Goal: Information Seeking & Learning: Learn about a topic

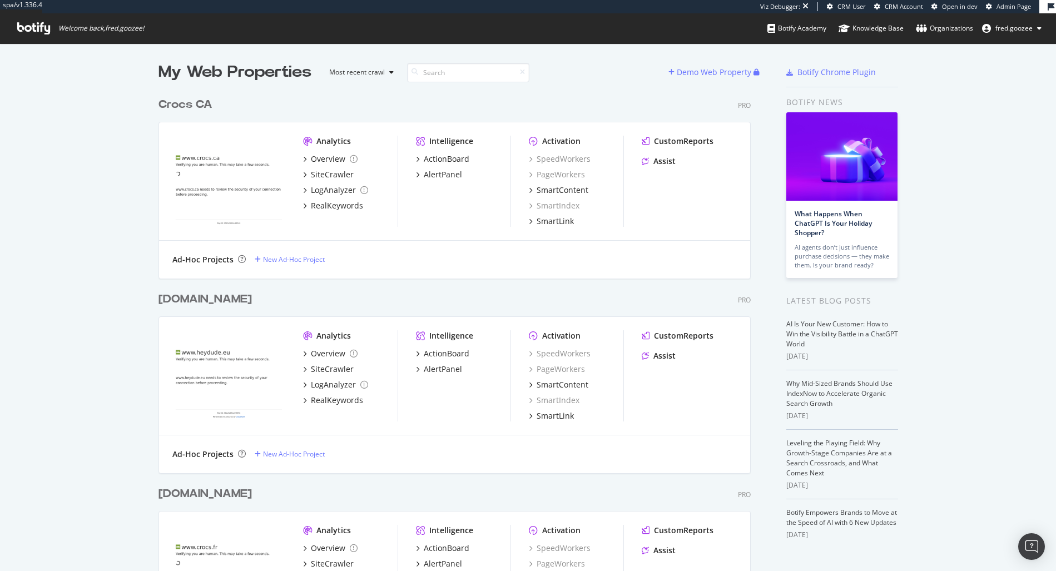
scroll to position [563, 1039]
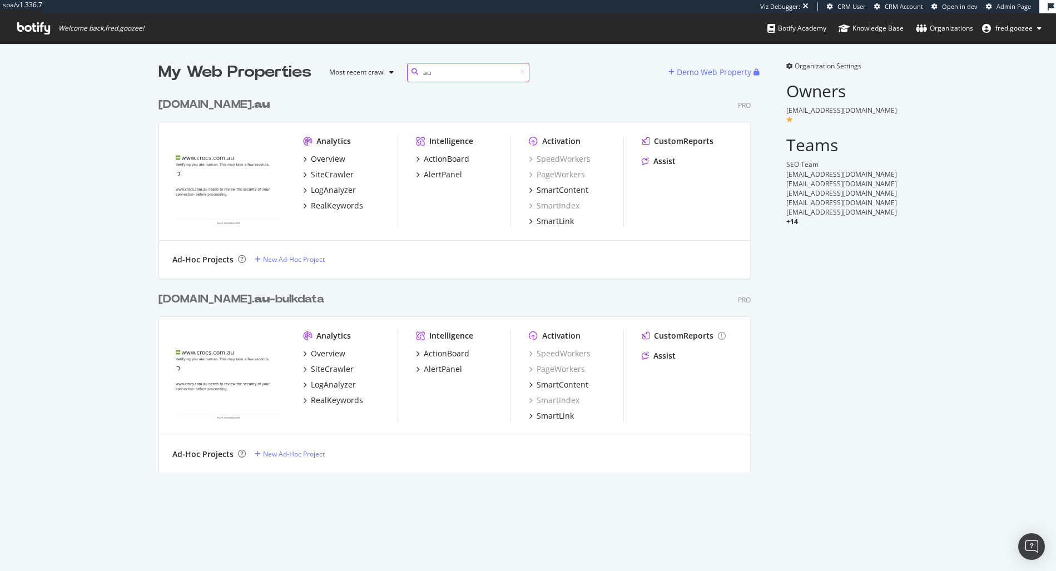
scroll to position [381, 593]
type input "au"
click at [213, 104] on div "crocs.com. au" at bounding box center [214, 105] width 111 height 16
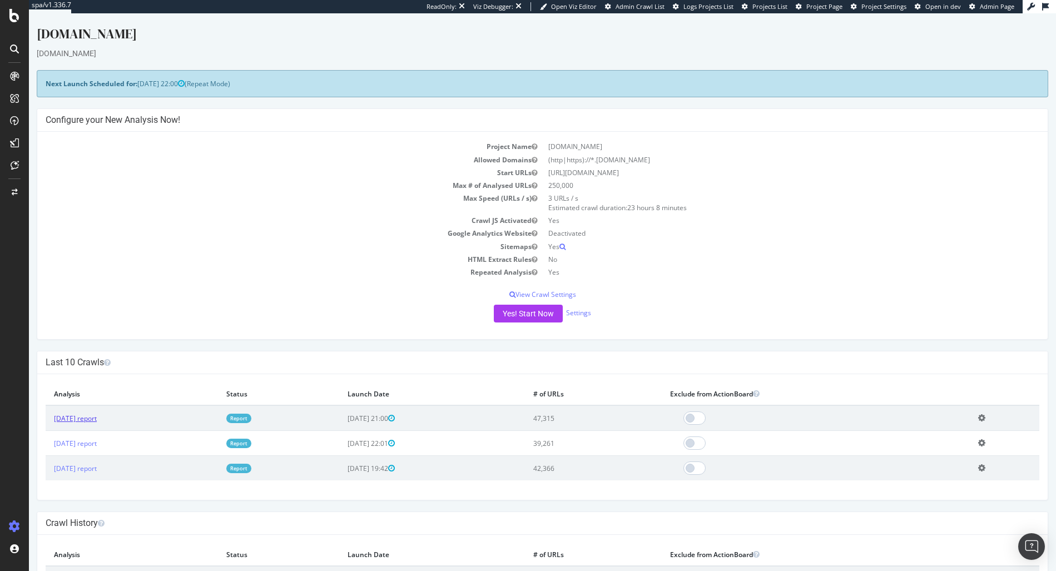
click at [97, 415] on link "2025 Aug. 16th report" at bounding box center [75, 418] width 43 height 9
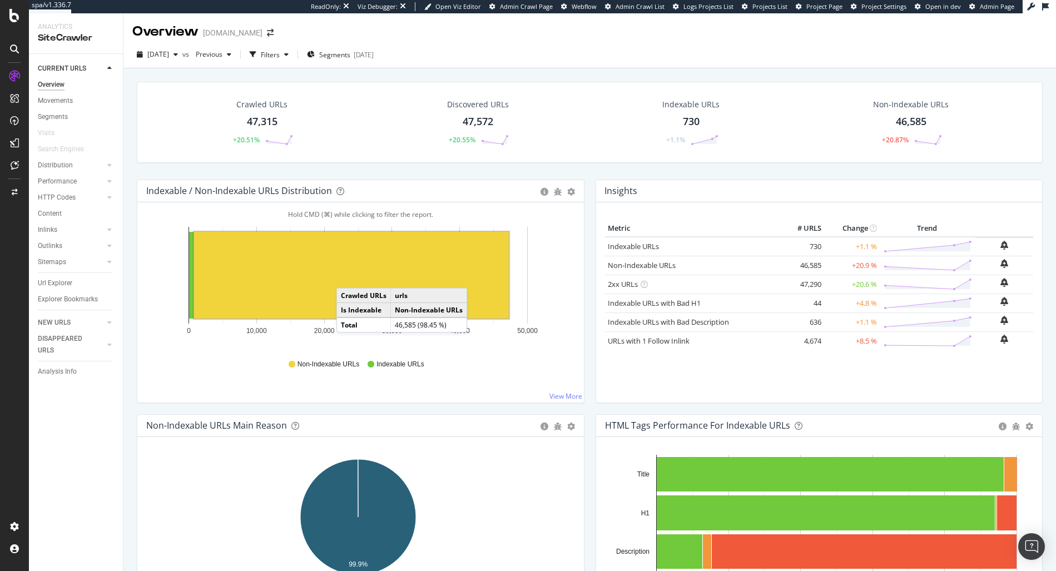
click at [577, 55] on div "2025 Aug. 16th vs Previous Filters Segments 2025-08-20" at bounding box center [589, 57] width 933 height 22
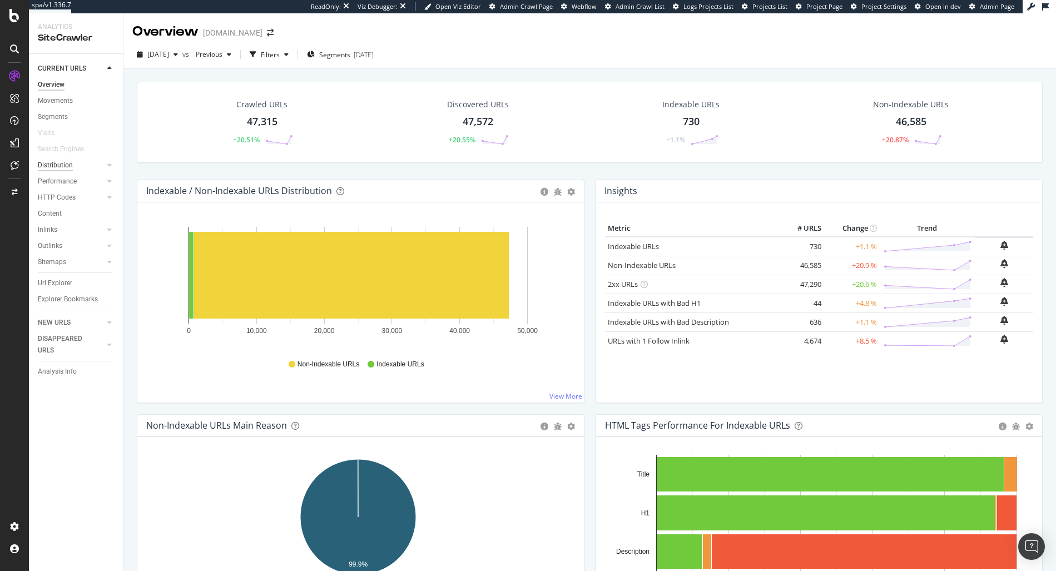
click at [66, 168] on div "Distribution" at bounding box center [55, 166] width 35 height 12
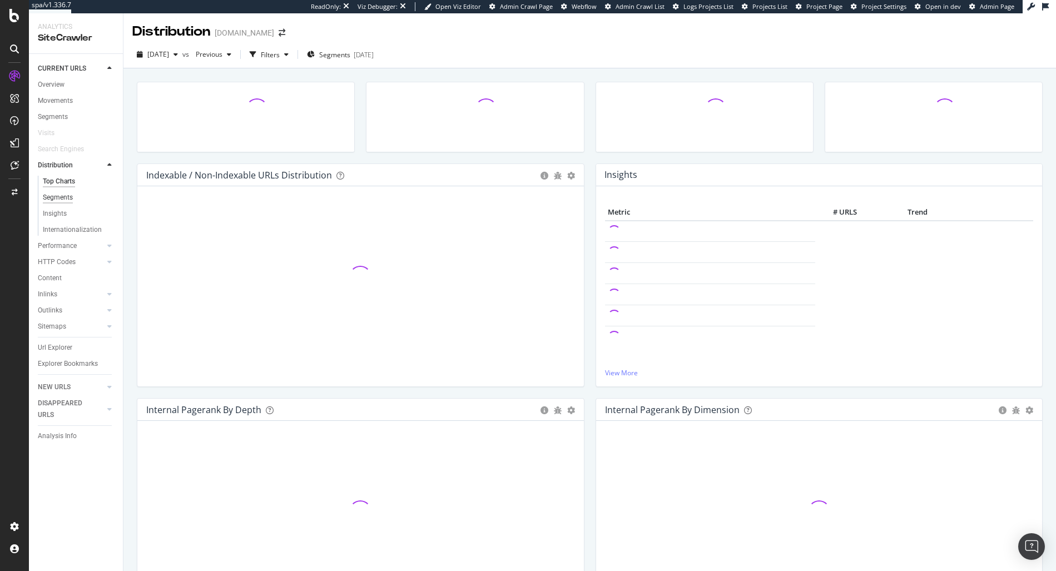
click at [62, 203] on div "Segments" at bounding box center [58, 198] width 30 height 12
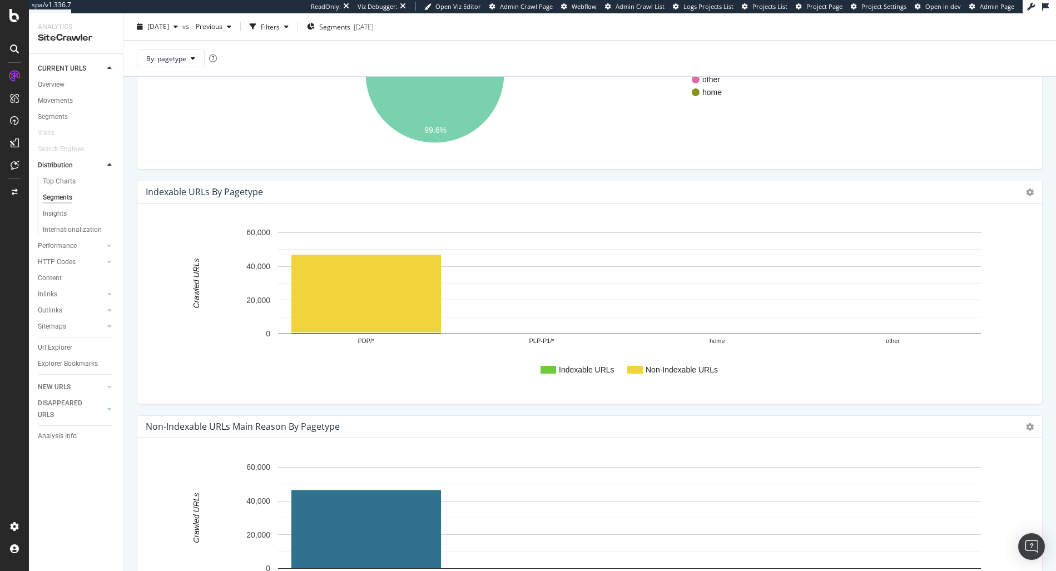
scroll to position [165, 0]
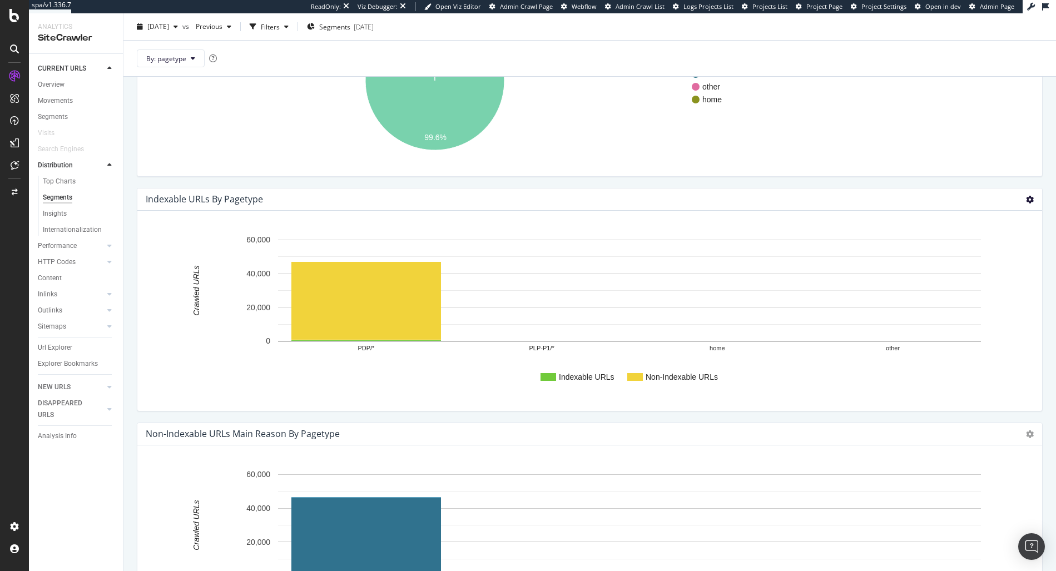
click at [1026, 199] on icon at bounding box center [1030, 200] width 8 height 8
click at [988, 235] on span "Chart (by Percentage)" at bounding box center [985, 239] width 116 height 15
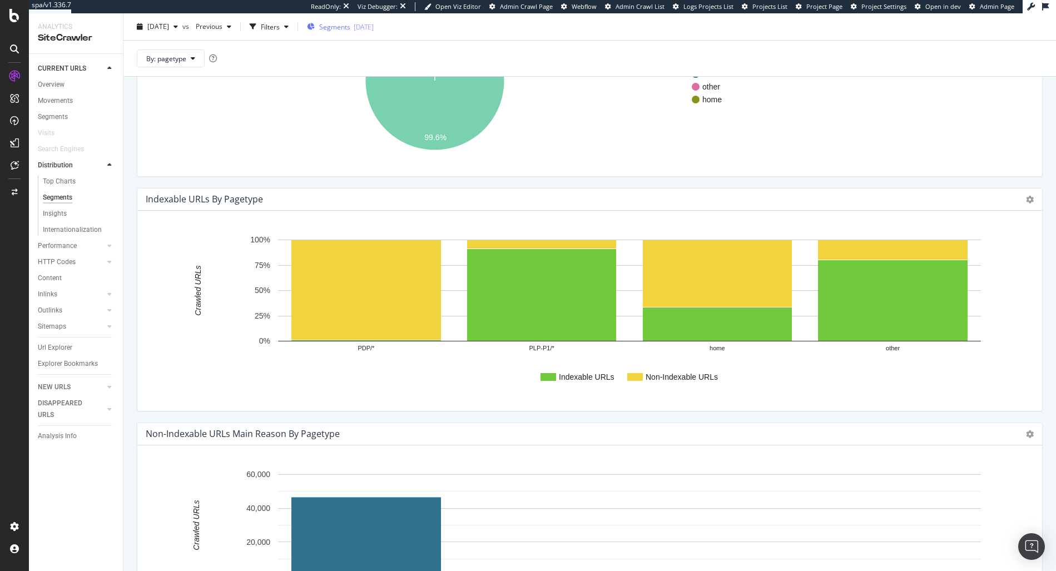
click at [350, 22] on span "Segments" at bounding box center [334, 26] width 31 height 9
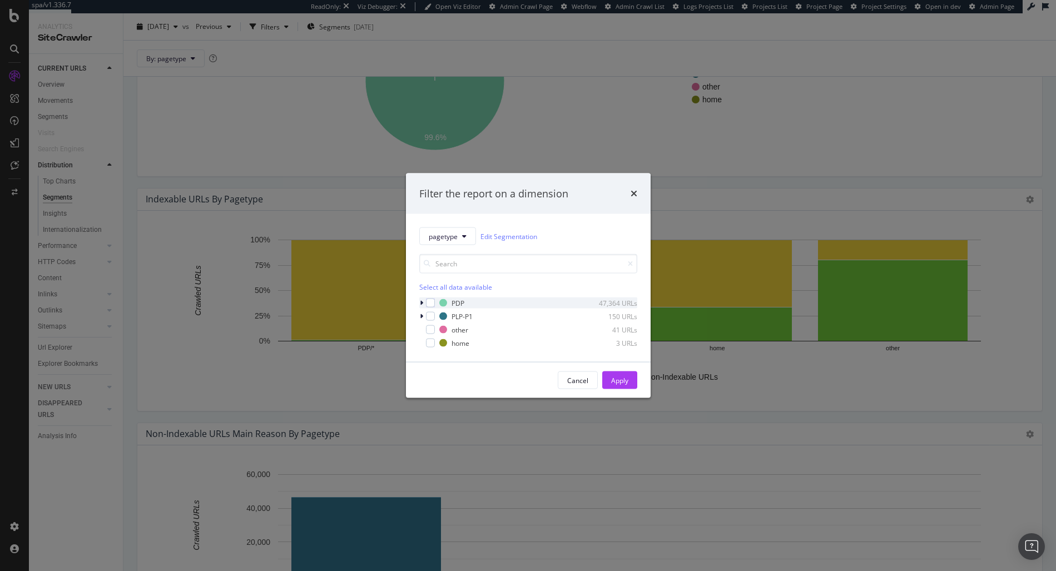
click at [421, 303] on icon "modal" at bounding box center [421, 303] width 3 height 7
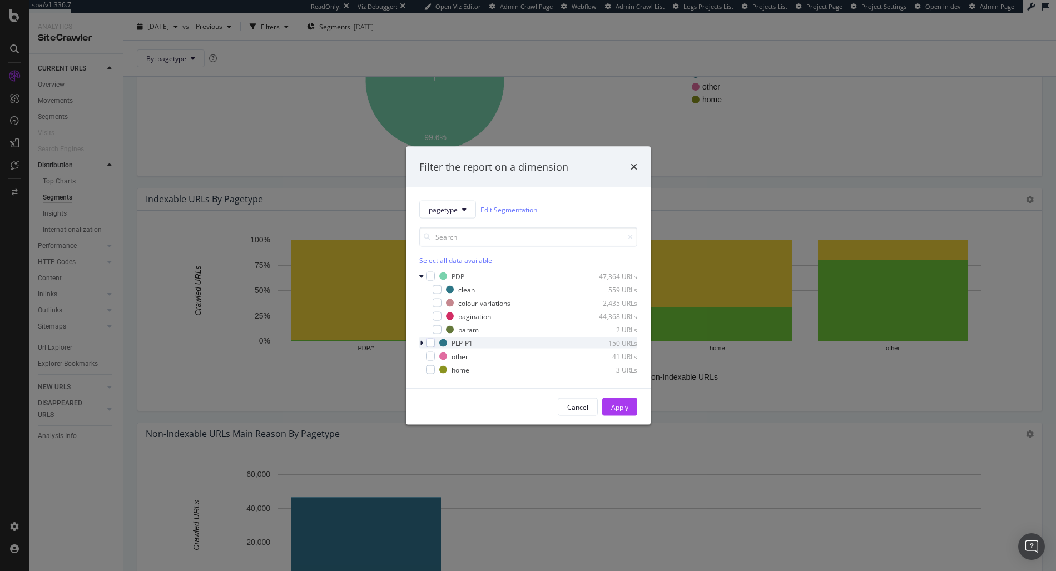
click at [423, 342] on div "modal" at bounding box center [422, 343] width 7 height 11
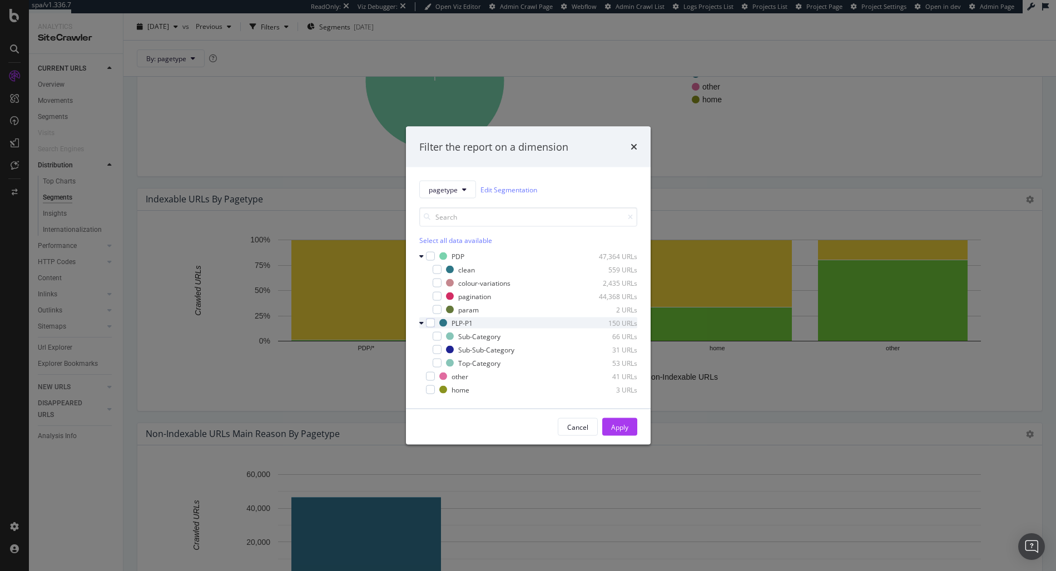
click at [421, 325] on icon "modal" at bounding box center [421, 323] width 4 height 7
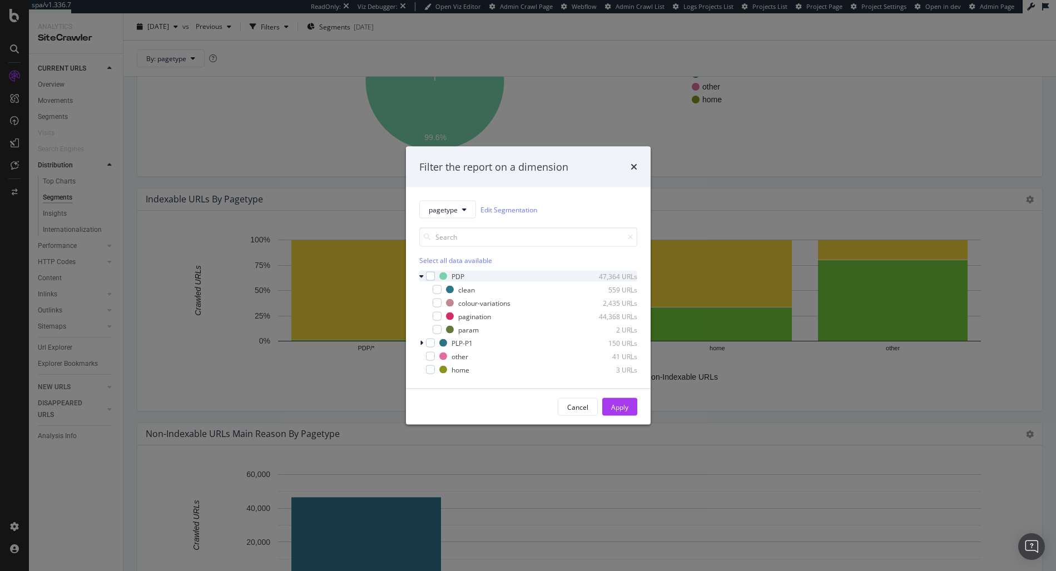
click at [422, 278] on icon "modal" at bounding box center [421, 276] width 4 height 7
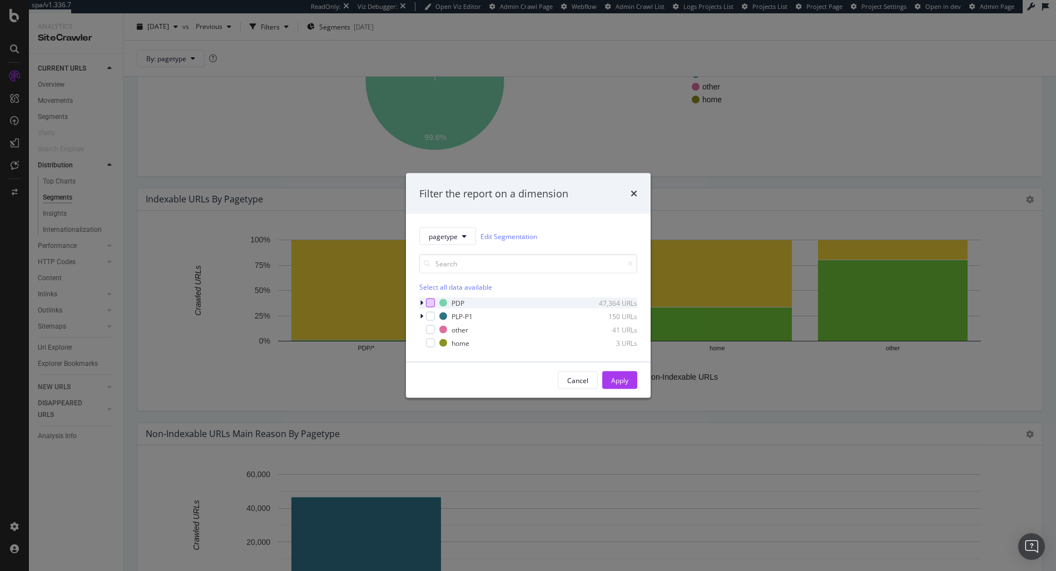
click at [430, 301] on div "modal" at bounding box center [430, 303] width 9 height 9
click at [426, 303] on div "modal" at bounding box center [430, 303] width 9 height 9
click at [428, 301] on div "modal" at bounding box center [430, 303] width 9 height 9
click at [431, 314] on div "modal" at bounding box center [430, 316] width 9 height 9
click at [433, 326] on div "modal" at bounding box center [430, 329] width 9 height 9
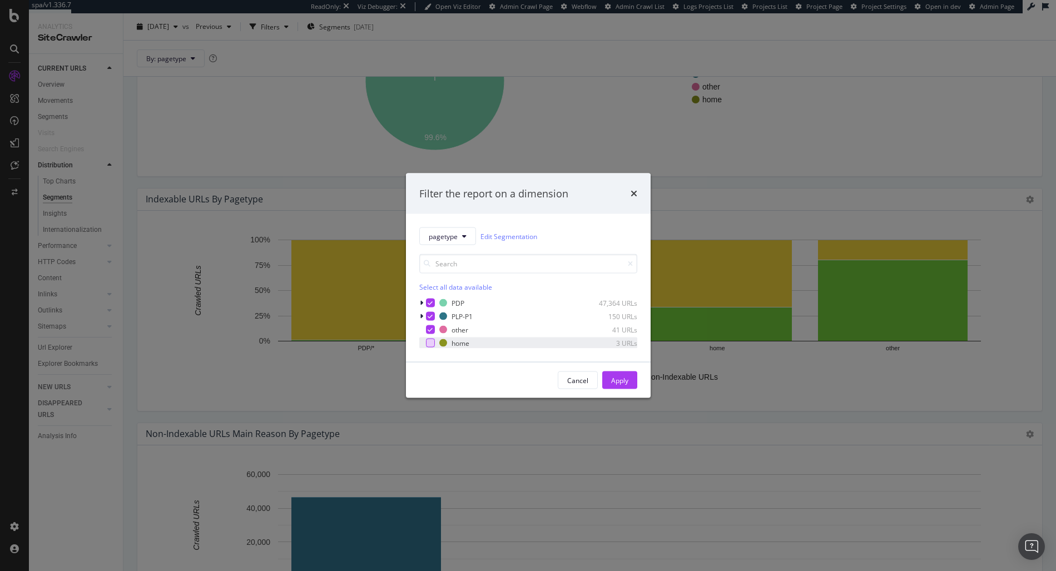
click at [434, 340] on div "modal" at bounding box center [430, 343] width 9 height 9
click at [615, 374] on div "Apply" at bounding box center [619, 380] width 17 height 17
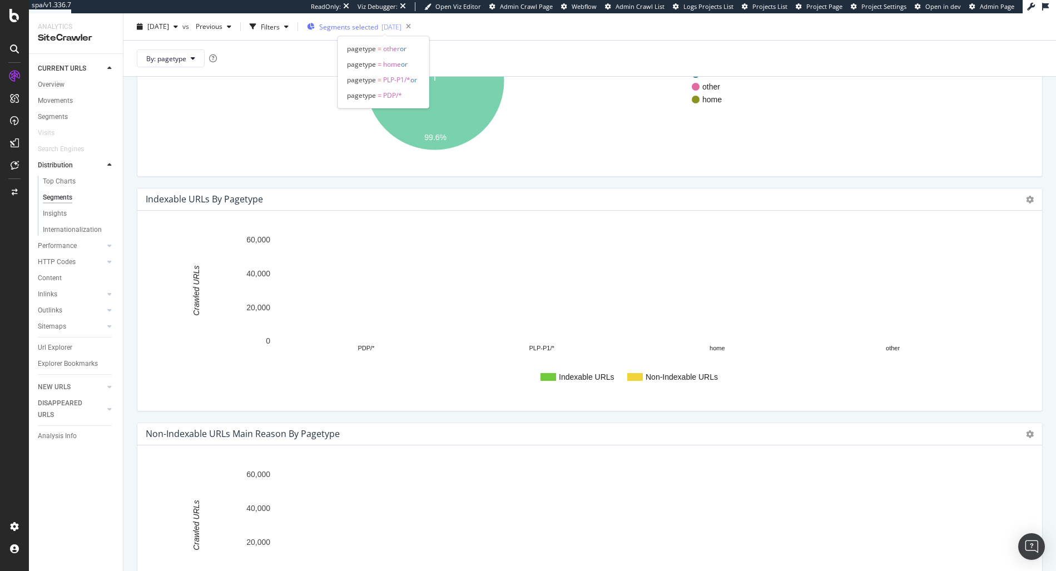
click at [402, 27] on div "[DATE]" at bounding box center [392, 26] width 20 height 9
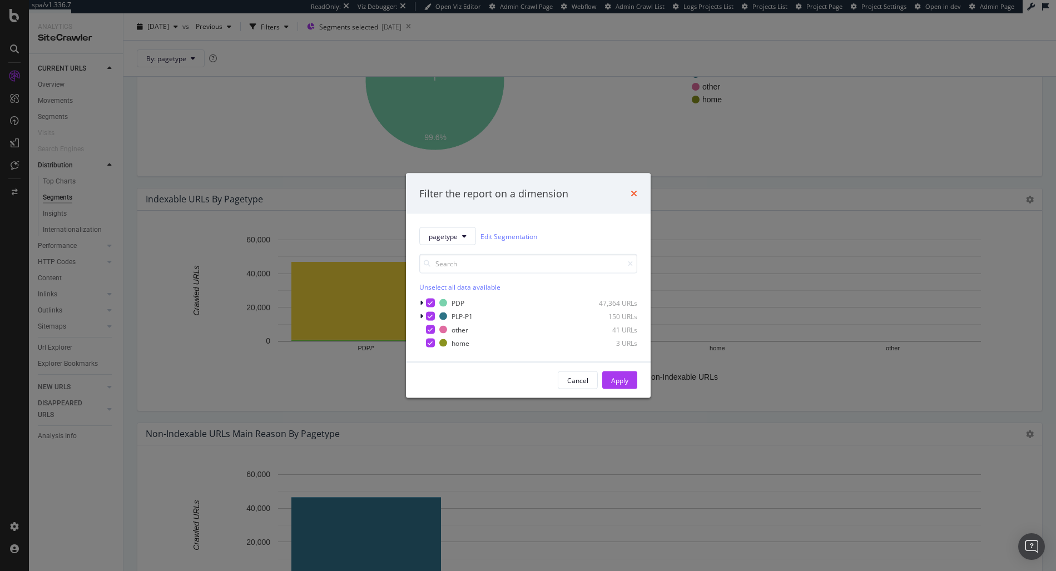
click at [631, 195] on icon "times" at bounding box center [634, 193] width 7 height 9
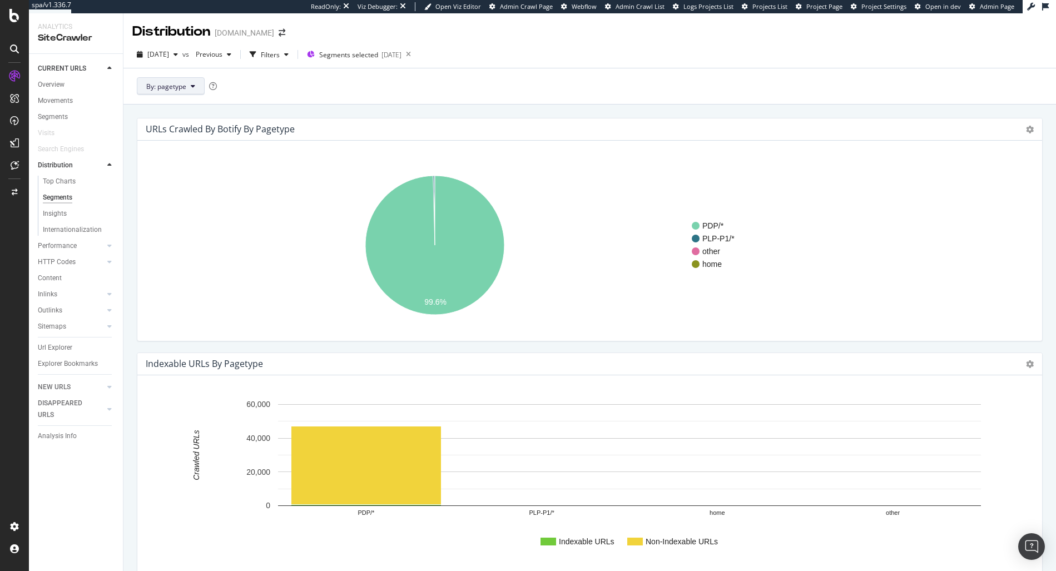
click at [185, 91] on button "By: pagetype" at bounding box center [171, 86] width 68 height 18
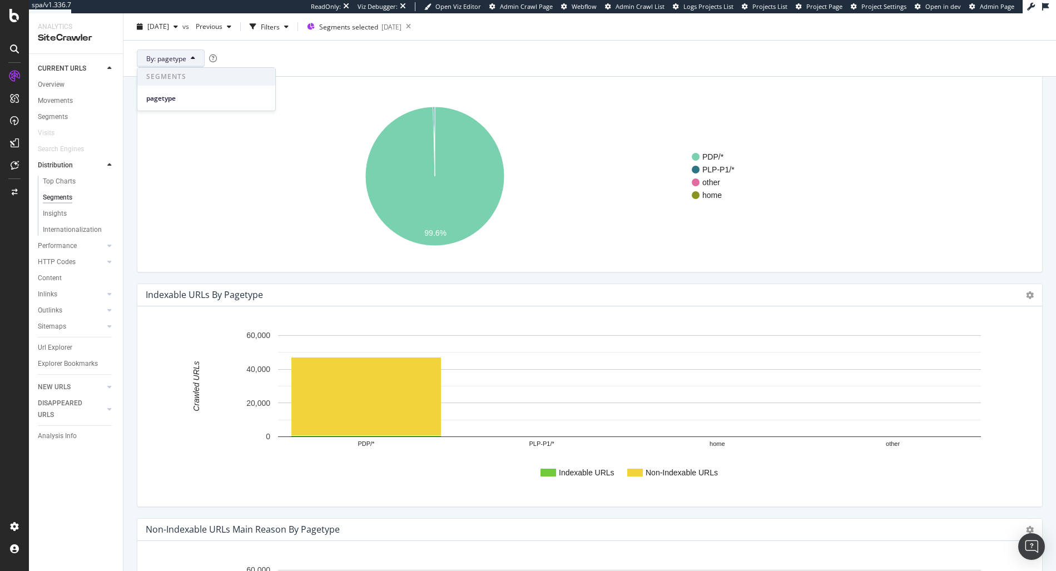
scroll to position [80, 0]
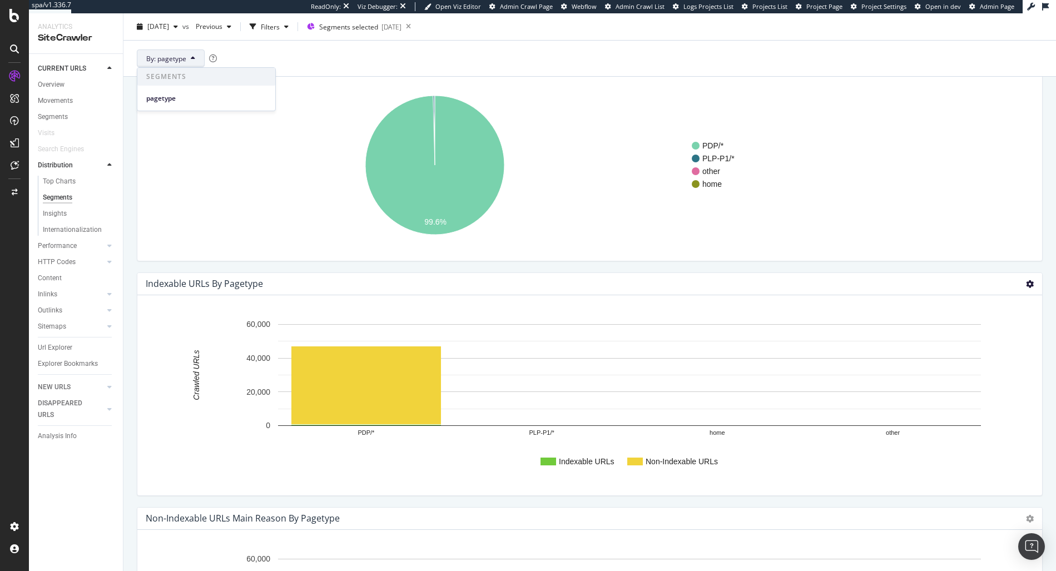
click at [1026, 284] on icon at bounding box center [1030, 284] width 8 height 8
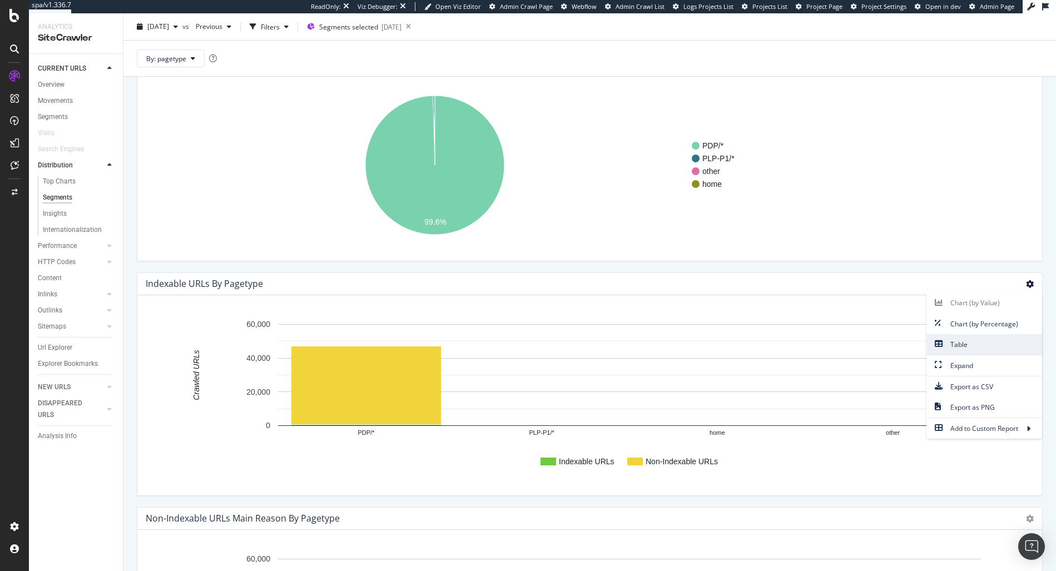
click at [965, 340] on span "Table" at bounding box center [985, 344] width 116 height 15
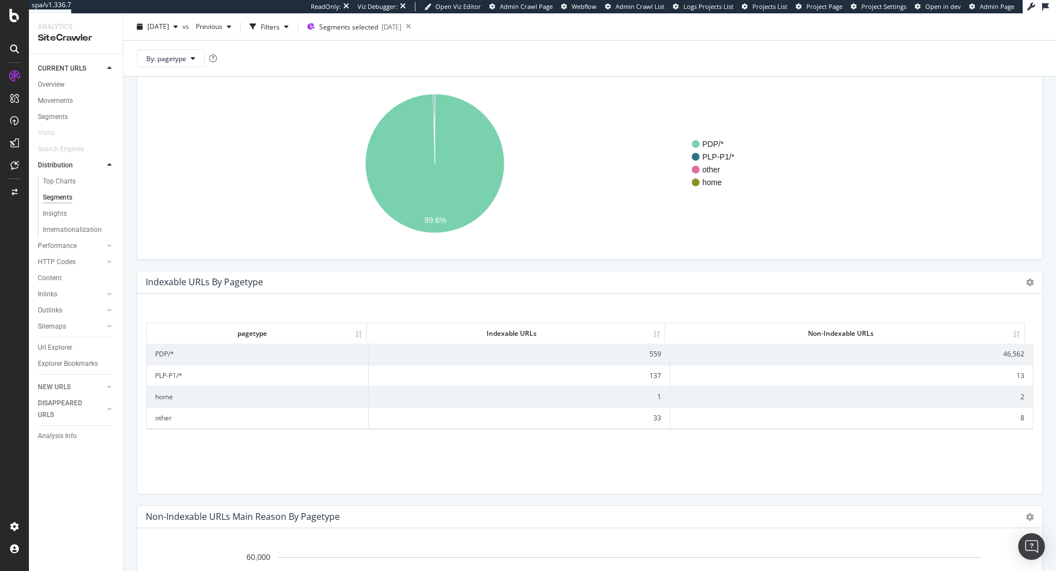
scroll to position [82, 0]
click at [1026, 279] on icon at bounding box center [1030, 282] width 8 height 8
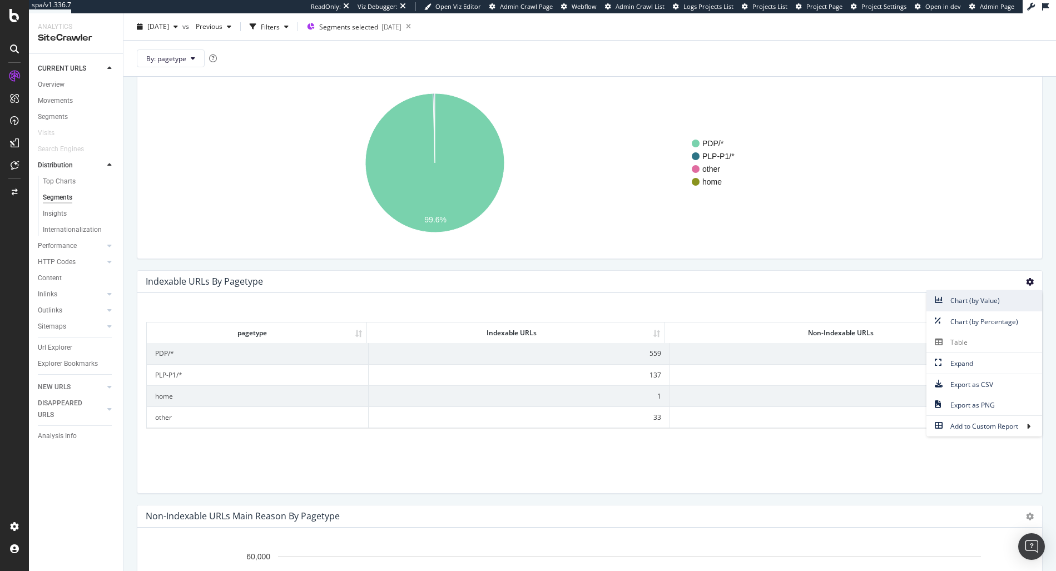
click at [995, 305] on span "Chart (by Value)" at bounding box center [985, 300] width 116 height 15
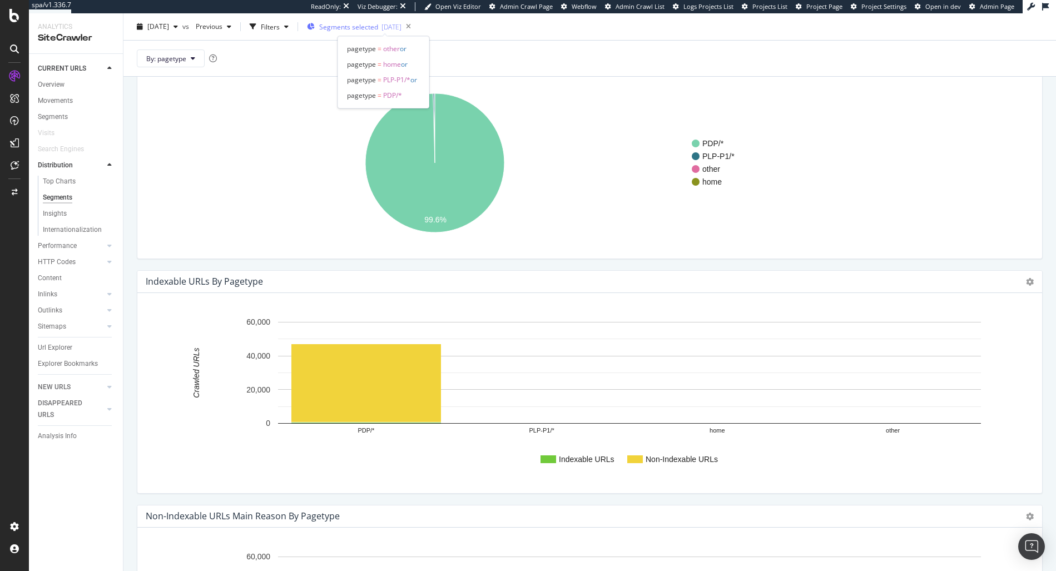
click at [389, 35] on button "Segments selected 2025-08-20" at bounding box center [352, 27] width 99 height 18
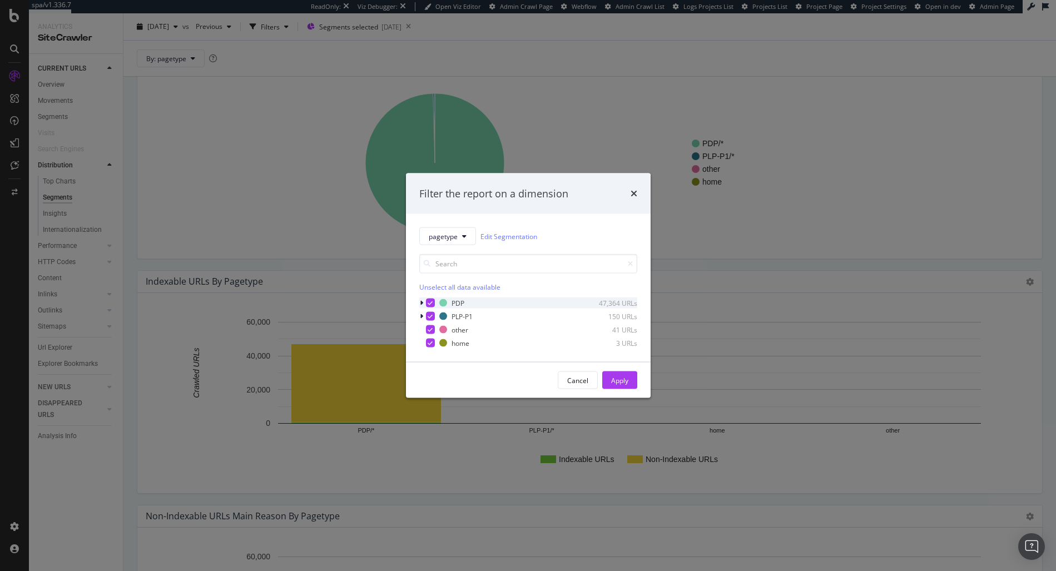
click at [421, 304] on icon "modal" at bounding box center [421, 303] width 3 height 7
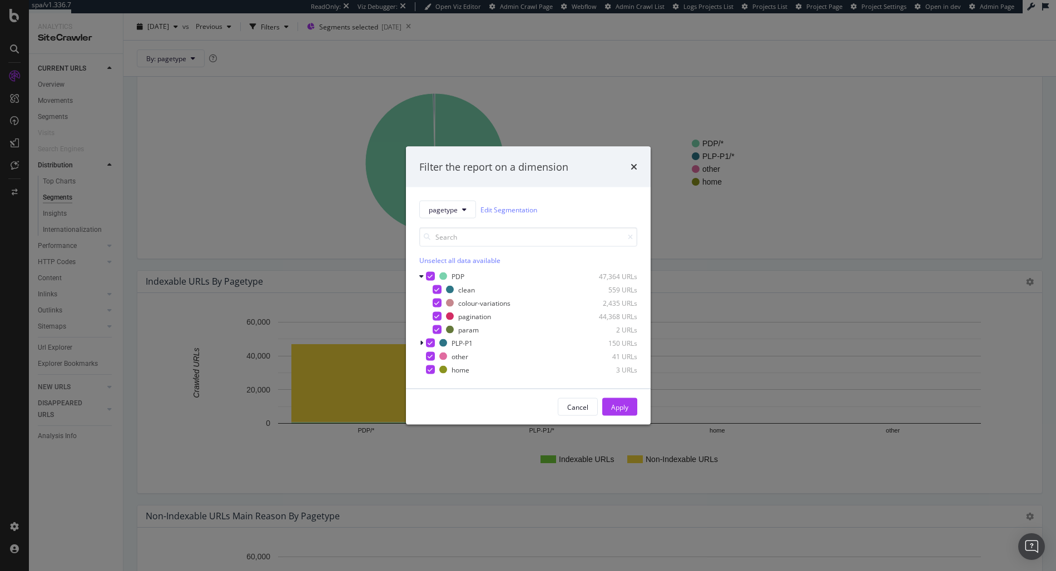
click at [430, 263] on div "Unselect all data available" at bounding box center [528, 260] width 218 height 9
click at [429, 277] on div "modal" at bounding box center [430, 276] width 9 height 9
click at [622, 404] on div "Apply" at bounding box center [619, 406] width 17 height 9
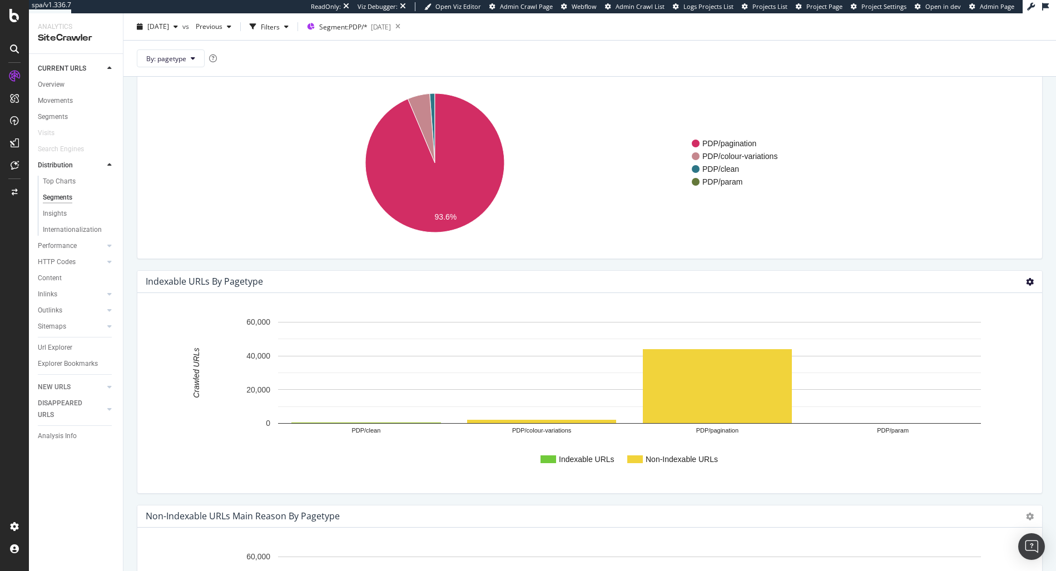
click at [1026, 280] on icon at bounding box center [1030, 282] width 8 height 8
click at [986, 324] on span "Chart (by Percentage)" at bounding box center [985, 321] width 116 height 15
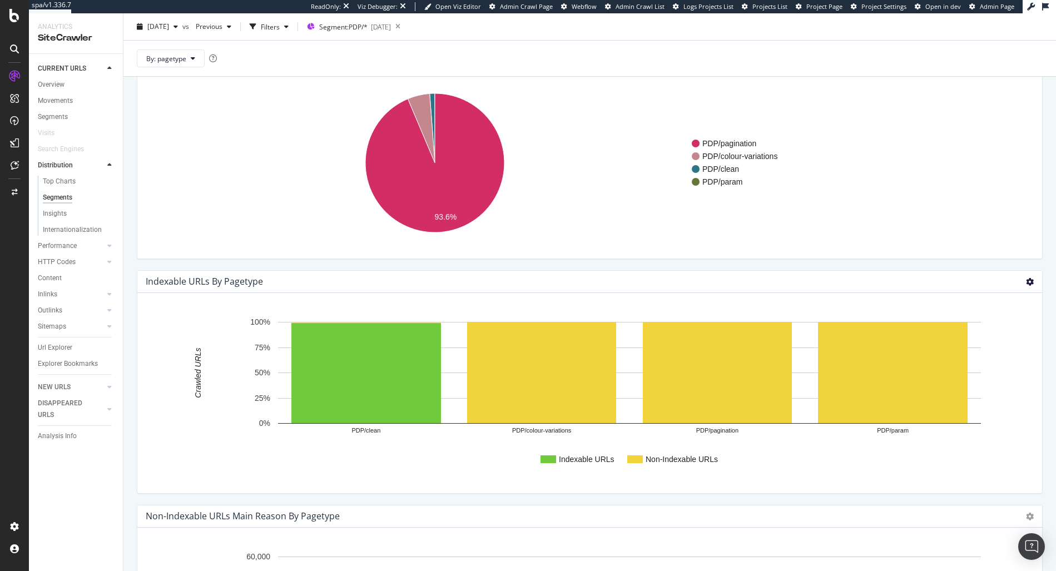
click at [1026, 283] on icon at bounding box center [1030, 282] width 8 height 8
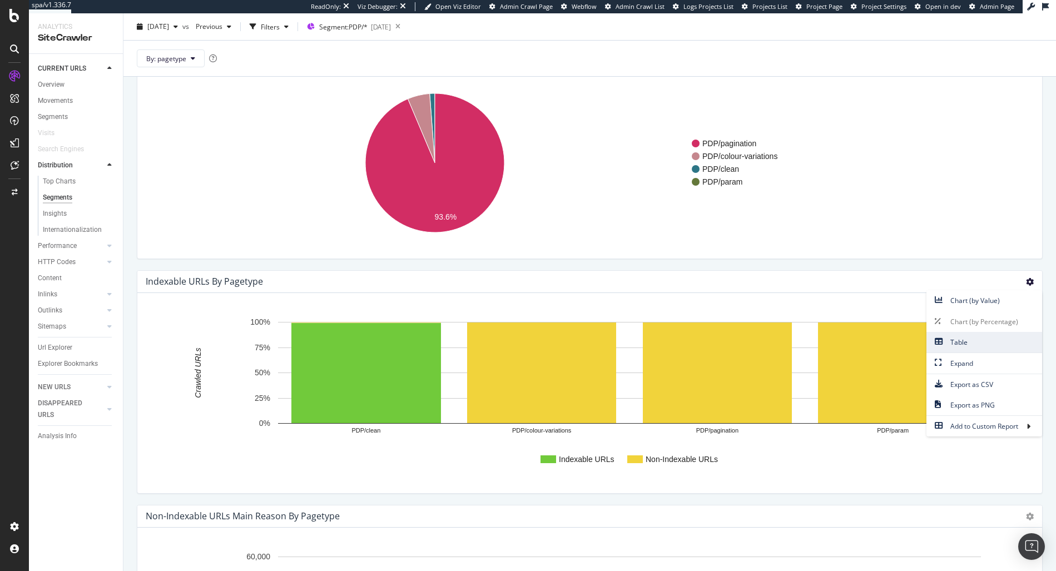
click at [978, 343] on span "Table" at bounding box center [985, 342] width 116 height 15
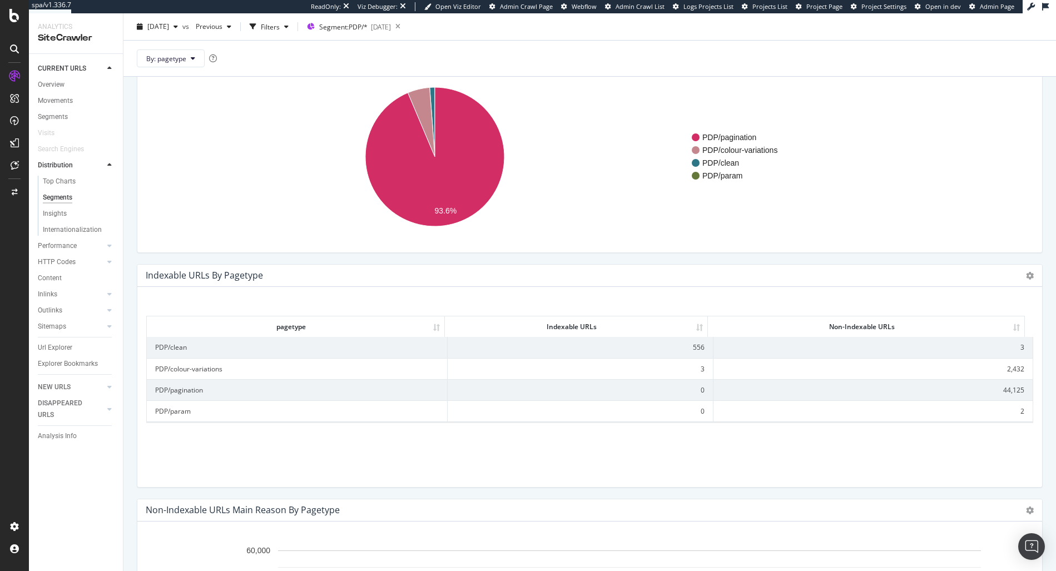
scroll to position [90, 0]
click at [388, 453] on div "pagetype Indexable URLs Non-Indexable URLs pagetype Indexable URLs Non-Indexabl…" at bounding box center [589, 390] width 887 height 174
click at [339, 286] on div "pagetype Indexable URLs Non-Indexable URLs pagetype Indexable URLs Non-Indexabl…" at bounding box center [589, 385] width 905 height 200
click at [197, 391] on td "PDP/pagination" at bounding box center [297, 388] width 301 height 21
click at [211, 370] on td "PDP/colour-variations" at bounding box center [297, 366] width 301 height 21
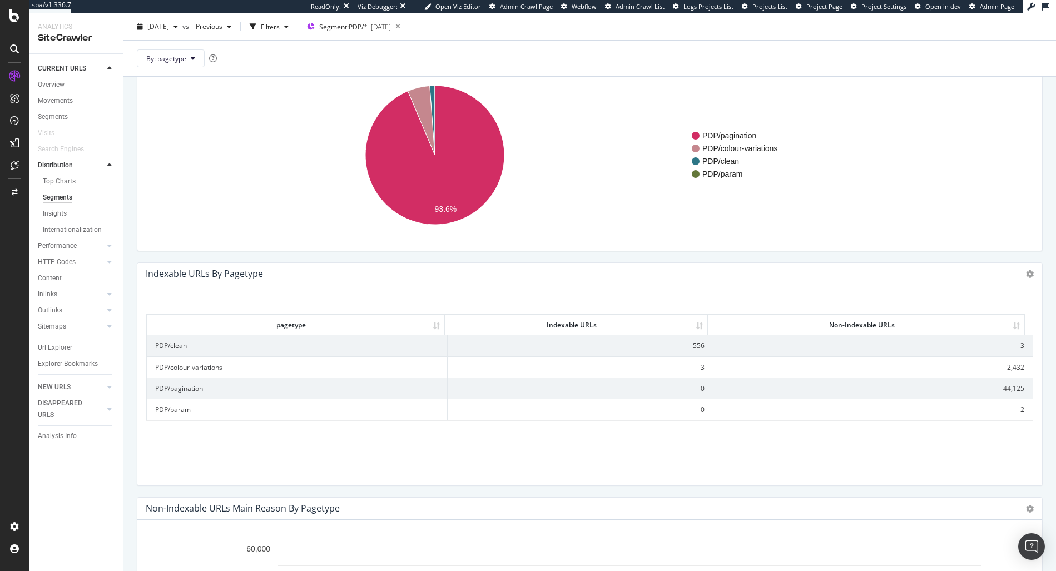
click at [204, 368] on td "PDP/colour-variations" at bounding box center [297, 366] width 301 height 21
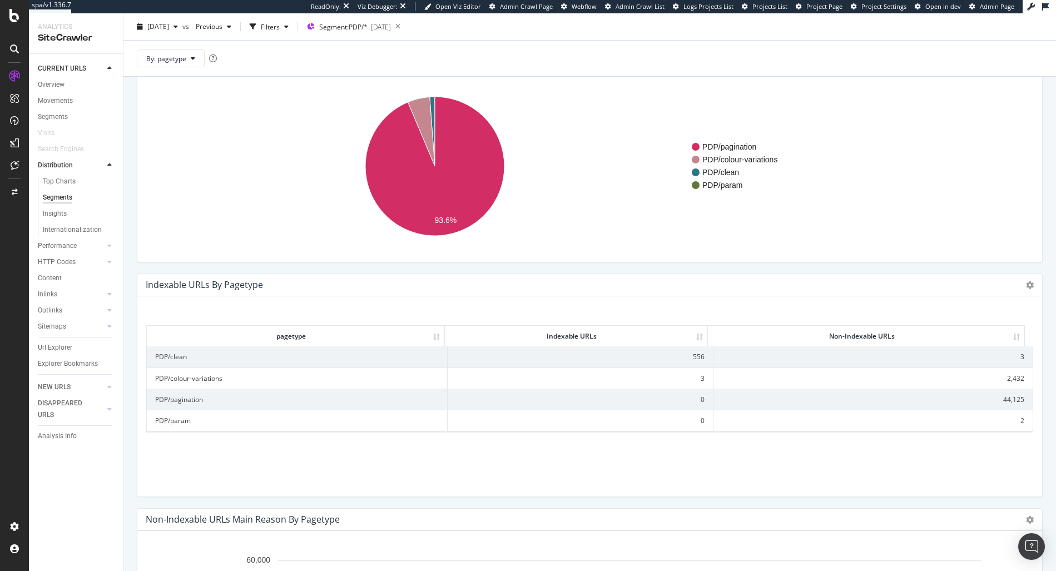
click at [1007, 384] on td "2,432" at bounding box center [873, 378] width 319 height 21
click at [1007, 382] on td "2,432" at bounding box center [873, 378] width 319 height 21
click at [1009, 378] on td "2,432" at bounding box center [873, 378] width 319 height 21
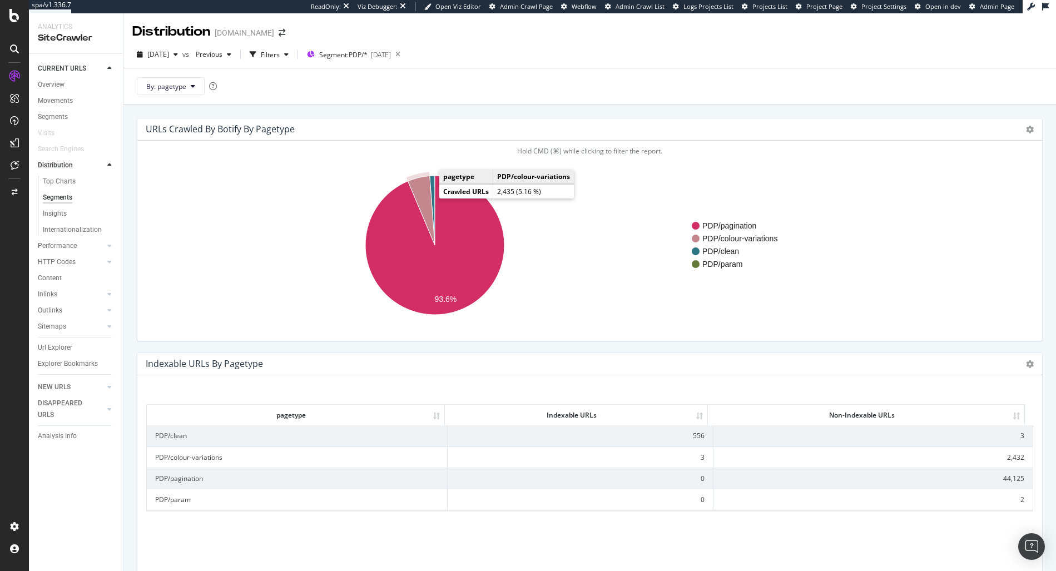
click at [427, 197] on icon "A chart." at bounding box center [421, 211] width 27 height 70
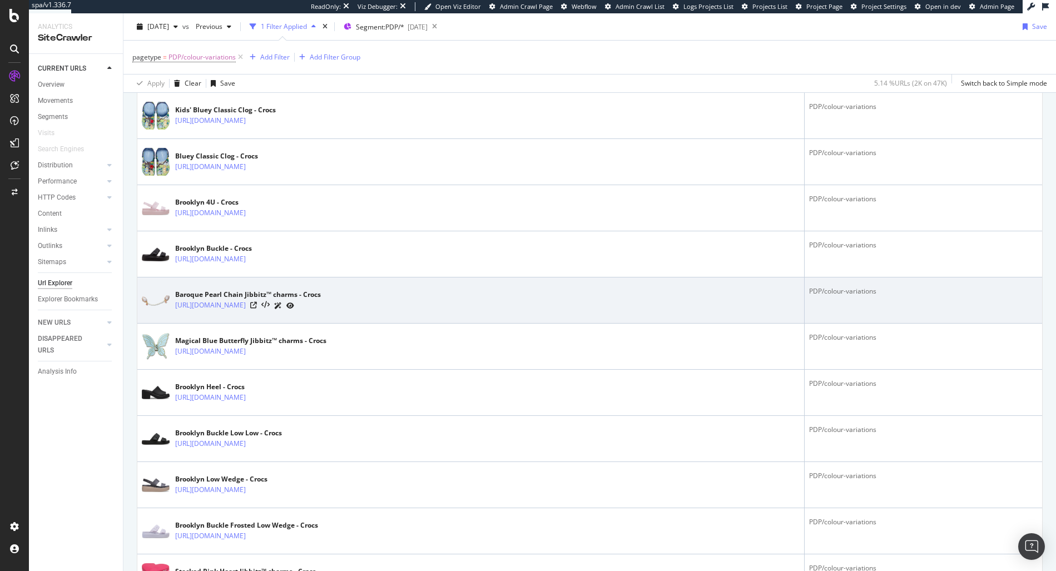
scroll to position [331, 0]
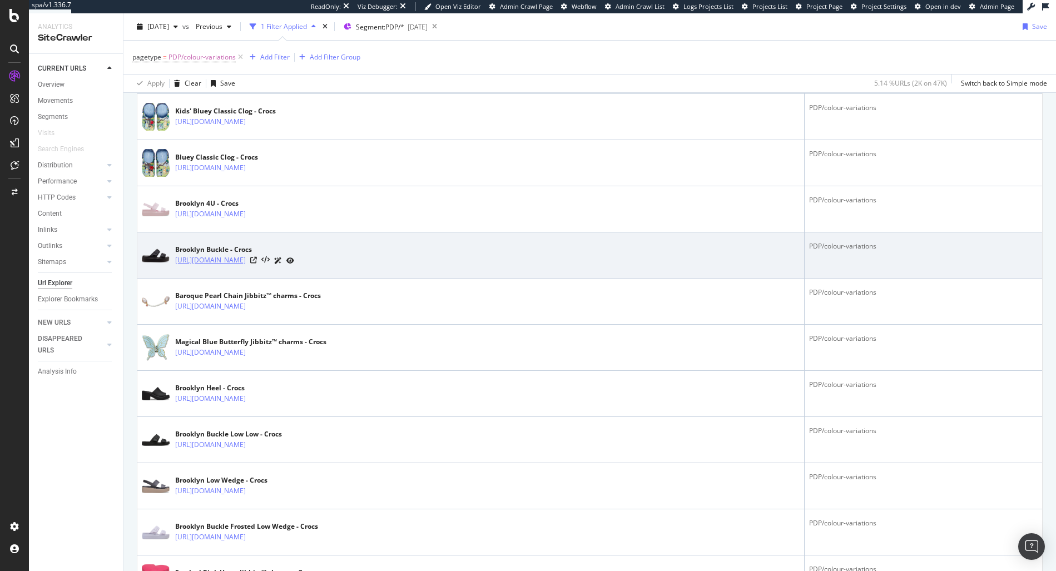
copy link "https://www.crocs.com.au/p/brooklyn-buckle/207431.html?cgid=brooklyn-collection…"
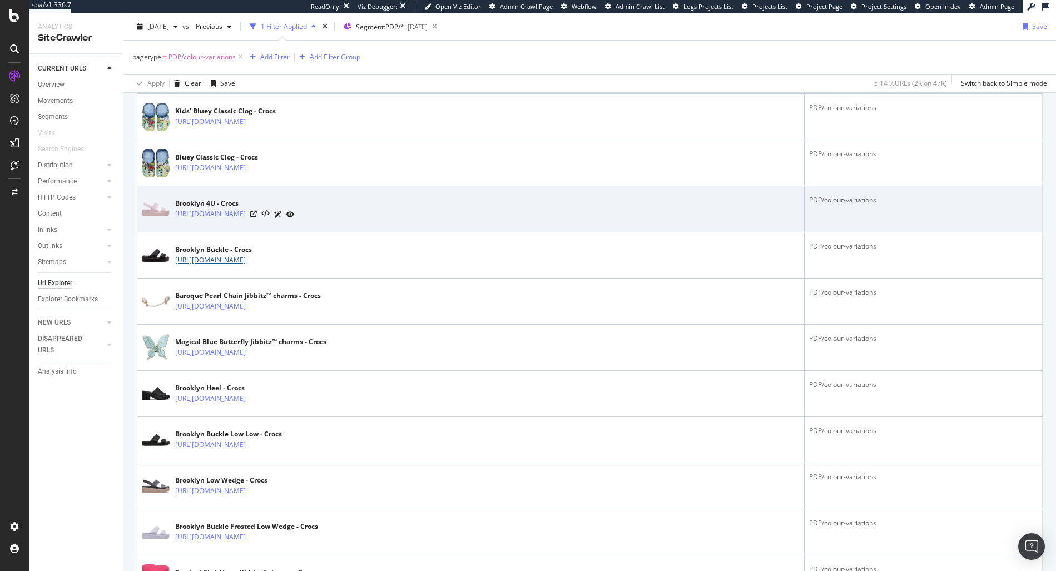
scroll to position [0, 0]
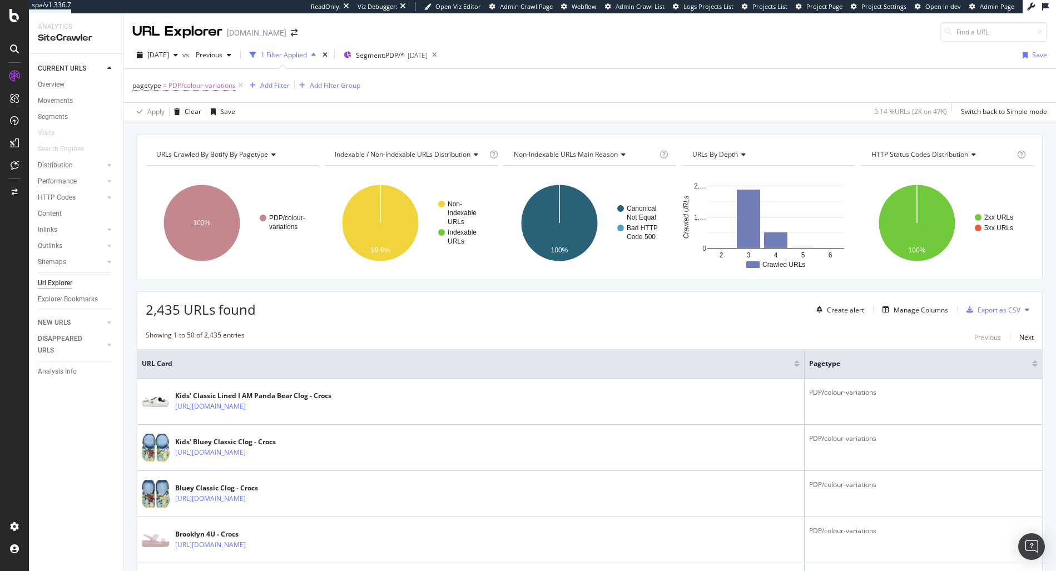
click at [199, 82] on span "PDP/colour-variations" at bounding box center [202, 86] width 67 height 16
click at [138, 85] on icon at bounding box center [138, 84] width 3 height 7
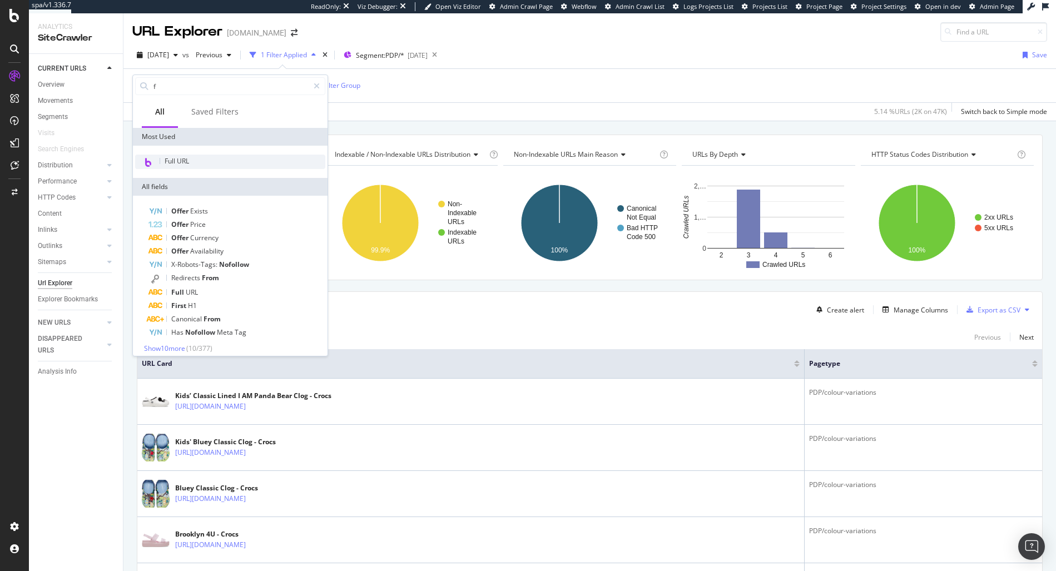
type input "f"
click at [194, 163] on div "Full URL" at bounding box center [230, 162] width 190 height 14
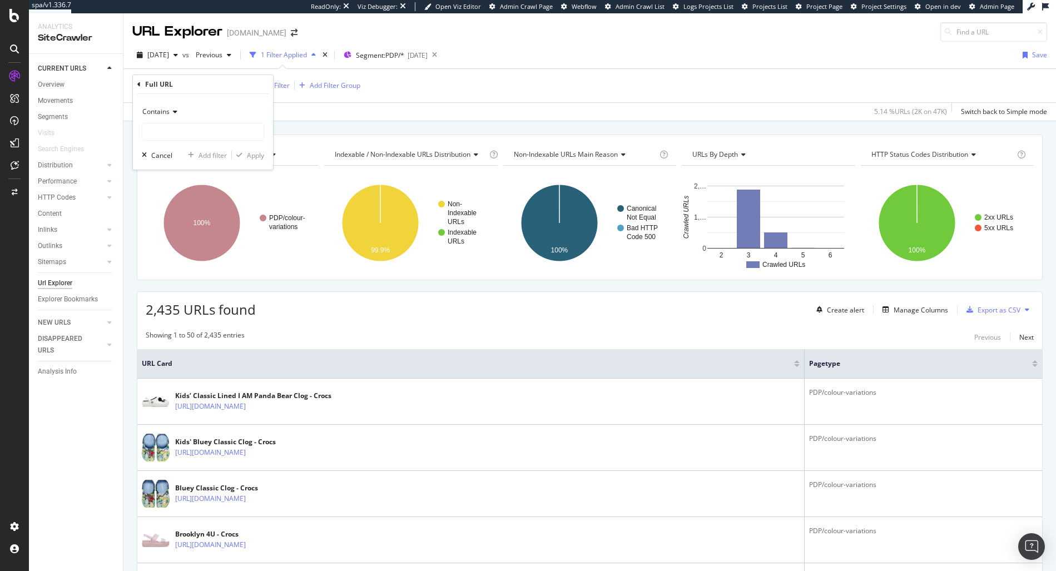
click at [157, 107] on span "Contains" at bounding box center [155, 111] width 27 height 9
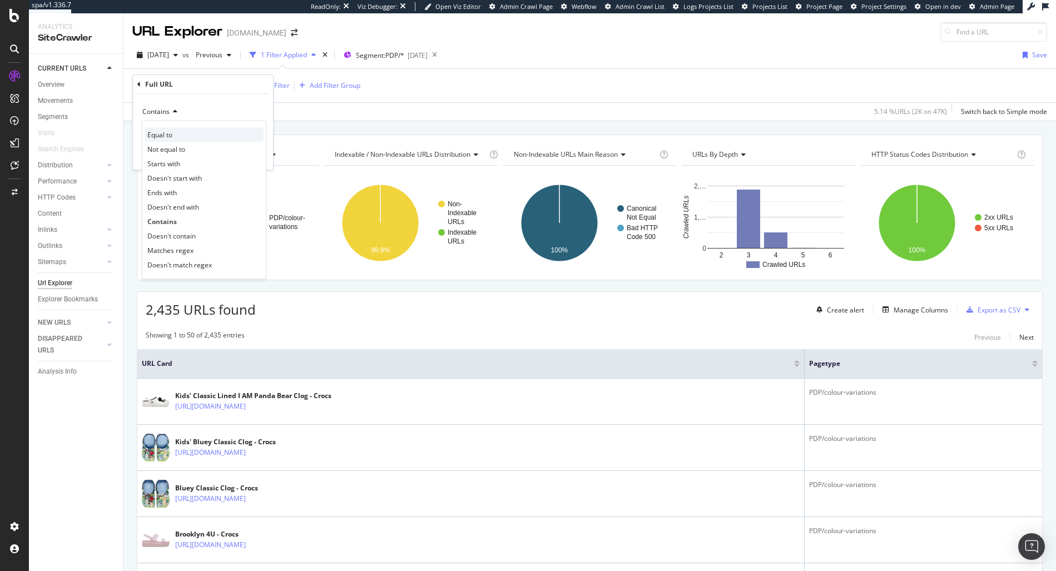
click at [152, 127] on div "Equal to" at bounding box center [204, 134] width 119 height 14
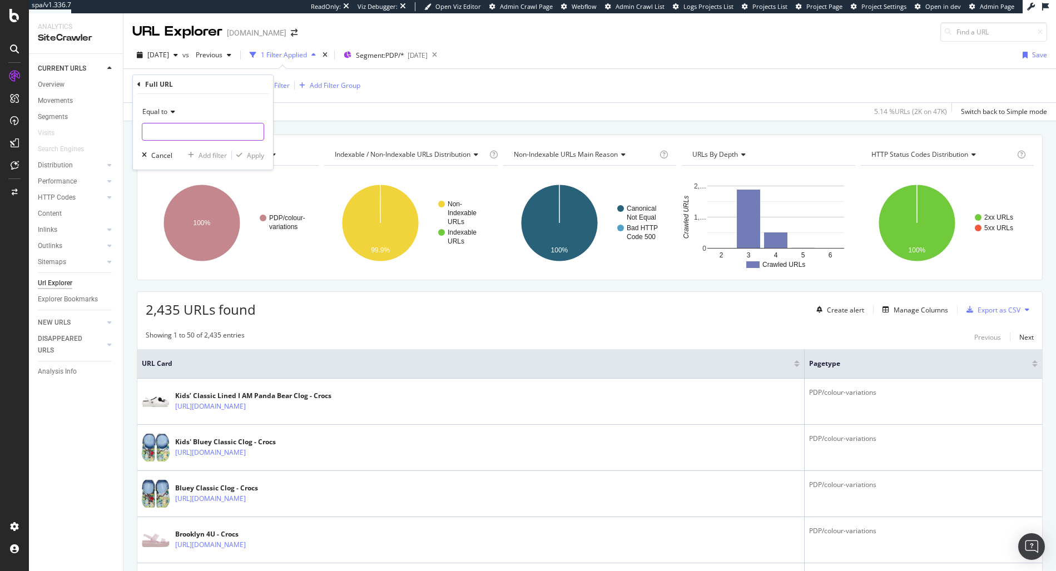
click at [152, 127] on input "text" at bounding box center [202, 132] width 121 height 18
paste input "https://www.crocs.com.au/p/brooklyn-buckle/207431.html?cgid=brooklyn-collection…"
type input "https://www.crocs.com.au/p/brooklyn-buckle/207431.html?cgid=brooklyn-collection…"
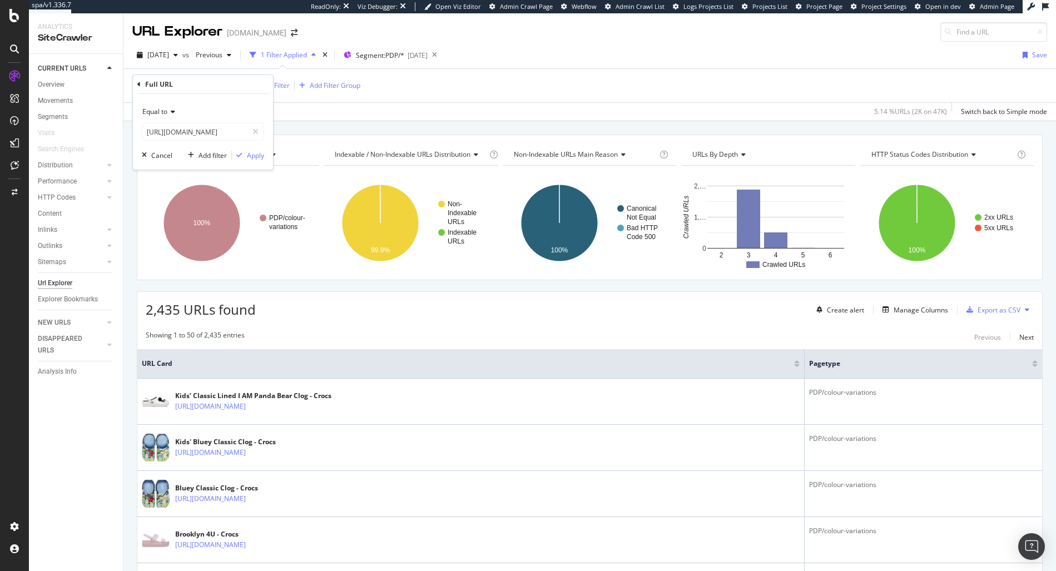
click at [150, 105] on div "Equal to" at bounding box center [203, 112] width 122 height 18
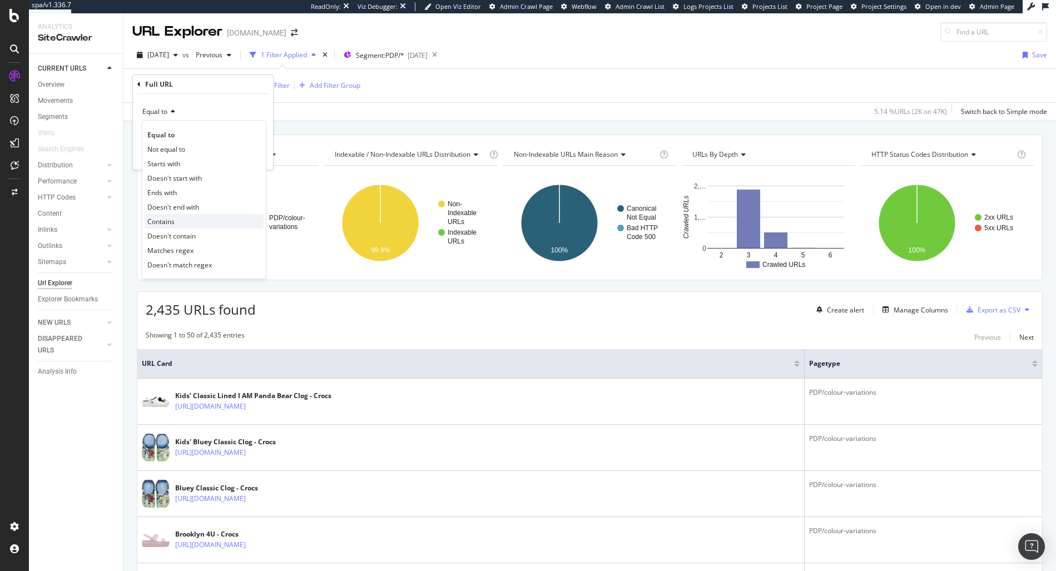
click at [176, 226] on div "Contains" at bounding box center [204, 221] width 119 height 14
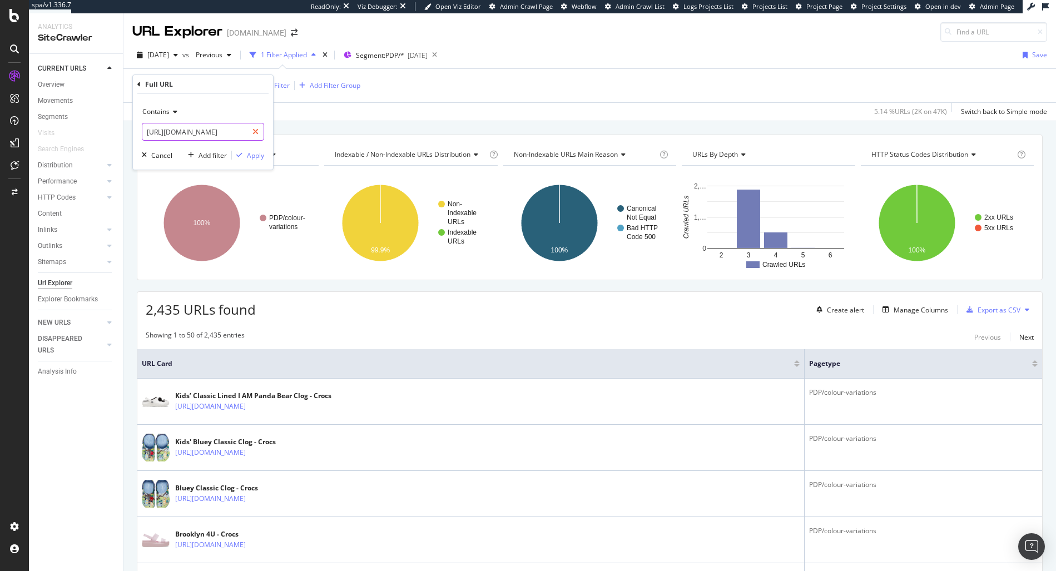
scroll to position [0, 192]
drag, startPoint x: 237, startPoint y: 134, endPoint x: 283, endPoint y: 135, distance: 45.1
click at [282, 135] on body "spa/v1.336.7 ReadOnly: Viz Debugger: Open Viz Editor Admin Crawl Page Webflow A…" at bounding box center [528, 285] width 1056 height 571
click at [192, 129] on input "https://www.crocs.com.au/p/brooklyn-buckle/207431.html?cgid=brooklyn-collection…" at bounding box center [194, 132] width 105 height 18
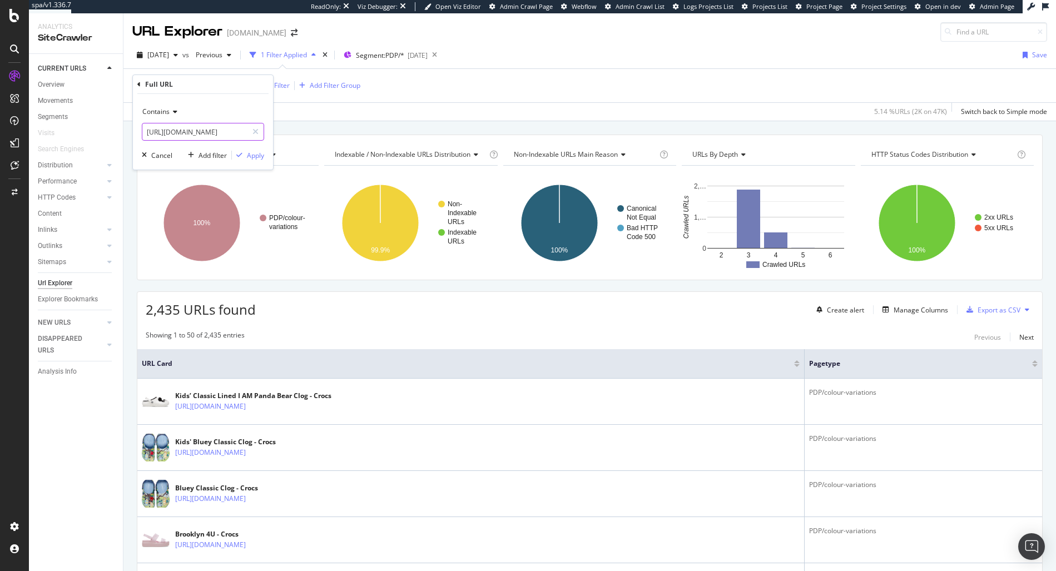
drag, startPoint x: 245, startPoint y: 131, endPoint x: 156, endPoint y: 131, distance: 88.4
click at [156, 131] on input "https://www.crocs.com.au/p/brooklyn-buckle/207431.html?cgid=brooklyn-collection…" at bounding box center [194, 132] width 105 height 18
type input "https://www.crocs.com.au/p/brooklyn-buckle/207431.html"
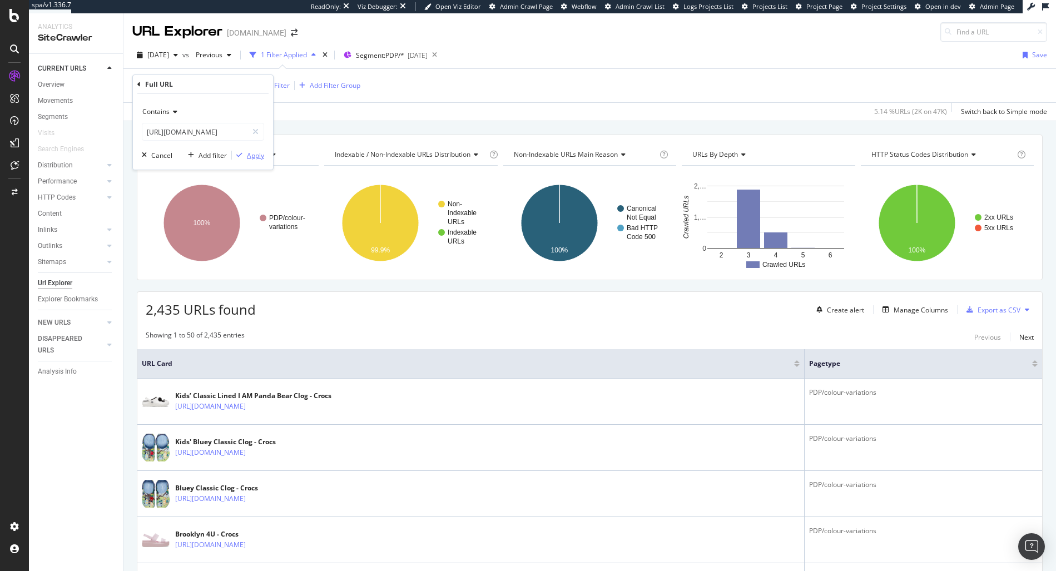
click at [254, 160] on div "Apply" at bounding box center [255, 155] width 17 height 9
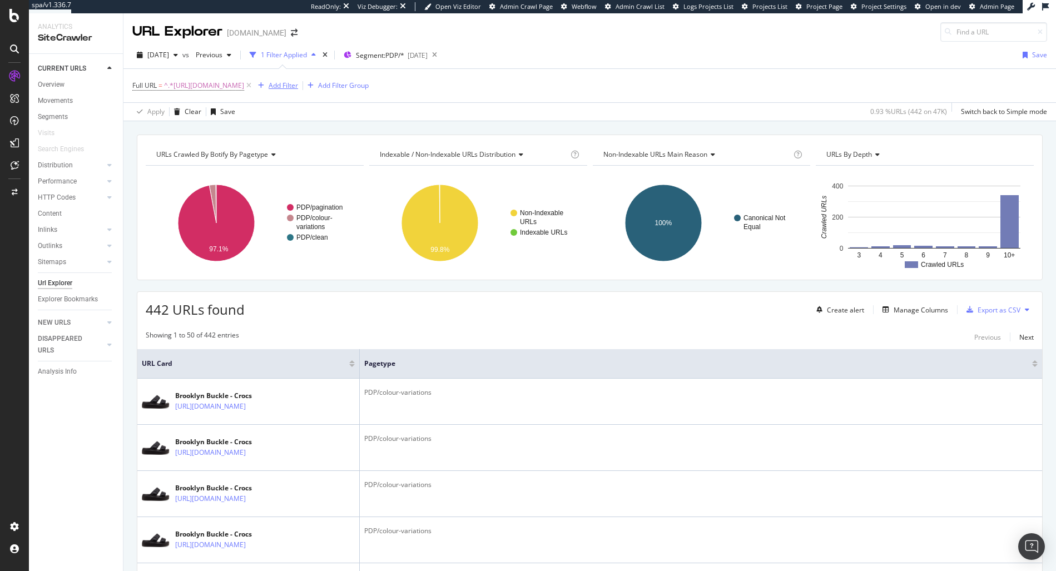
click at [298, 90] on div "Add Filter" at bounding box center [283, 85] width 29 height 9
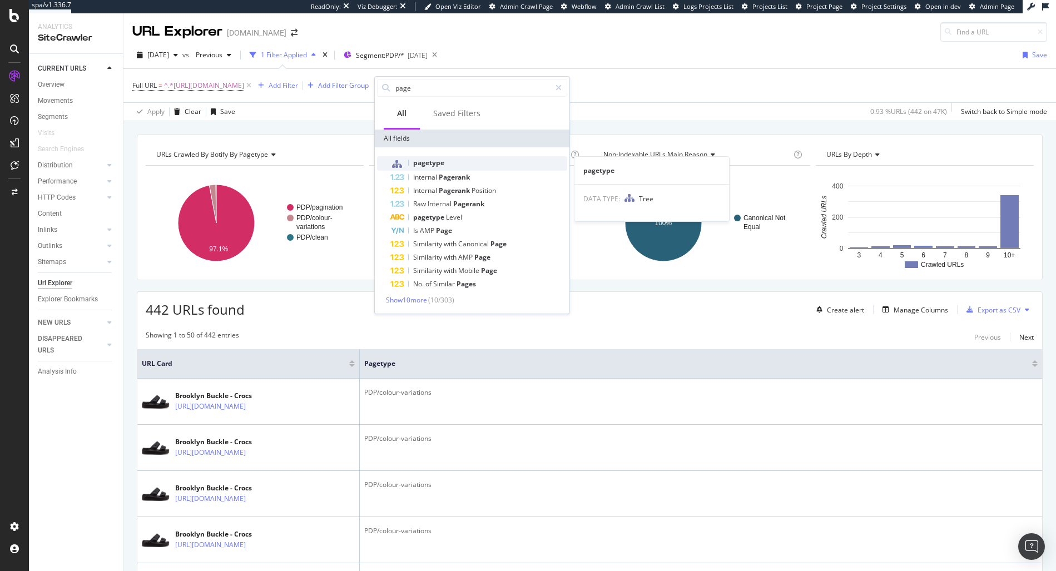
type input "page"
click at [474, 167] on div "pagetype" at bounding box center [478, 163] width 177 height 14
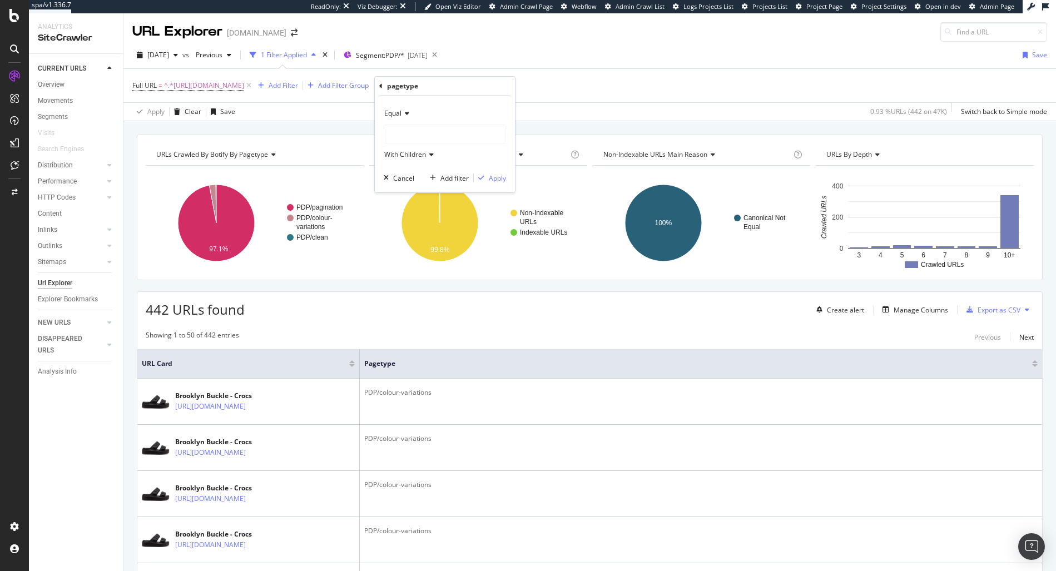
click at [393, 110] on span "Equal" at bounding box center [392, 112] width 17 height 9
click at [410, 156] on div "Not Equal" at bounding box center [446, 150] width 119 height 14
click at [425, 136] on div at bounding box center [444, 134] width 121 height 18
click at [390, 155] on icon at bounding box center [392, 155] width 4 height 7
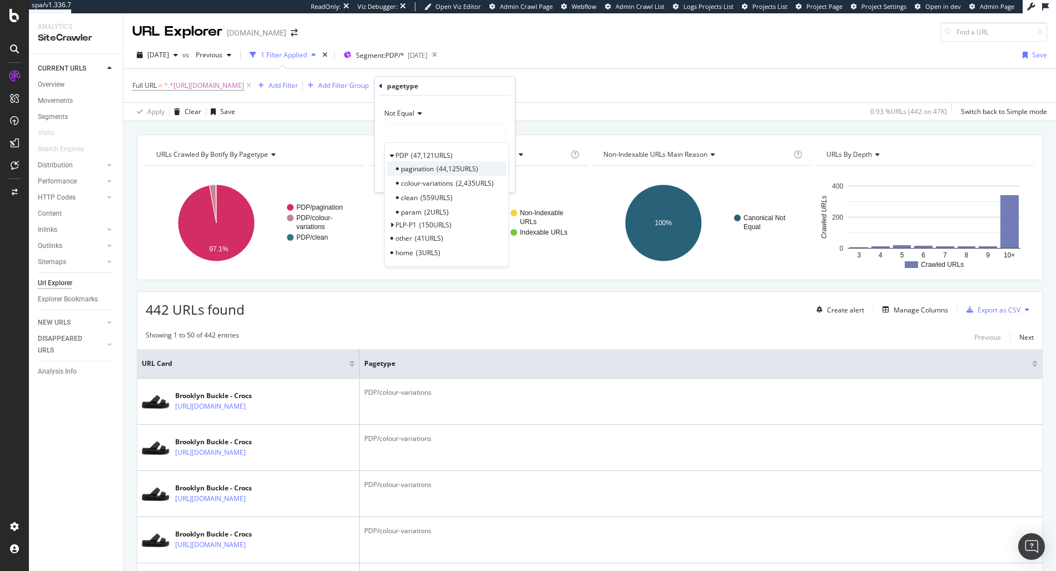
click at [419, 170] on span "pagination" at bounding box center [417, 168] width 33 height 9
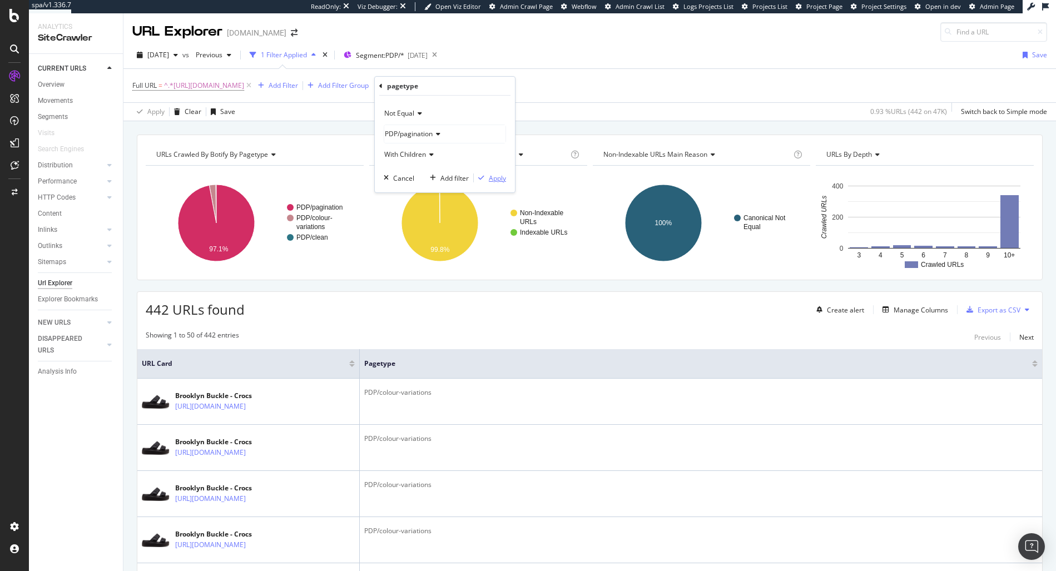
click at [499, 179] on div "Apply" at bounding box center [497, 178] width 17 height 9
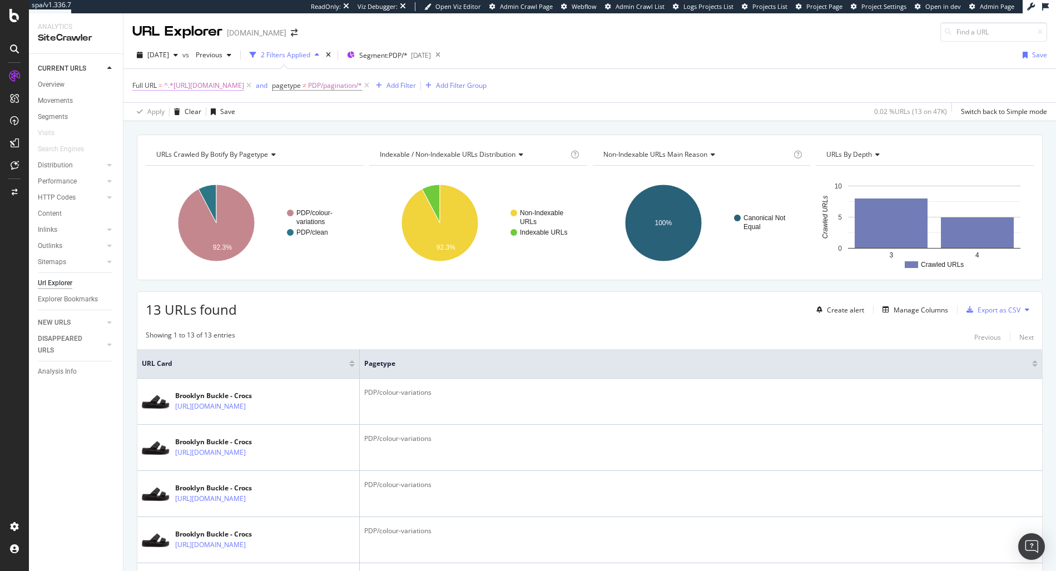
click at [244, 83] on span "^.*https://www.crocs.com.au/p/brooklyn-buckle/207431.html.*$" at bounding box center [204, 86] width 80 height 16
click at [211, 126] on input "https://www.crocs.com.au/p/brooklyn-buckle/207431.html" at bounding box center [194, 132] width 105 height 18
paste input "/1000"
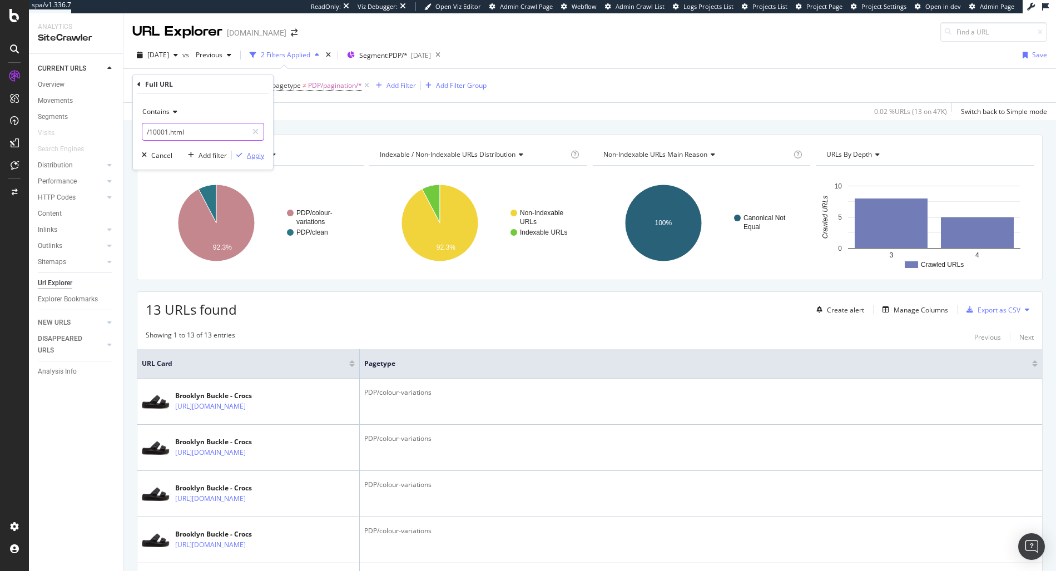
type input "/10001.html"
click at [245, 157] on div "button" at bounding box center [239, 155] width 15 height 7
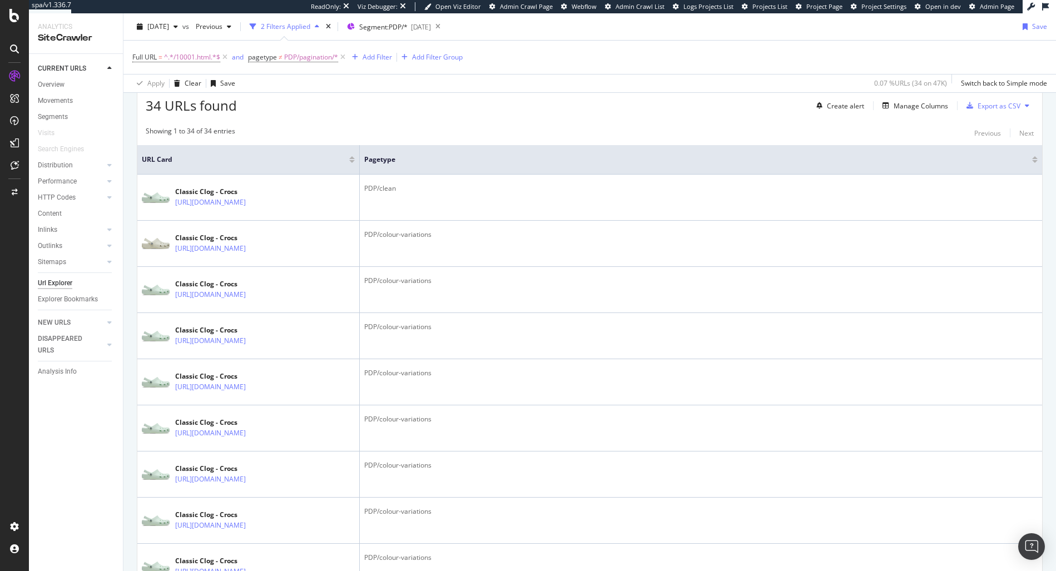
scroll to position [214, 0]
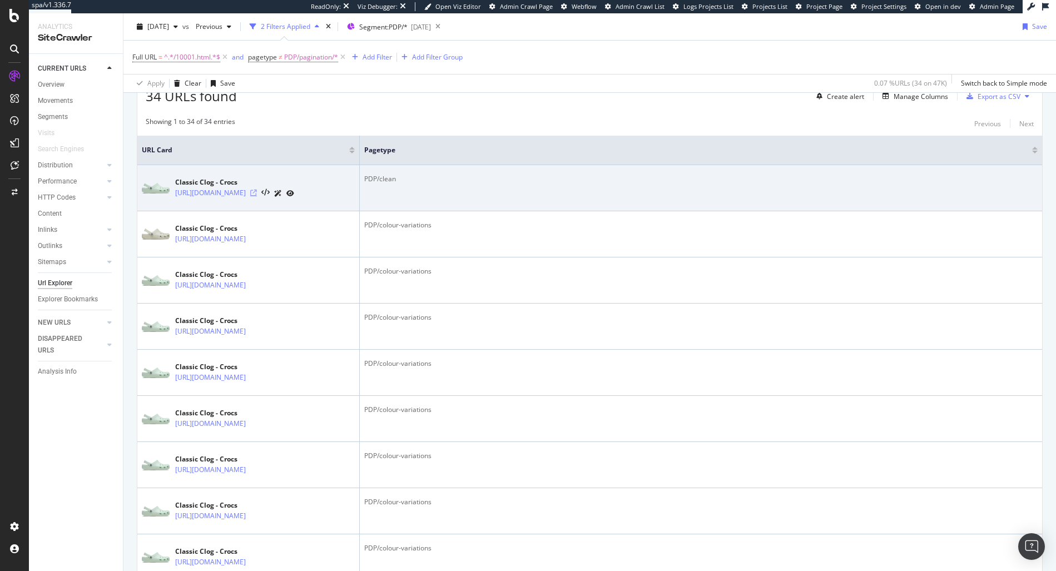
click at [257, 194] on icon at bounding box center [253, 193] width 7 height 7
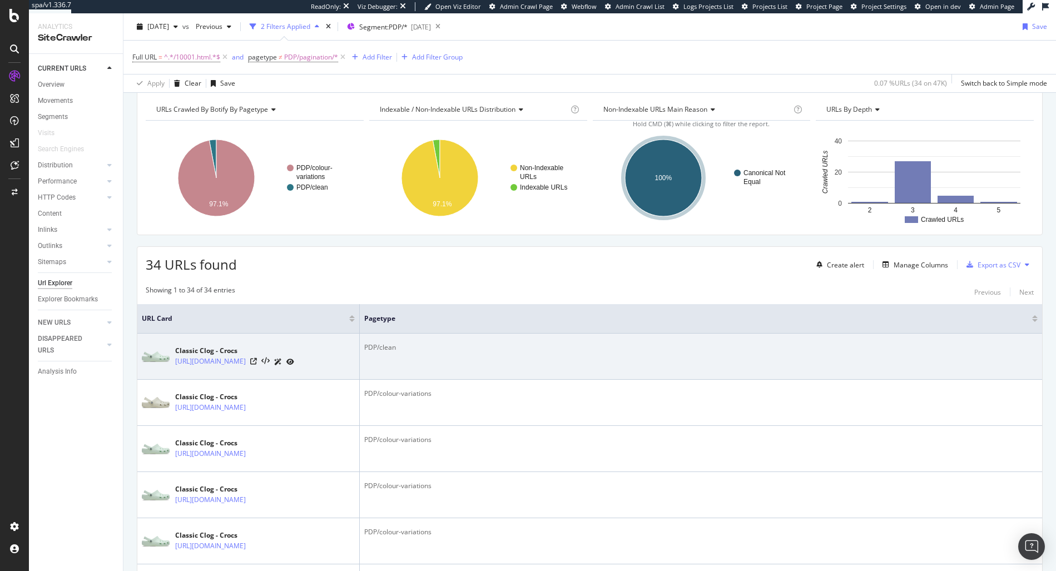
scroll to position [0, 0]
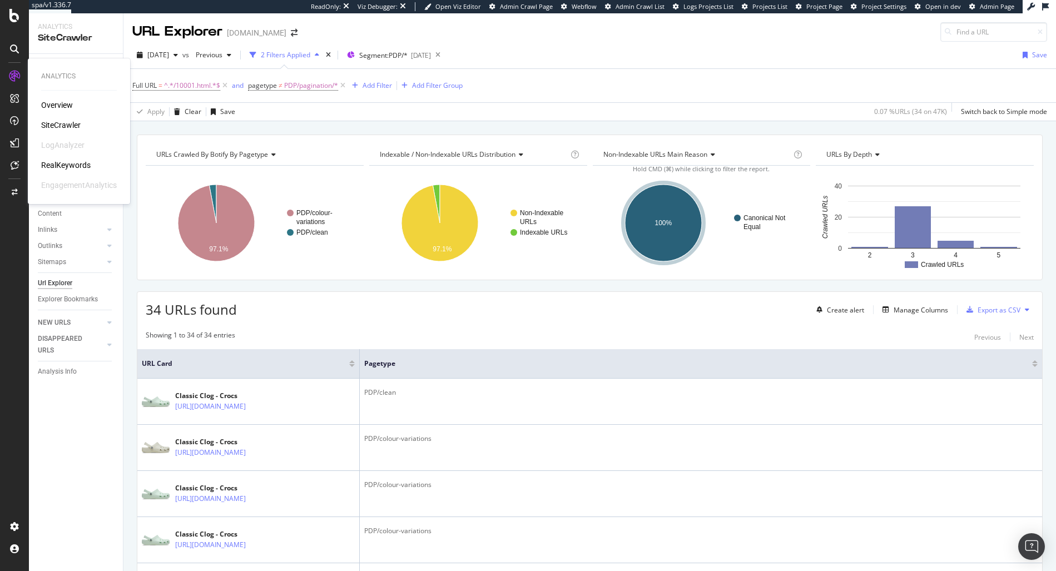
click at [66, 166] on div "RealKeywords" at bounding box center [65, 165] width 49 height 11
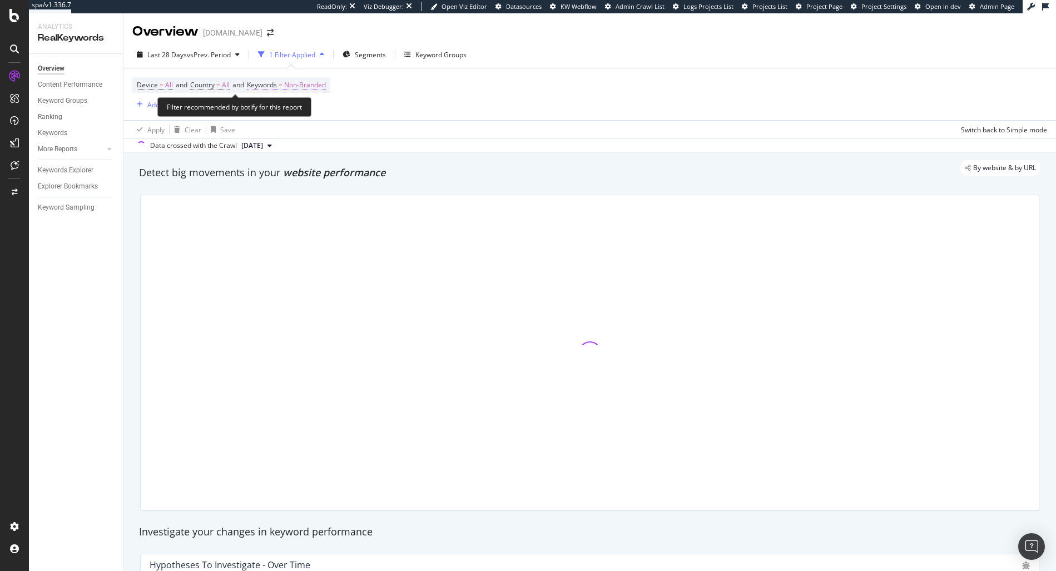
click at [320, 86] on span "Non-Branded" at bounding box center [305, 85] width 42 height 16
click at [454, 104] on div "Device = All and Country = All and Keywords = Non-Branded Add Filter Add Filter…" at bounding box center [589, 94] width 915 height 52
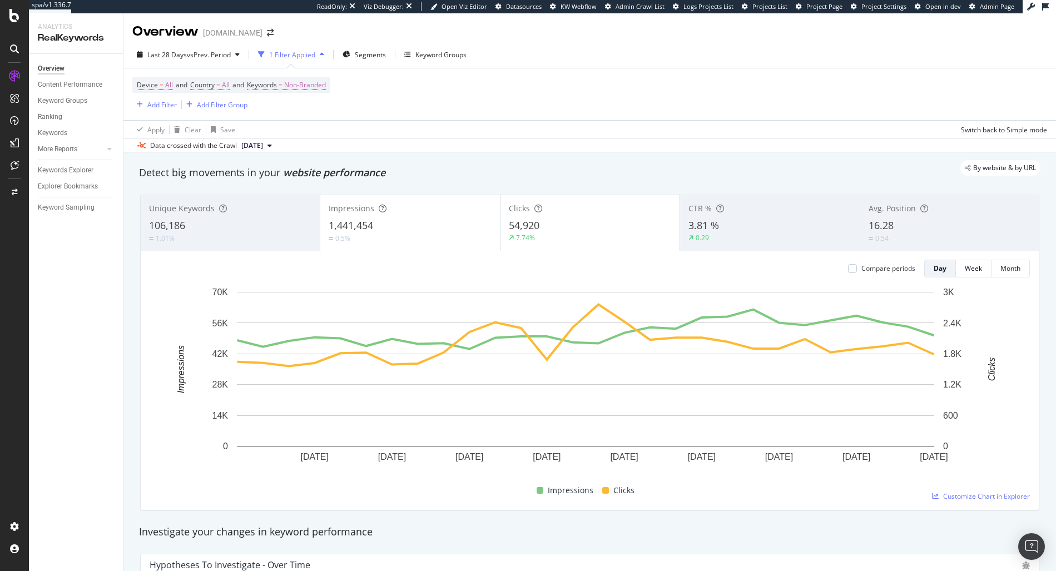
click at [428, 101] on div "Device = All and Country = All and Keywords = Non-Branded Add Filter Add Filter…" at bounding box center [589, 94] width 915 height 52
click at [363, 53] on span "Segments" at bounding box center [370, 54] width 31 height 9
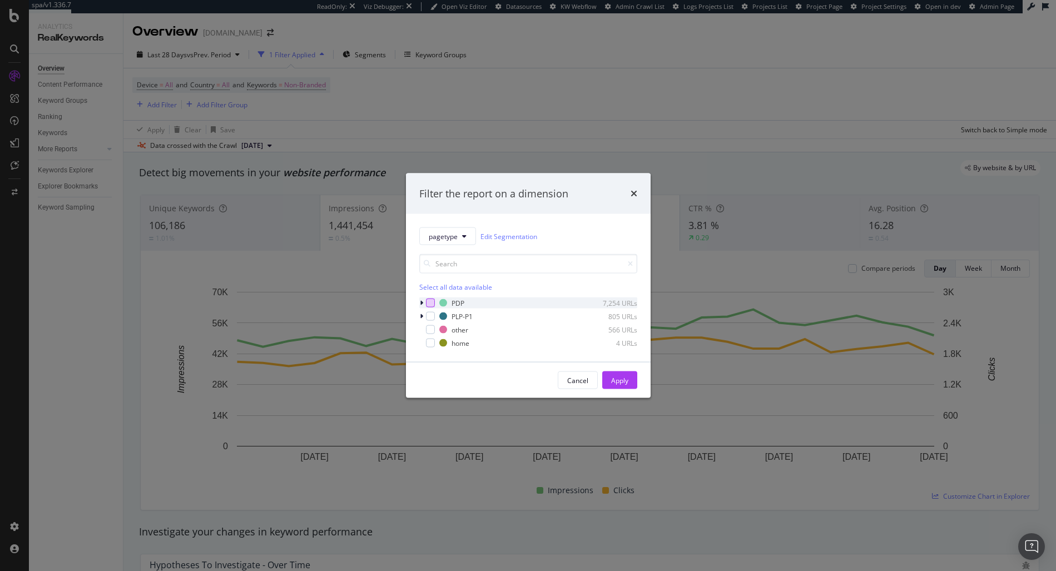
click at [427, 300] on div "modal" at bounding box center [430, 303] width 9 height 9
click at [616, 378] on div "Apply" at bounding box center [619, 379] width 17 height 9
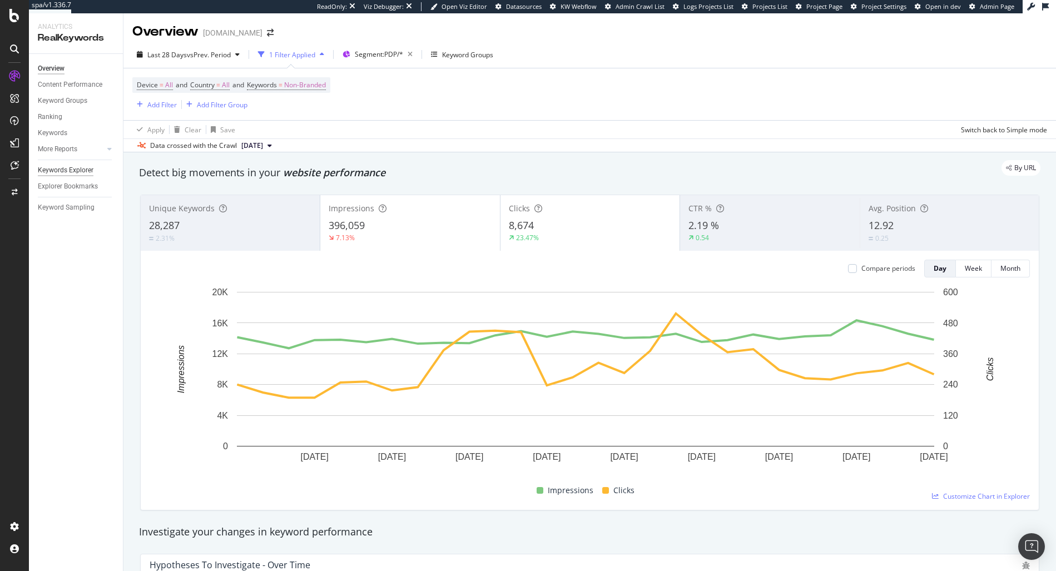
click at [62, 167] on div "Keywords Explorer" at bounding box center [66, 171] width 56 height 12
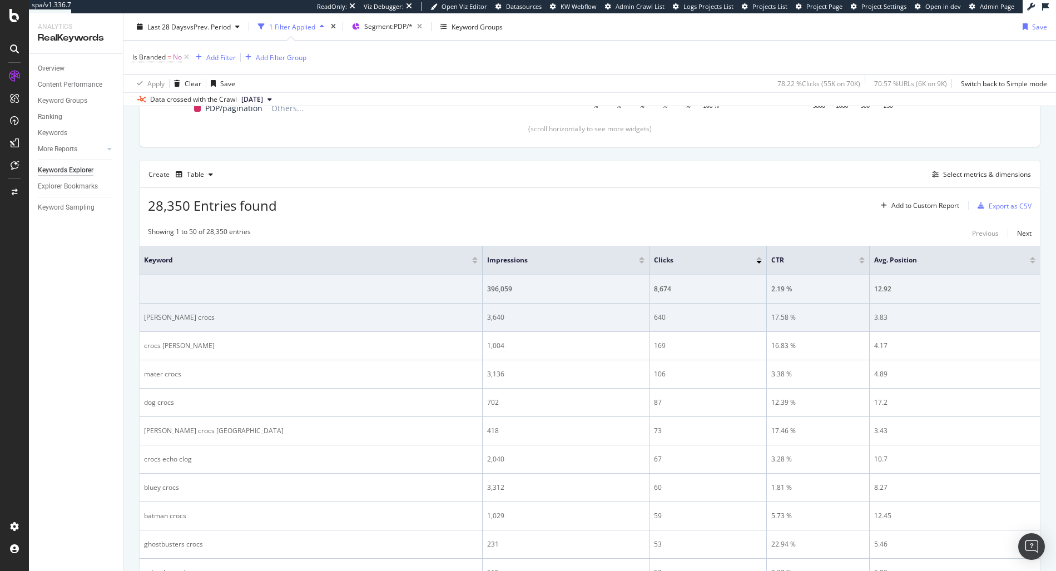
scroll to position [253, 0]
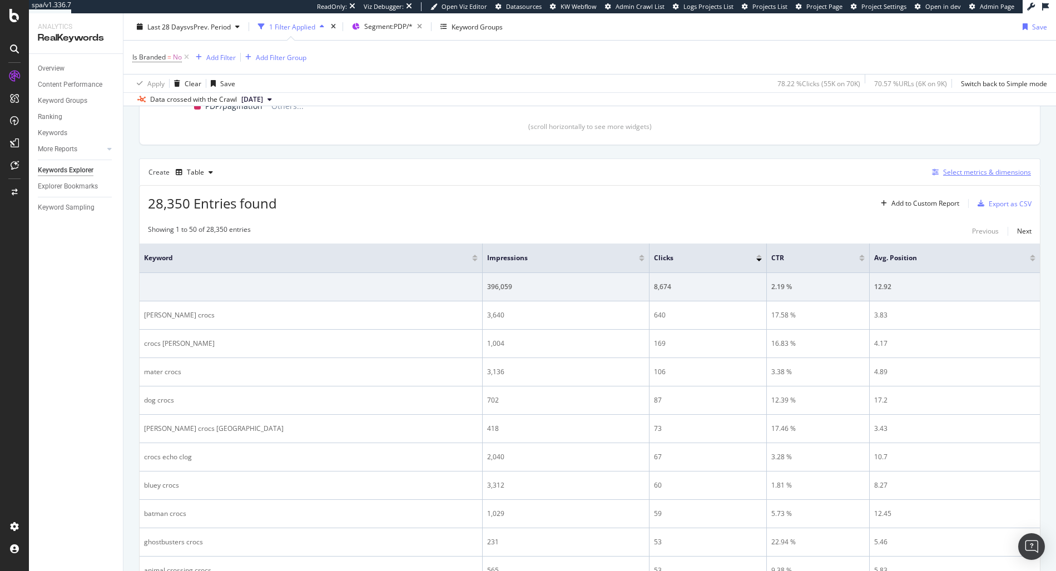
click at [997, 172] on div "Select metrics & dimensions" at bounding box center [987, 171] width 88 height 9
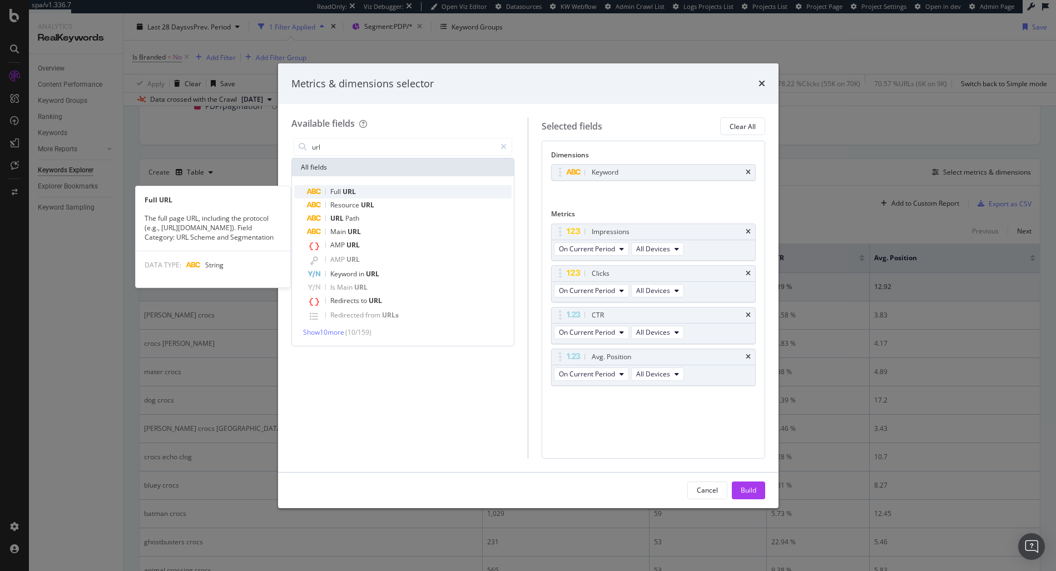
type input "url"
click at [403, 192] on div "Full URL" at bounding box center [410, 191] width 205 height 13
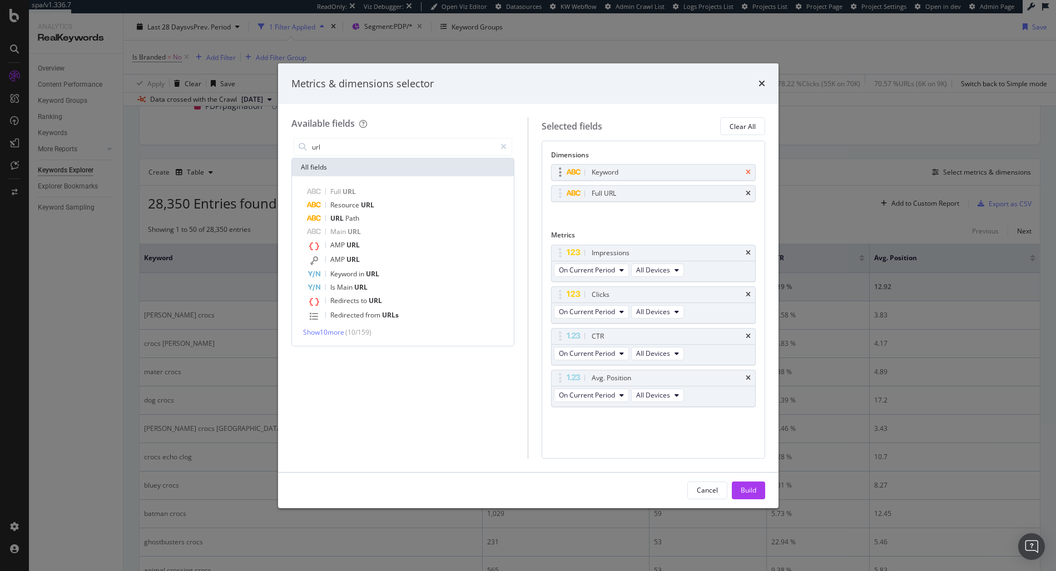
click at [750, 170] on icon "times" at bounding box center [748, 172] width 5 height 7
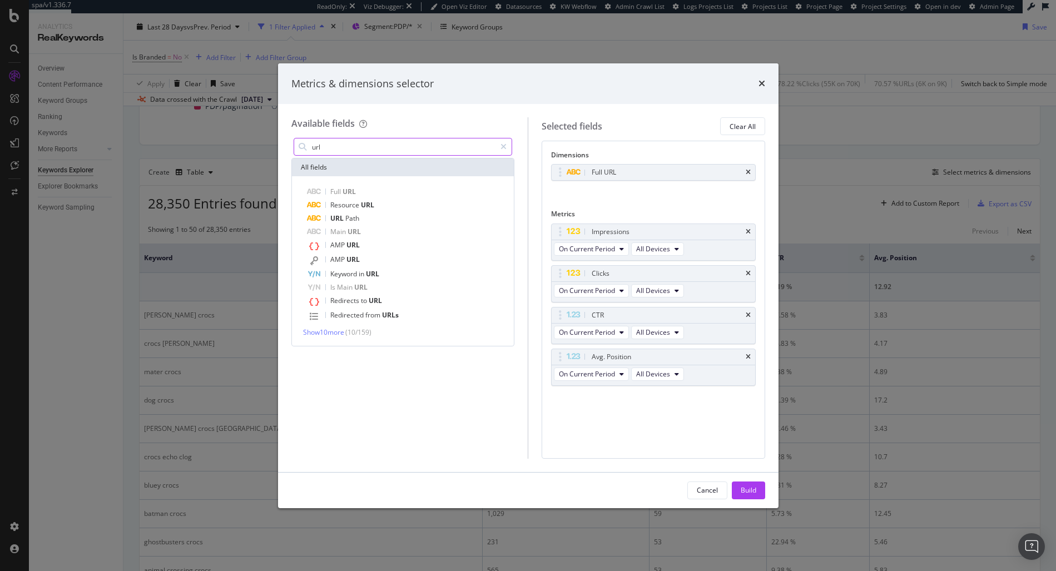
click at [356, 148] on input "url" at bounding box center [403, 146] width 185 height 17
type input "pag"
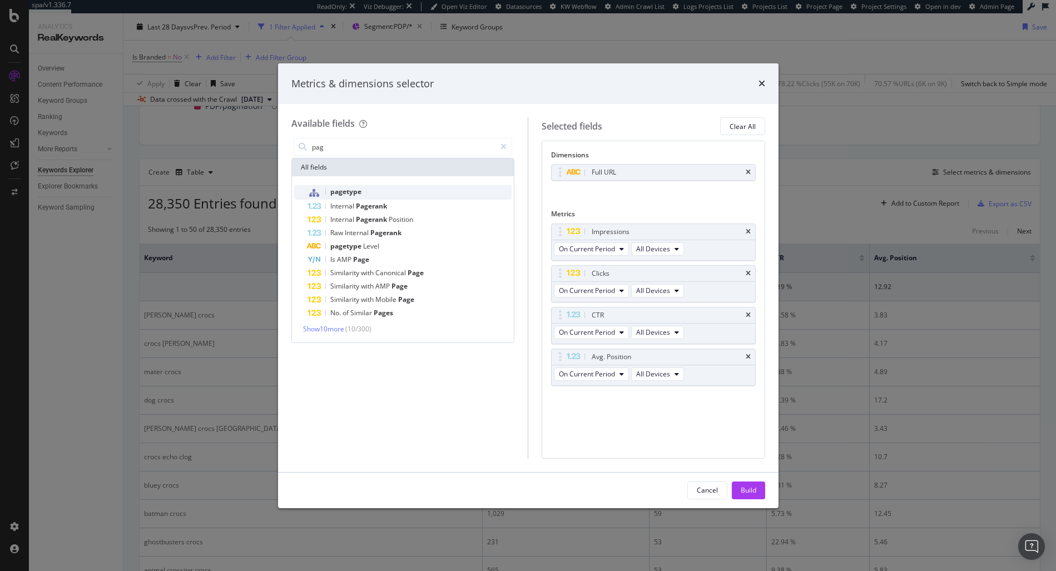
click at [353, 186] on div "pagetype" at bounding box center [410, 192] width 205 height 14
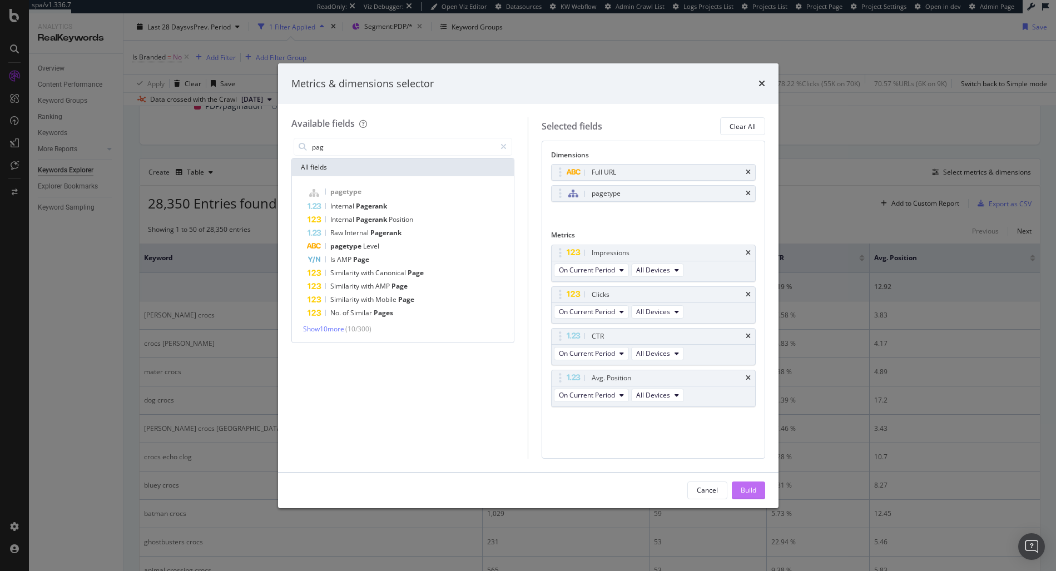
click at [755, 493] on div "Build" at bounding box center [749, 490] width 16 height 9
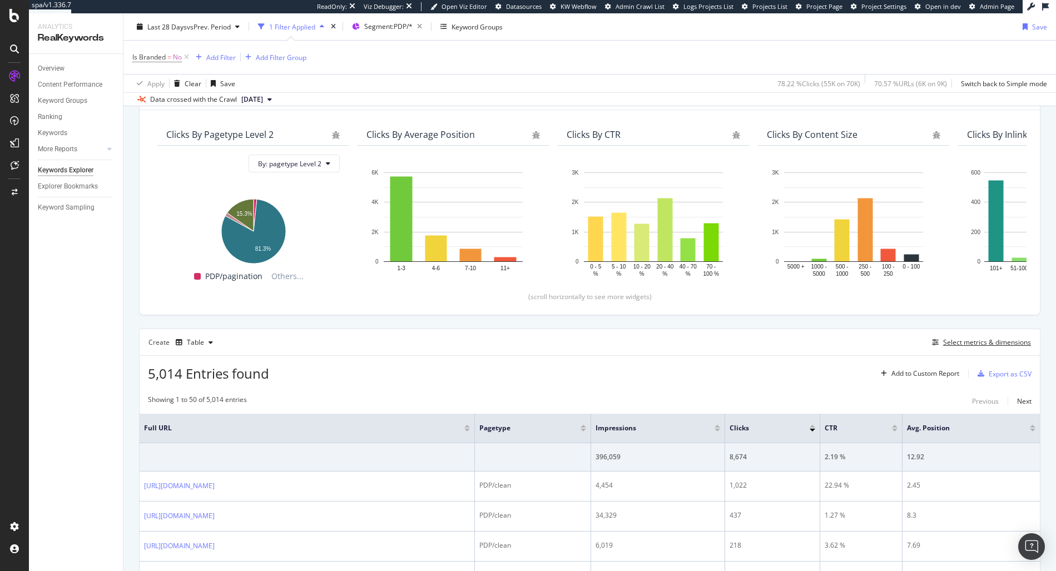
scroll to position [236, 0]
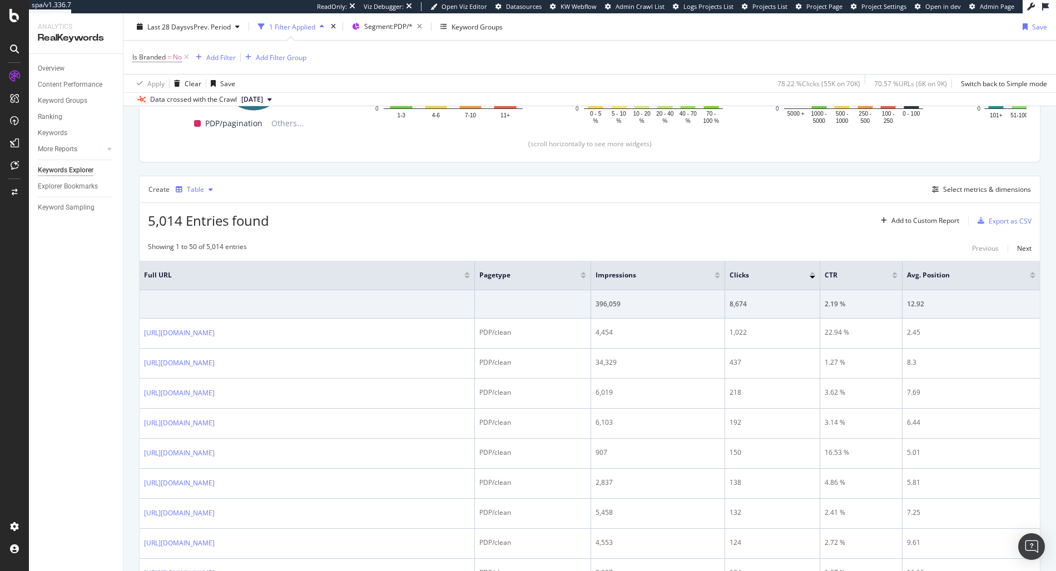
click at [198, 192] on div "Table" at bounding box center [195, 189] width 17 height 7
click at [207, 279] on div "Pie" at bounding box center [201, 282] width 51 height 14
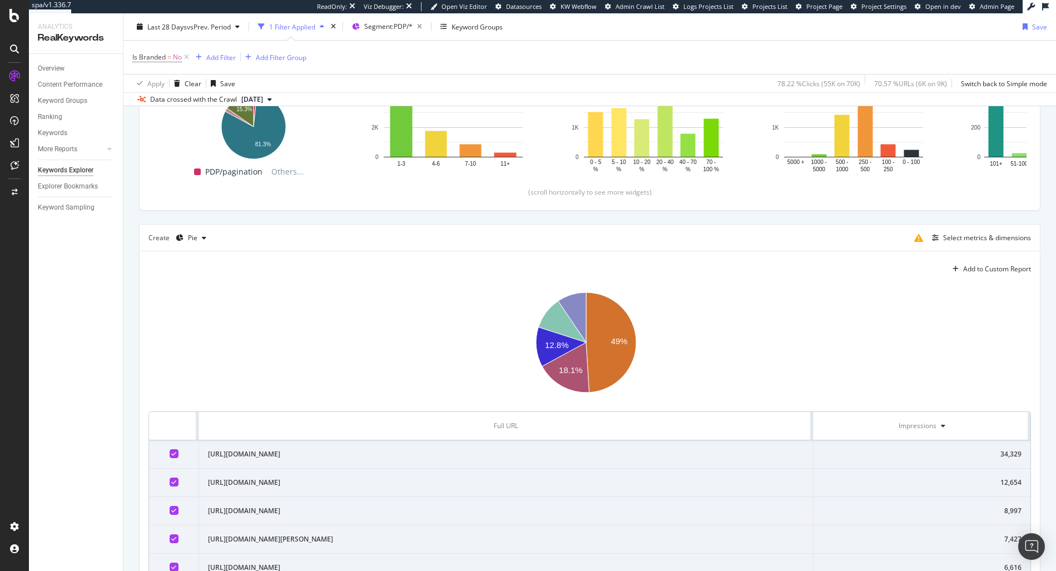
scroll to position [236, 0]
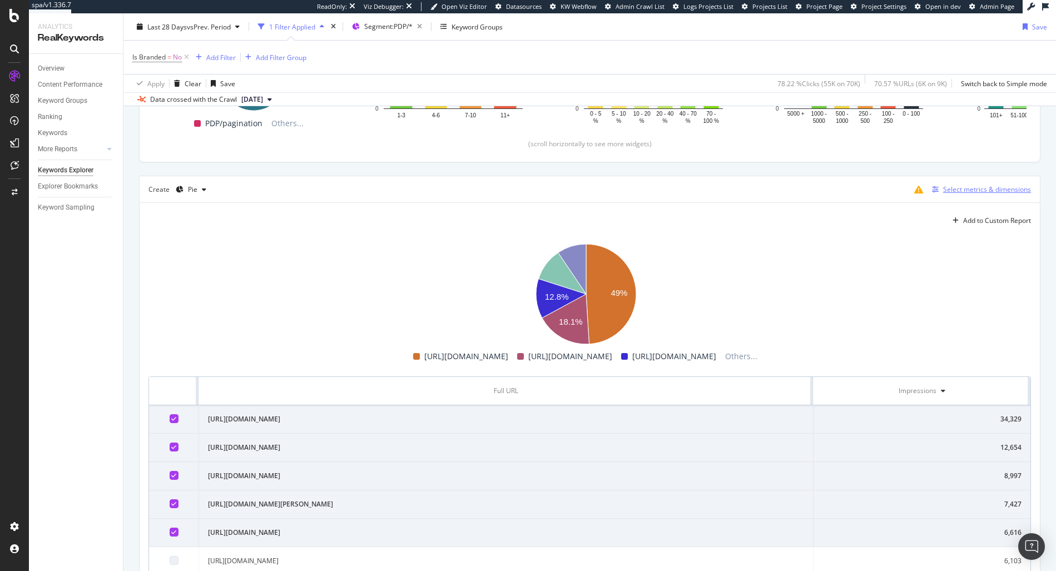
click at [992, 185] on div "Select metrics & dimensions" at bounding box center [987, 189] width 88 height 9
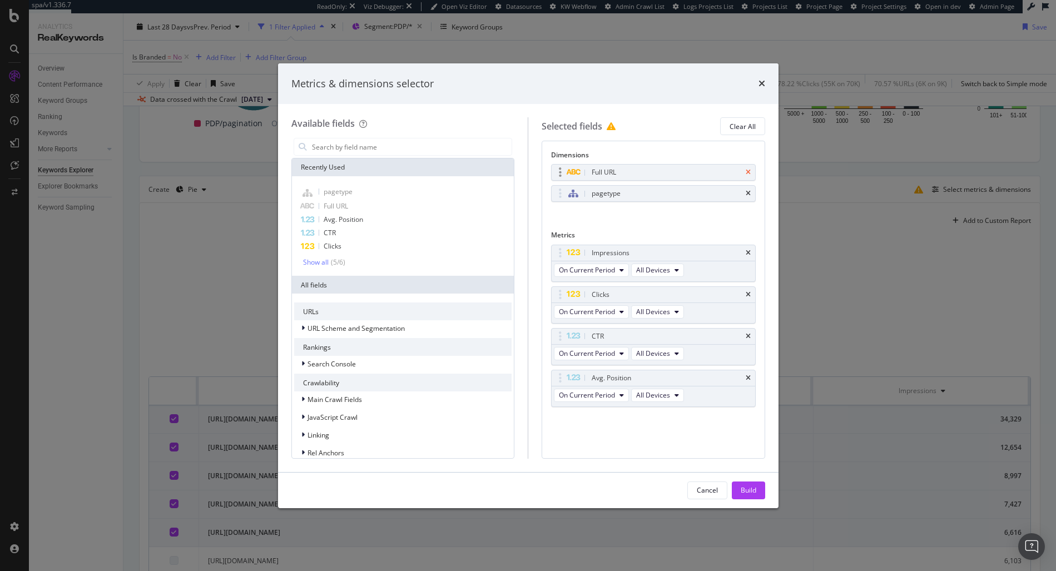
click at [747, 172] on icon "times" at bounding box center [748, 172] width 5 height 7
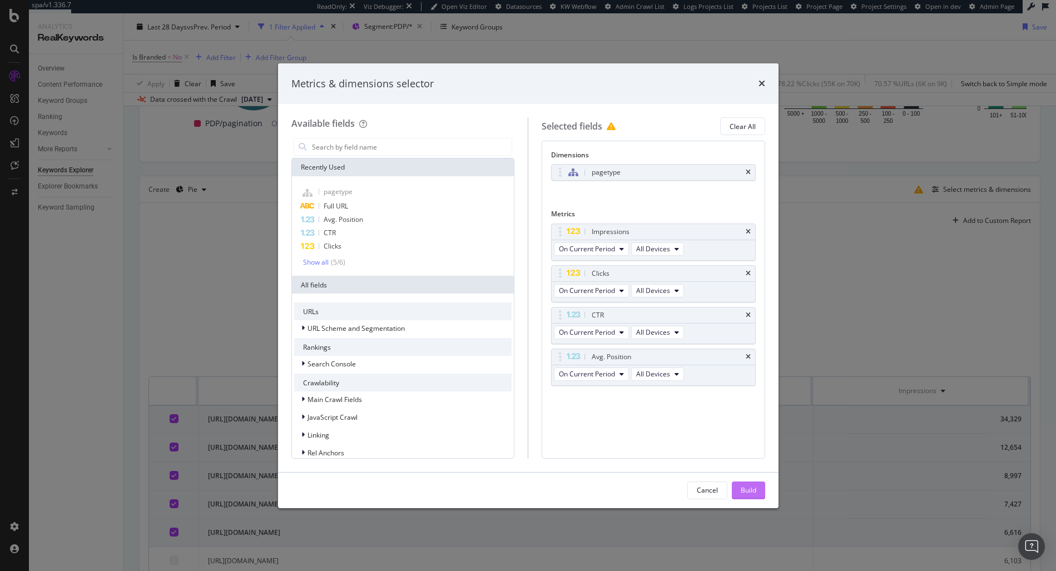
click at [742, 489] on div "Build" at bounding box center [749, 490] width 16 height 9
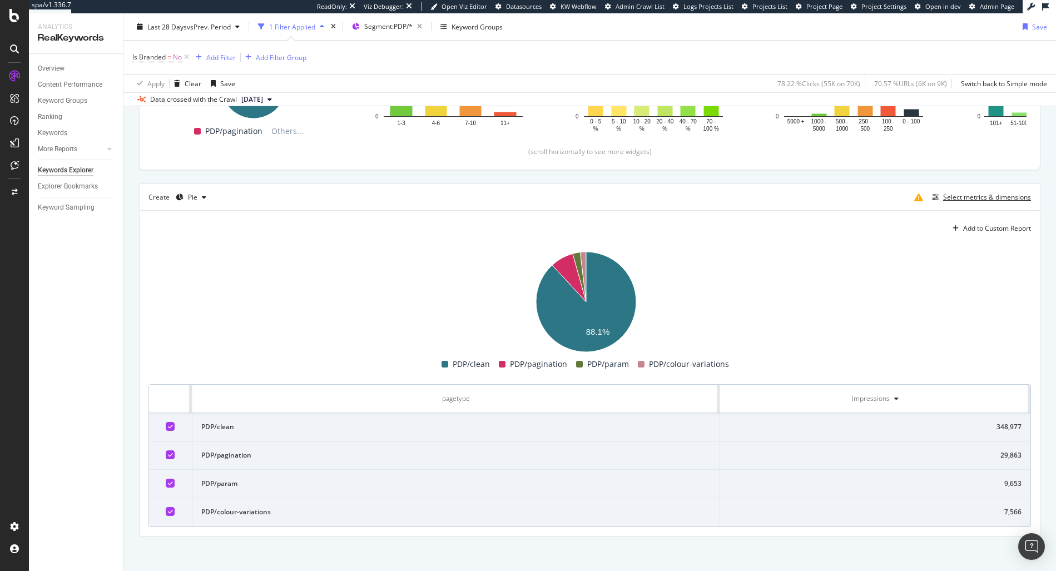
scroll to position [232, 0]
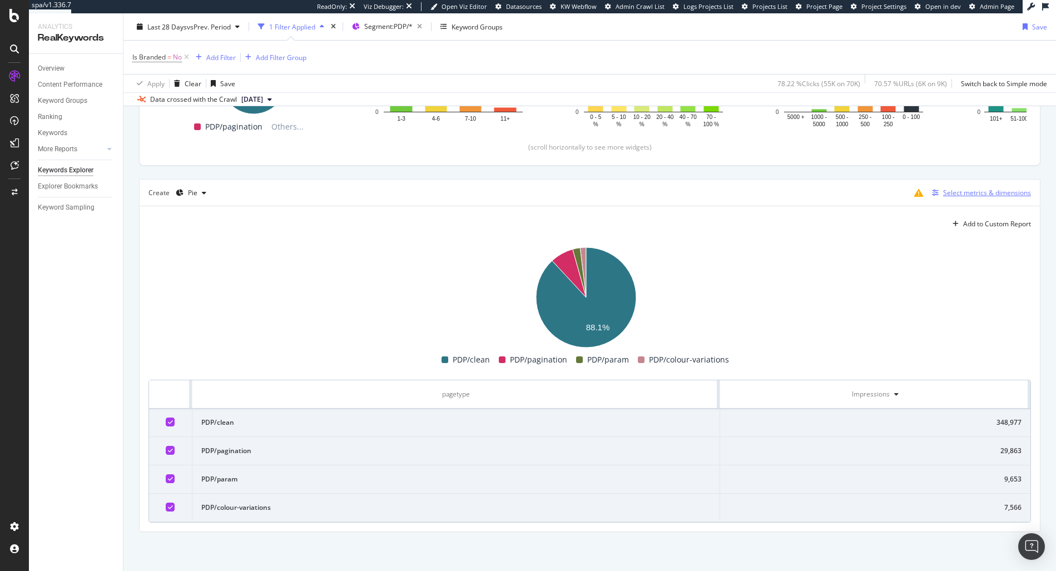
click at [987, 190] on div "Select metrics & dimensions" at bounding box center [987, 192] width 88 height 9
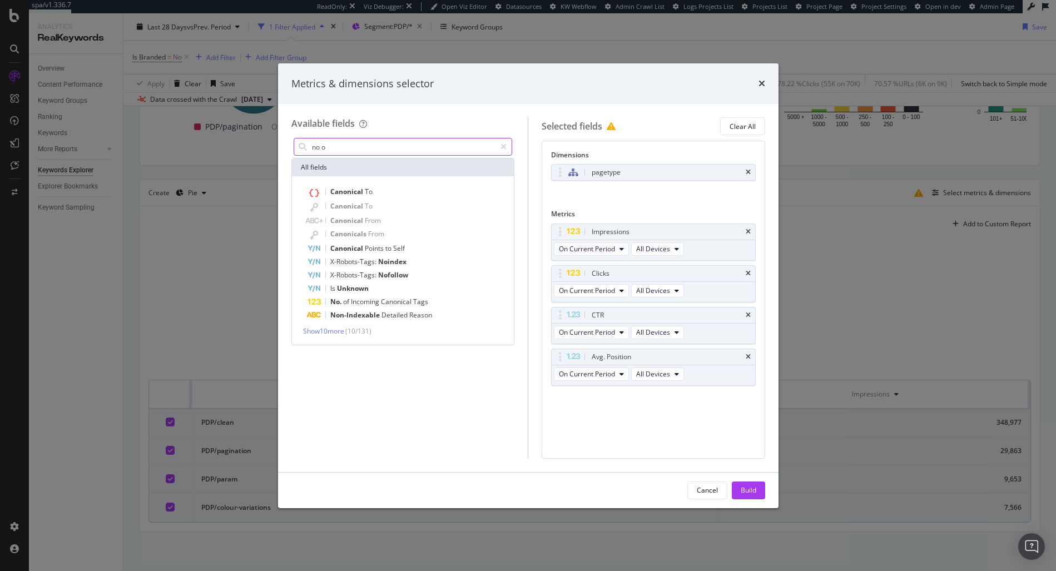
type input "no of"
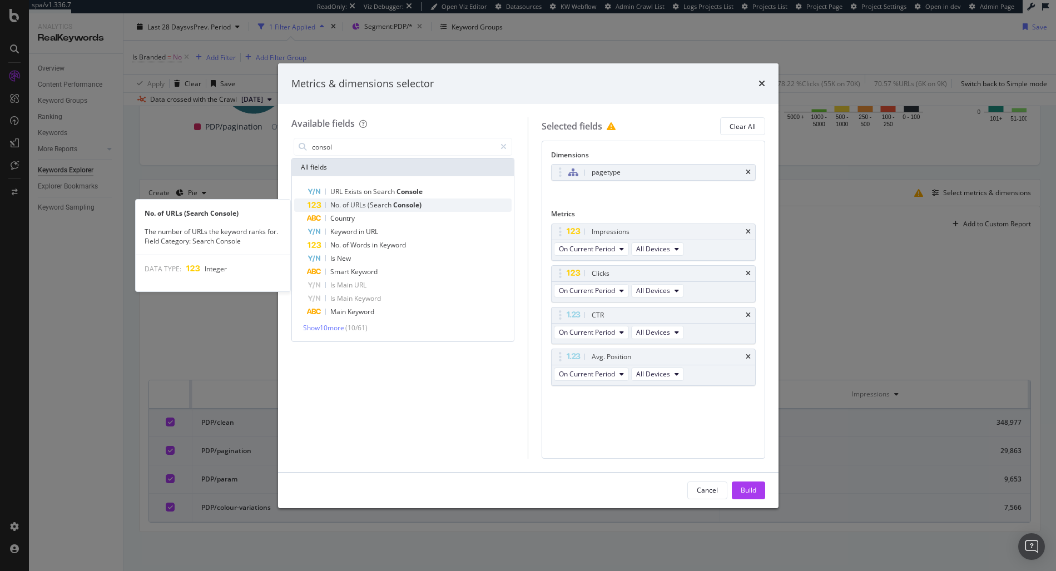
type input "consol"
click at [384, 205] on span "(Search" at bounding box center [381, 204] width 26 height 9
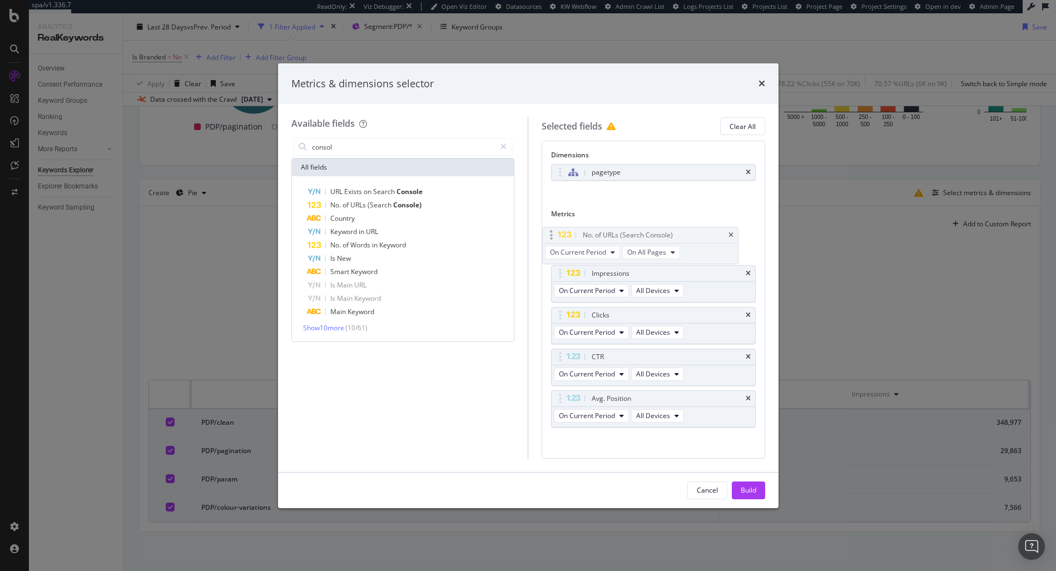
drag, startPoint x: 558, startPoint y: 397, endPoint x: 551, endPoint y: 231, distance: 165.9
click at [551, 231] on body "spa/v1.336.7 ReadOnly: Viz Debugger: Open Viz Editor Datasources KW Webflow Adm…" at bounding box center [528, 285] width 1056 height 571
click at [750, 490] on div "Build" at bounding box center [749, 490] width 16 height 9
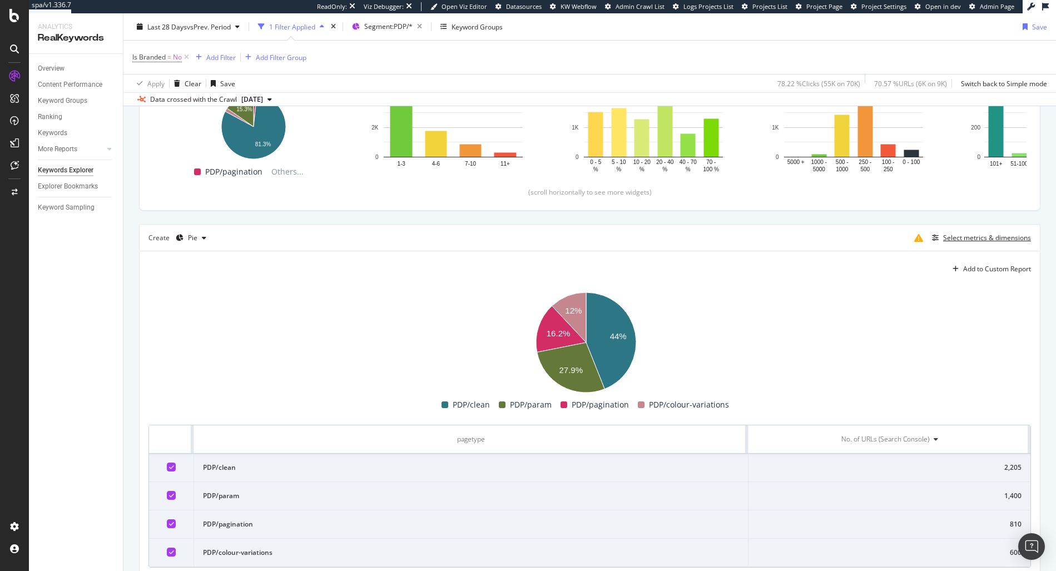
scroll to position [232, 0]
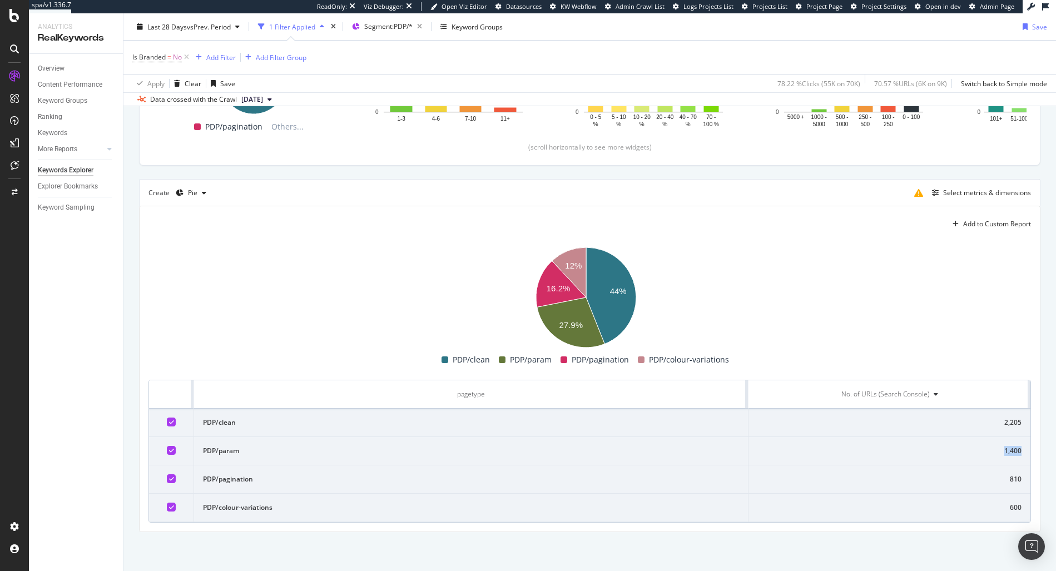
drag, startPoint x: 995, startPoint y: 452, endPoint x: 1015, endPoint y: 453, distance: 20.1
click at [1015, 453] on td "1,400" at bounding box center [890, 451] width 282 height 28
click at [804, 285] on rect "A chart." at bounding box center [585, 297] width 874 height 111
click at [189, 61] on icon at bounding box center [186, 57] width 9 height 11
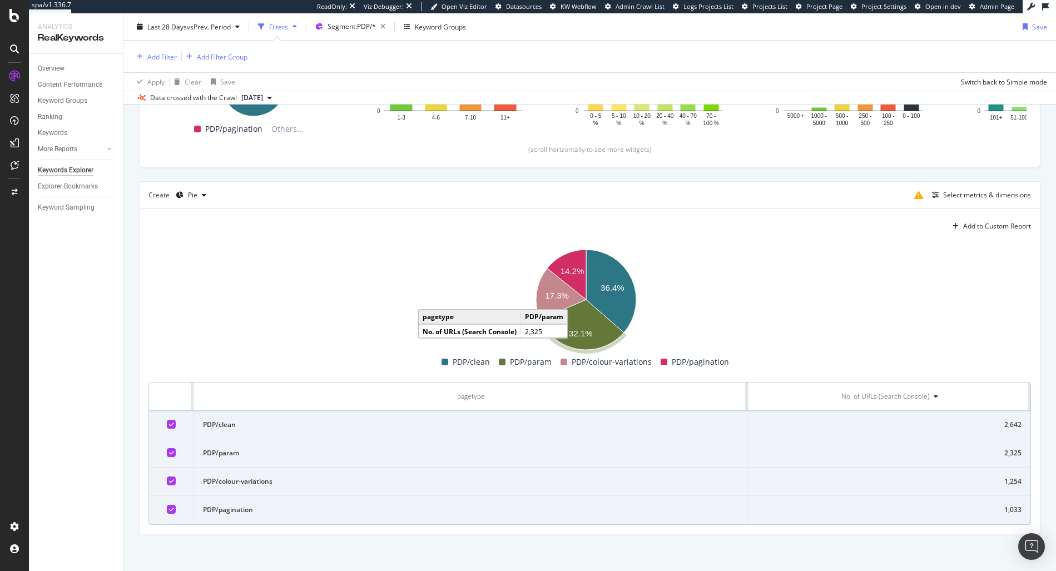
scroll to position [231, 0]
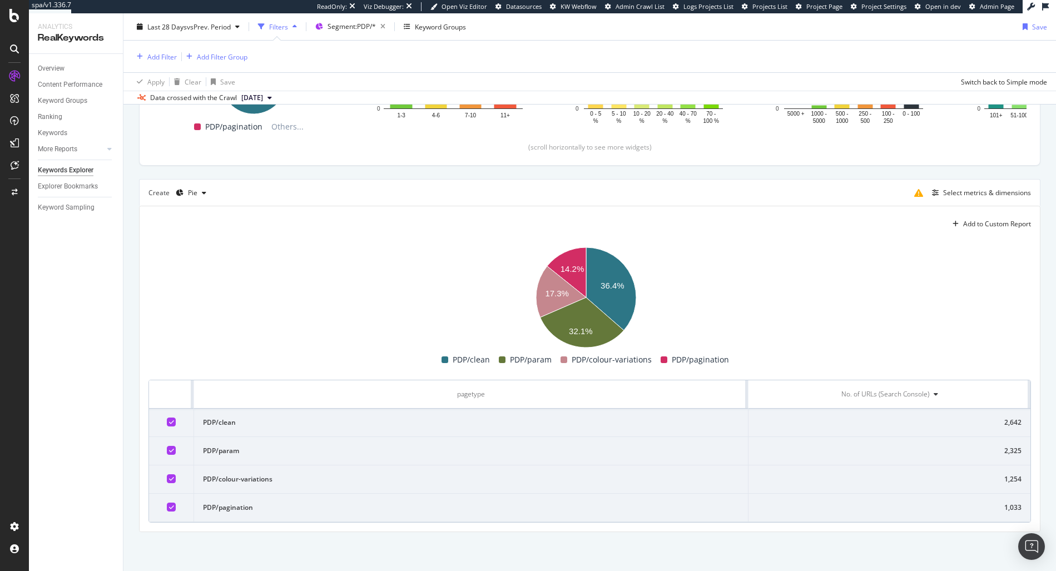
click at [801, 244] on rect "A chart." at bounding box center [585, 297] width 874 height 111
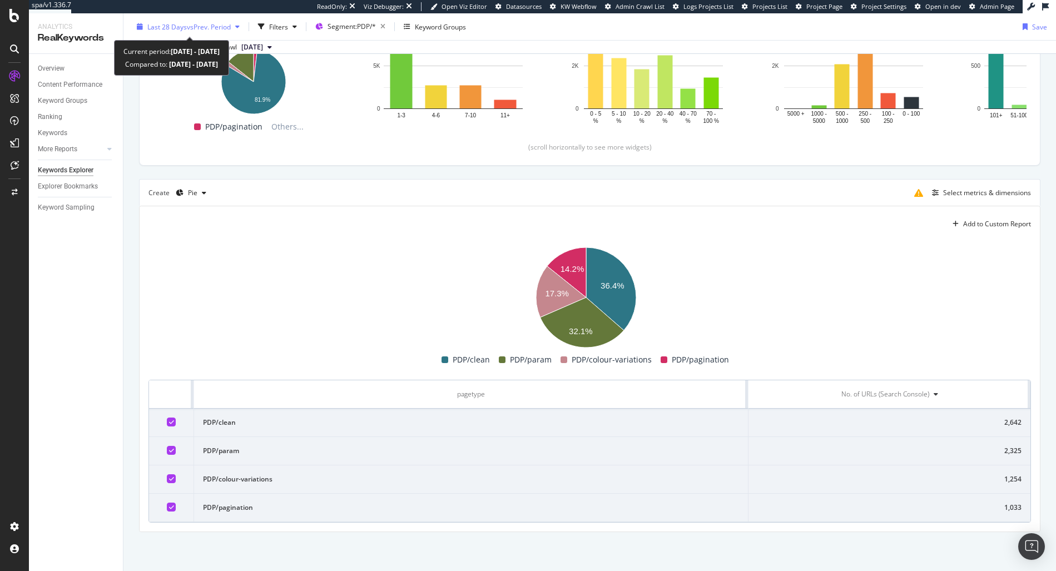
click at [197, 32] on div "Last 28 Days vs Prev. Period" at bounding box center [188, 26] width 112 height 17
click at [482, 286] on rect "A chart." at bounding box center [585, 297] width 874 height 111
click at [199, 194] on div "button" at bounding box center [203, 193] width 13 height 7
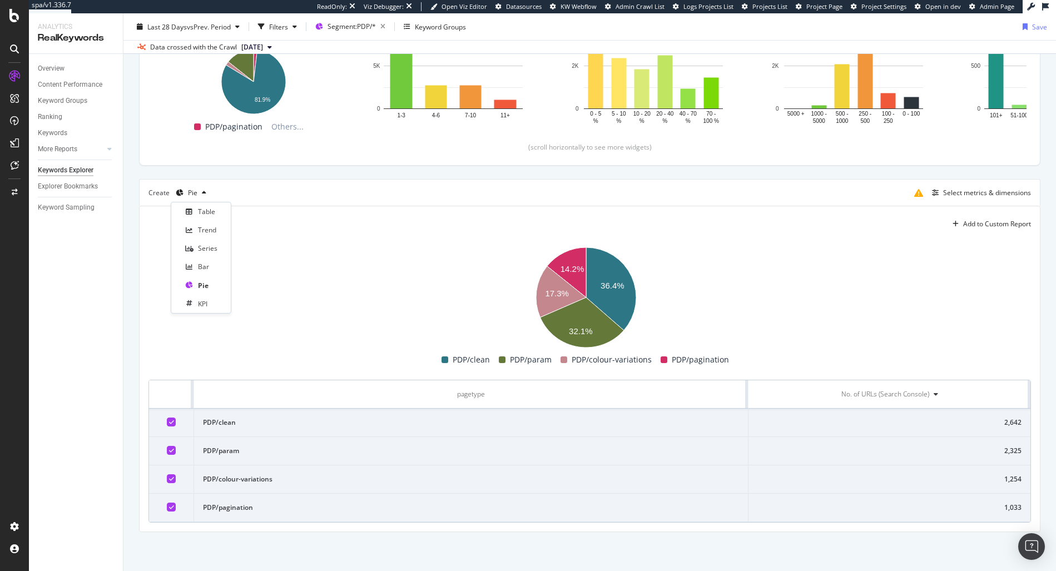
click at [303, 237] on div "Add to Custom Report 36.4% 14.2% 17.3% 32.1% pagetype No. of URLs (Search Conso…" at bounding box center [590, 368] width 900 height 325
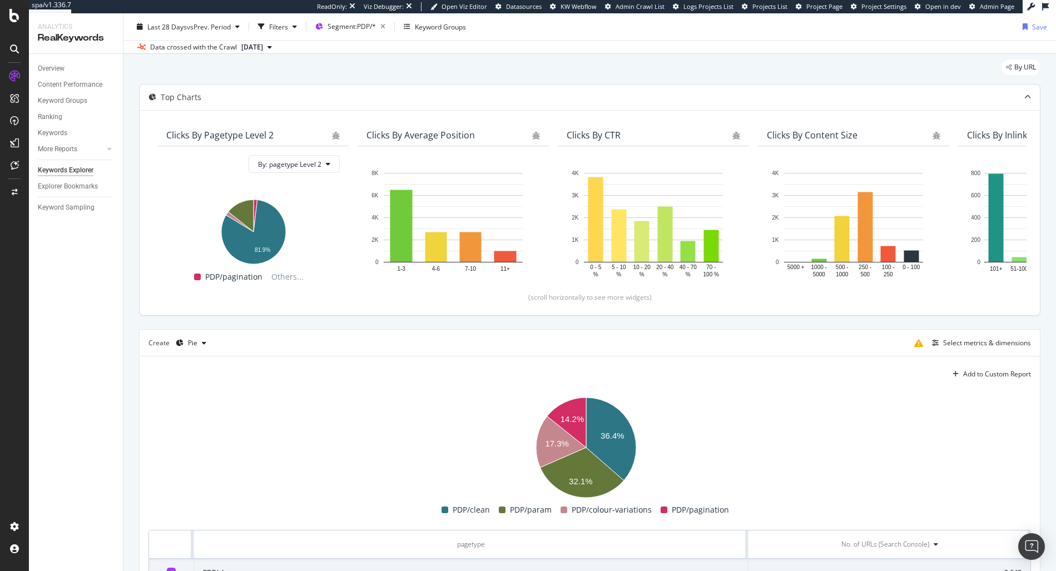
scroll to position [0, 0]
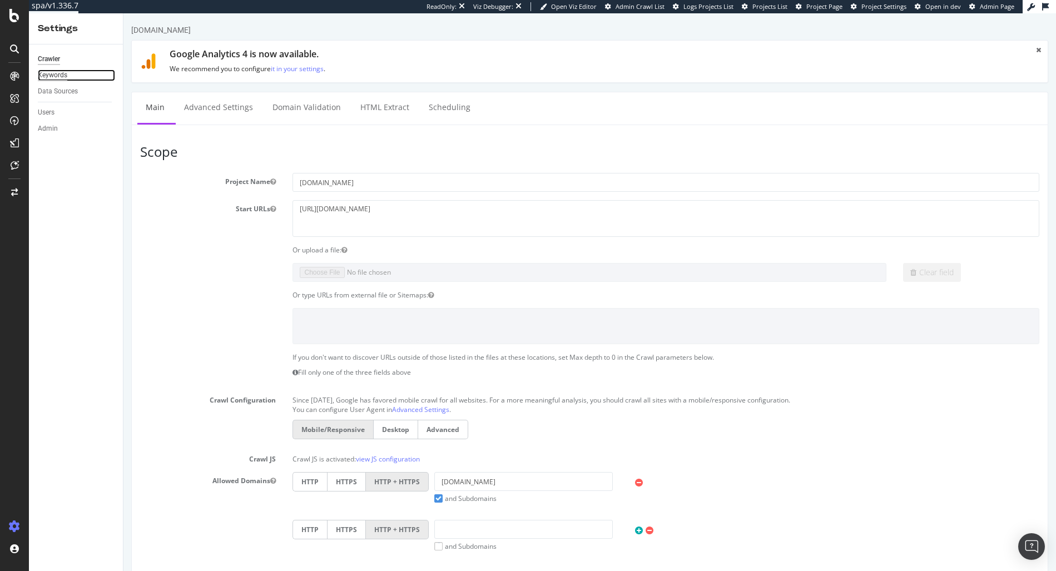
click at [65, 80] on div "Keywords" at bounding box center [52, 76] width 29 height 12
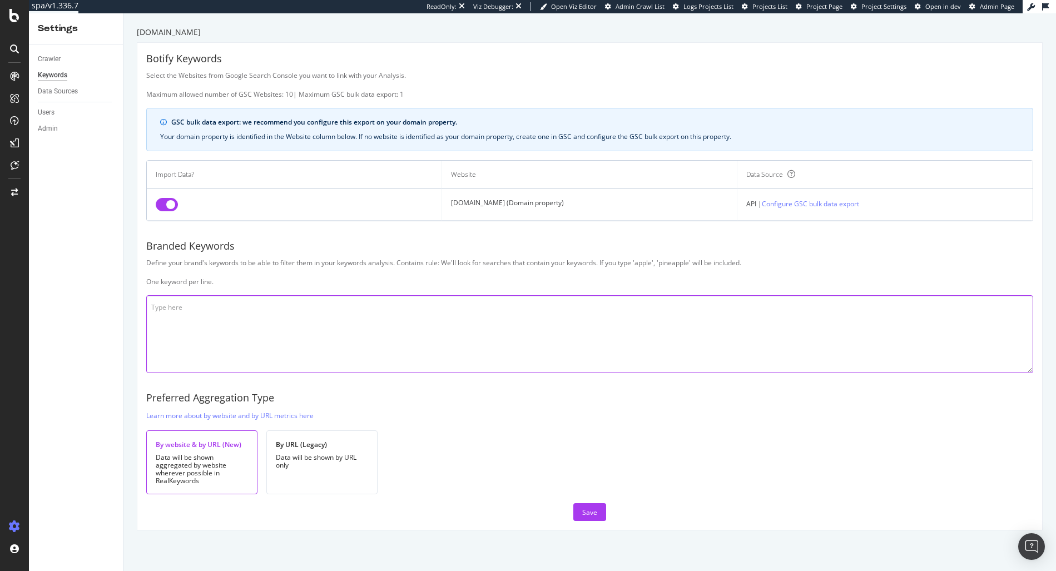
click at [392, 315] on textarea at bounding box center [589, 334] width 887 height 78
click at [473, 447] on div "By website & by URL (New) Data will be shown aggregated by website wherever pos…" at bounding box center [589, 462] width 887 height 64
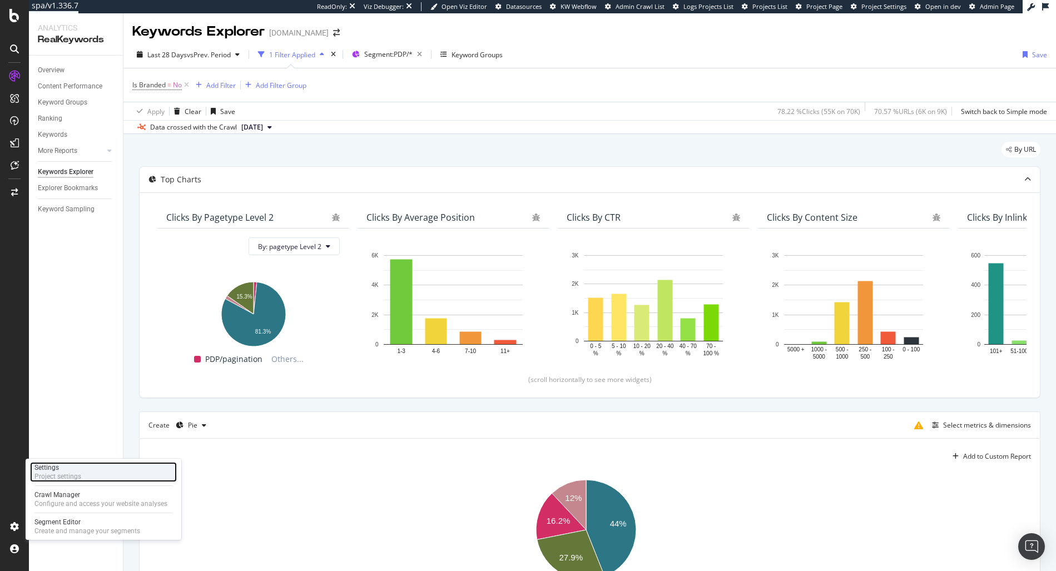
click at [75, 467] on div "Settings" at bounding box center [57, 467] width 47 height 9
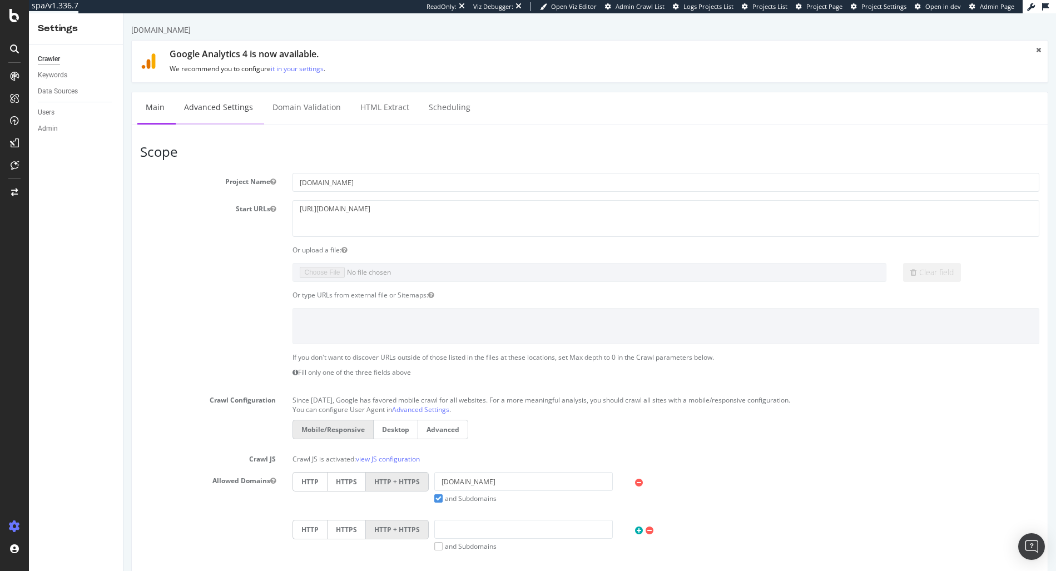
click at [206, 103] on link "Advanced Settings" at bounding box center [219, 107] width 86 height 31
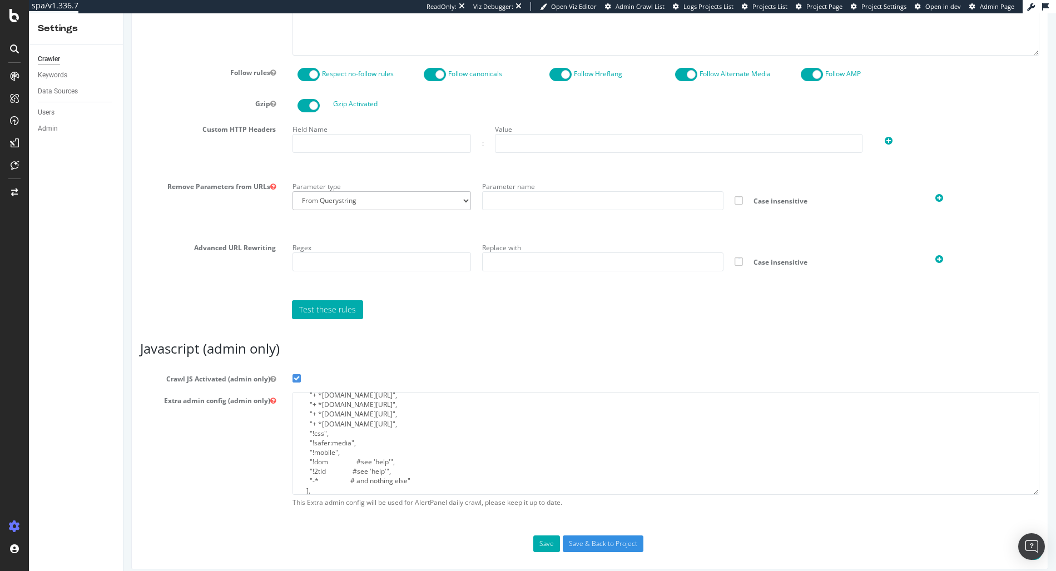
scroll to position [661, 0]
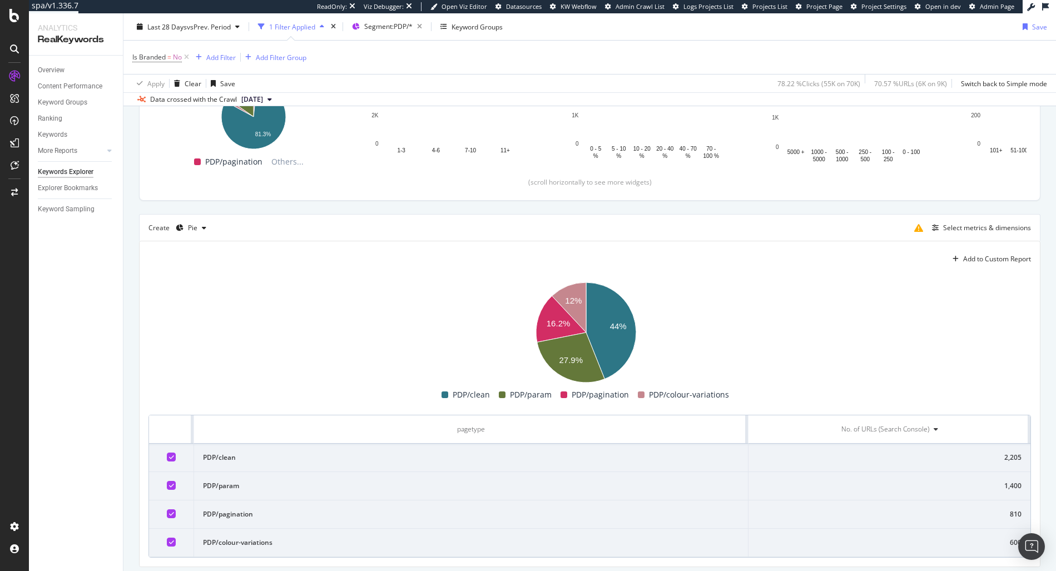
scroll to position [232, 0]
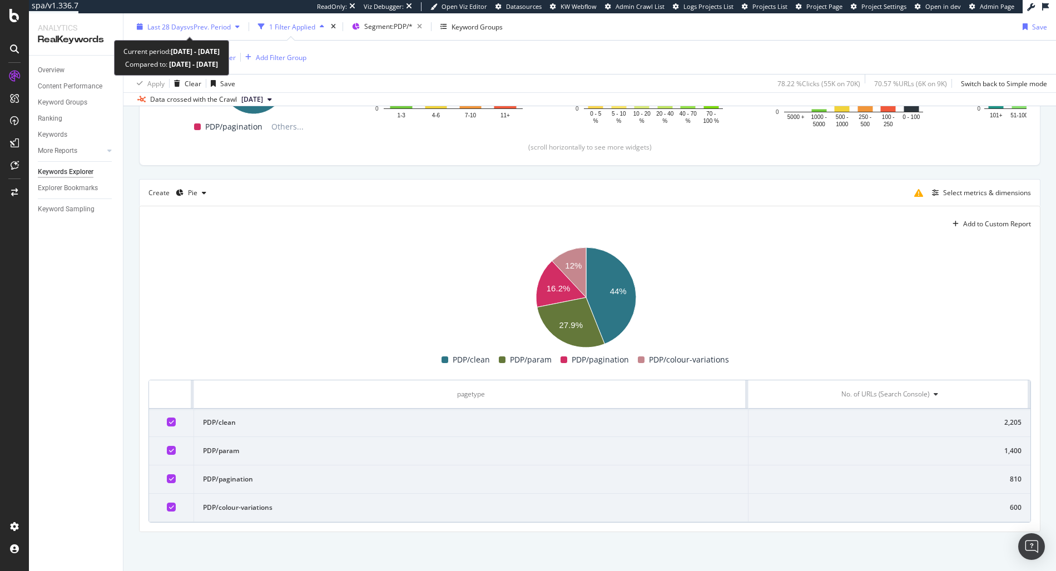
click at [167, 33] on div "Last 28 Days vs Prev. Period" at bounding box center [188, 26] width 112 height 17
click at [765, 282] on rect "A chart." at bounding box center [585, 297] width 874 height 111
click at [986, 201] on div "Select metrics & dimensions" at bounding box center [970, 193] width 121 height 18
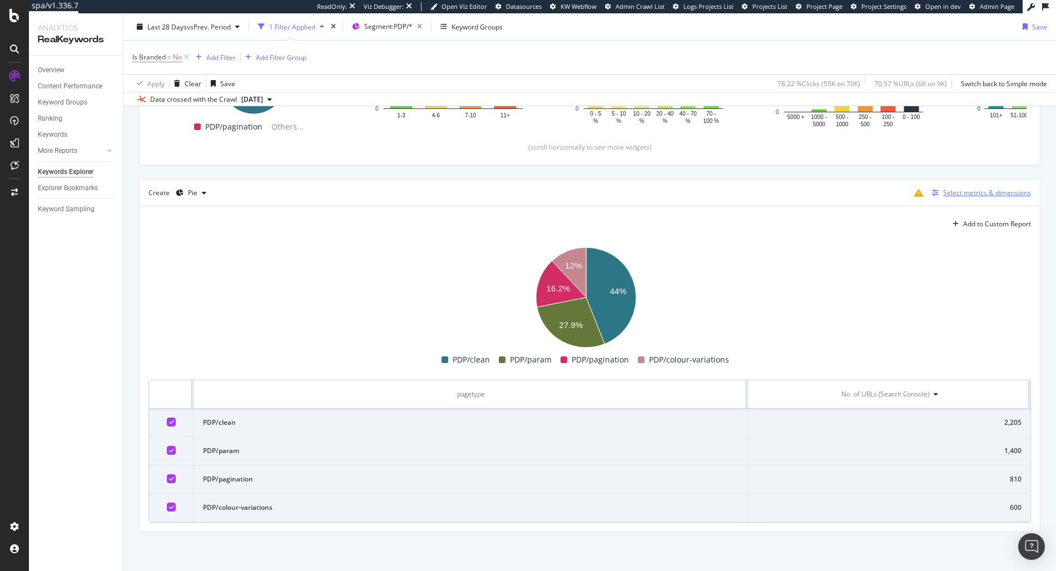
click at [977, 194] on div "Select metrics & dimensions" at bounding box center [987, 192] width 88 height 9
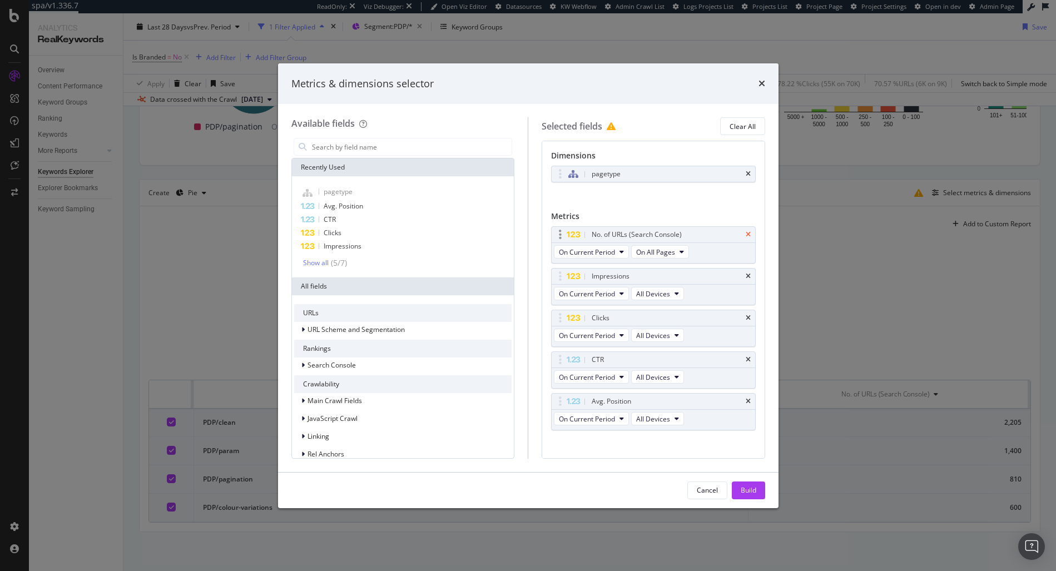
click at [746, 235] on icon "times" at bounding box center [748, 234] width 5 height 7
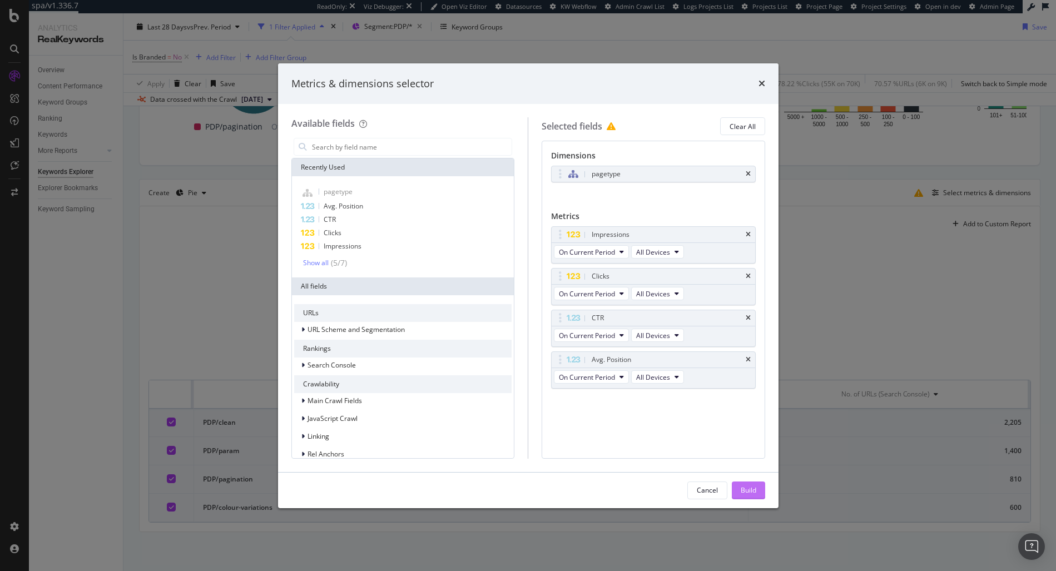
click at [751, 488] on div "Build" at bounding box center [749, 490] width 16 height 9
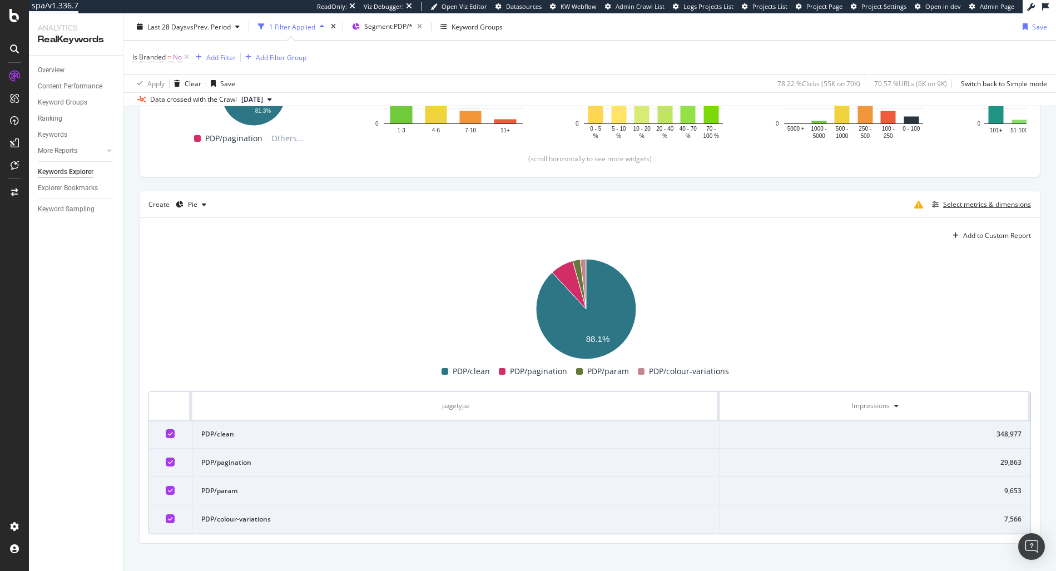
scroll to position [232, 0]
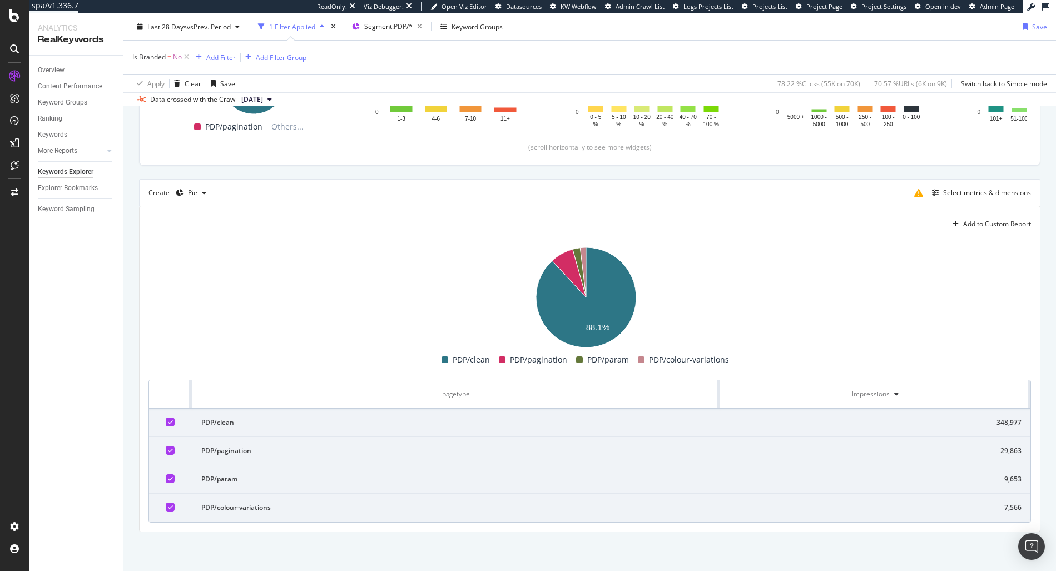
click at [191, 52] on div "Add Filter" at bounding box center [213, 57] width 44 height 12
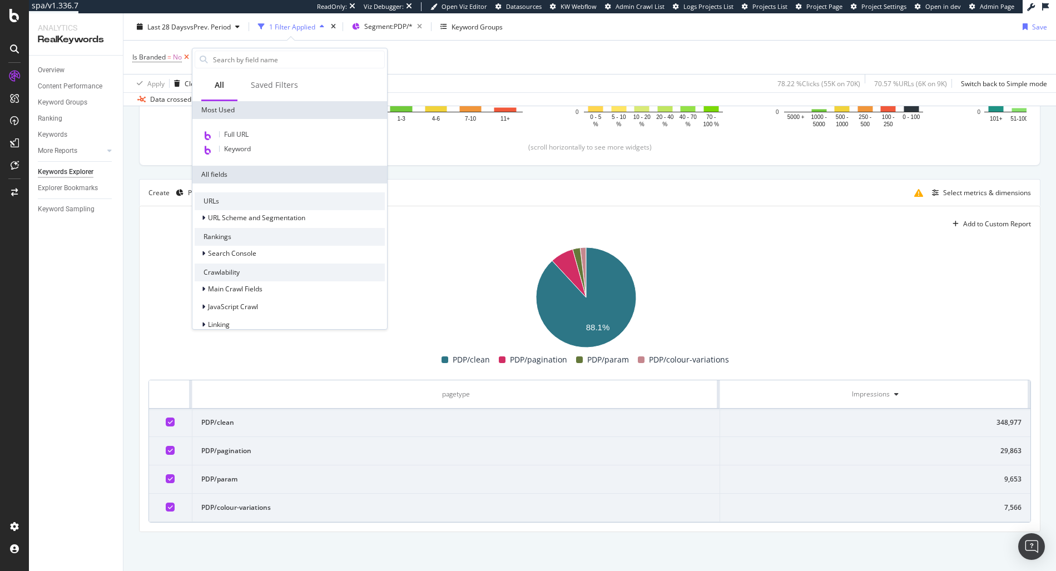
click at [190, 58] on icon at bounding box center [186, 57] width 9 height 11
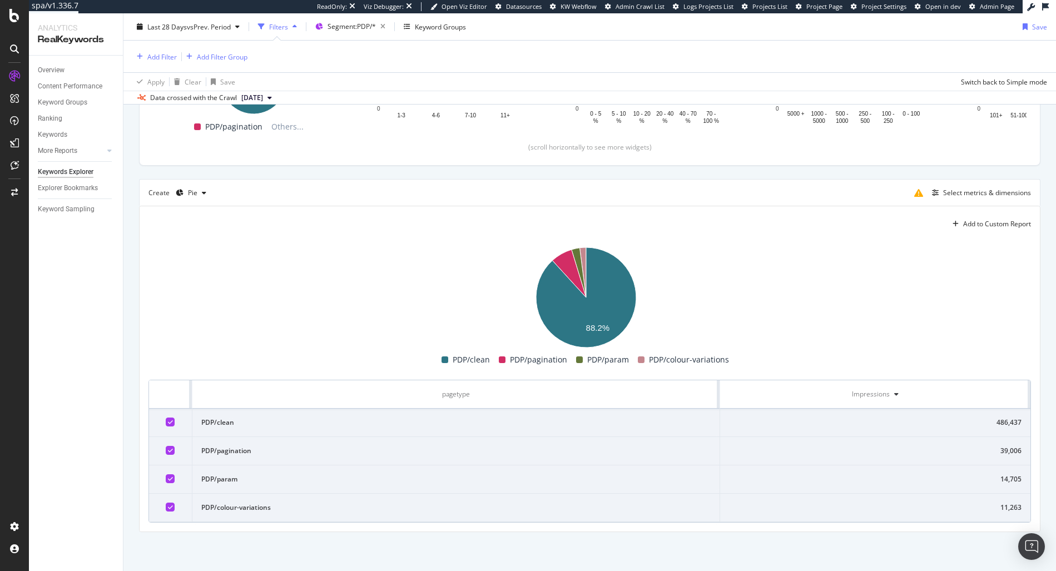
scroll to position [231, 0]
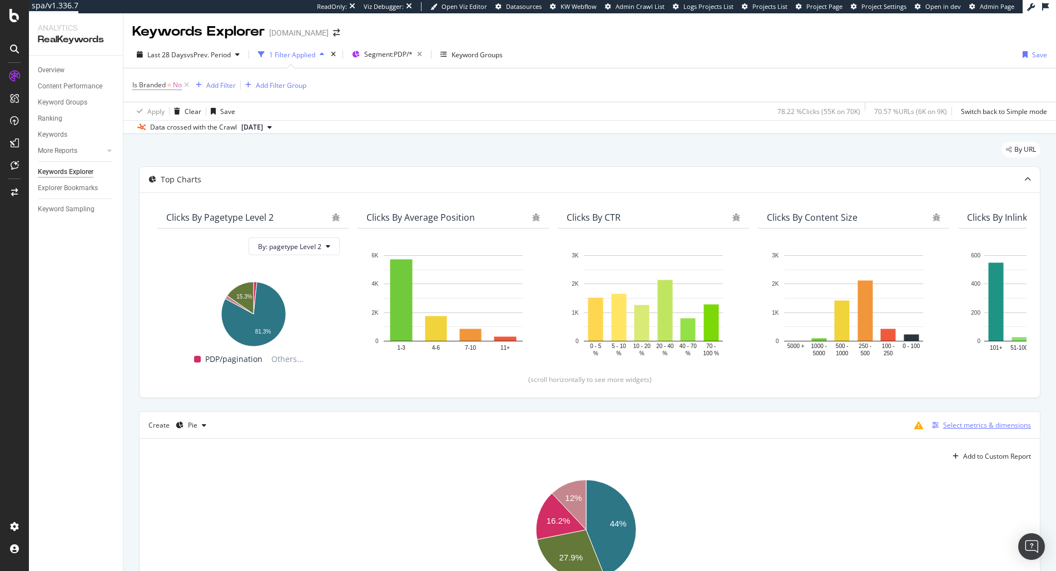
click at [989, 422] on div "Select metrics & dimensions" at bounding box center [987, 424] width 88 height 9
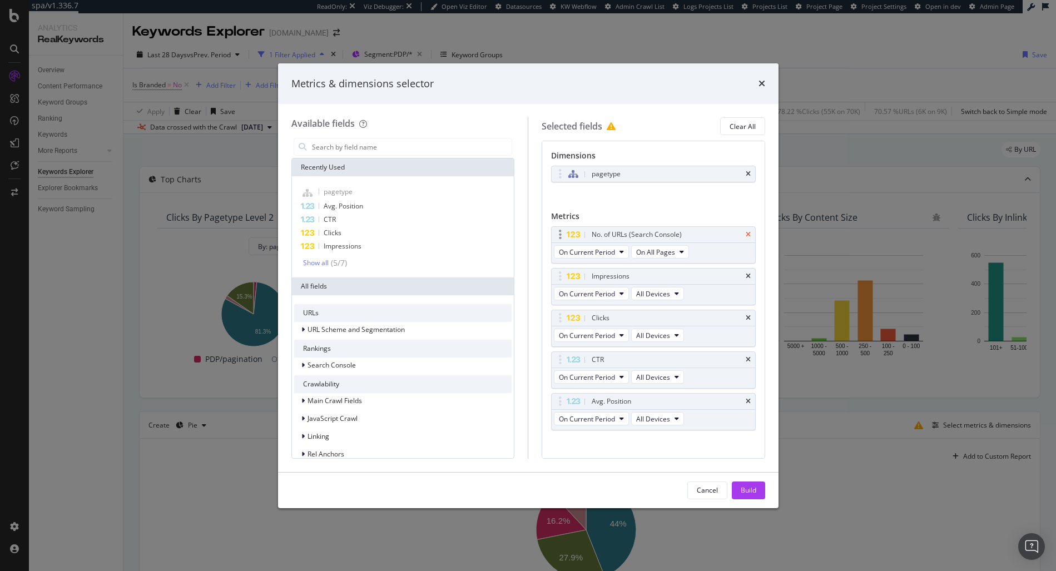
click at [746, 234] on icon "times" at bounding box center [748, 234] width 5 height 7
click at [739, 234] on div "Impressions" at bounding box center [667, 234] width 154 height 11
click at [749, 235] on icon "times" at bounding box center [748, 234] width 5 height 7
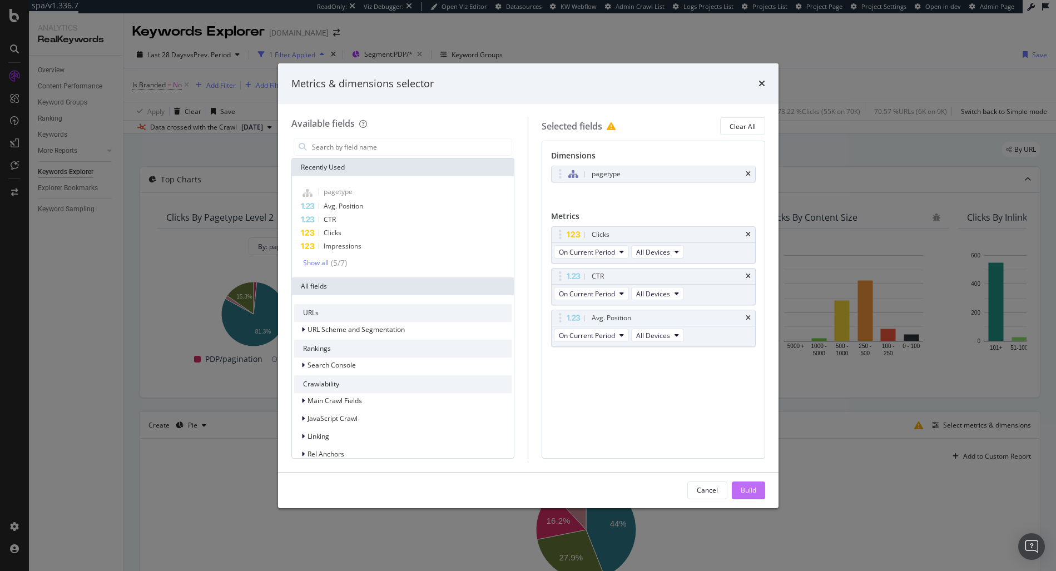
click at [755, 482] on div "Build" at bounding box center [749, 490] width 16 height 17
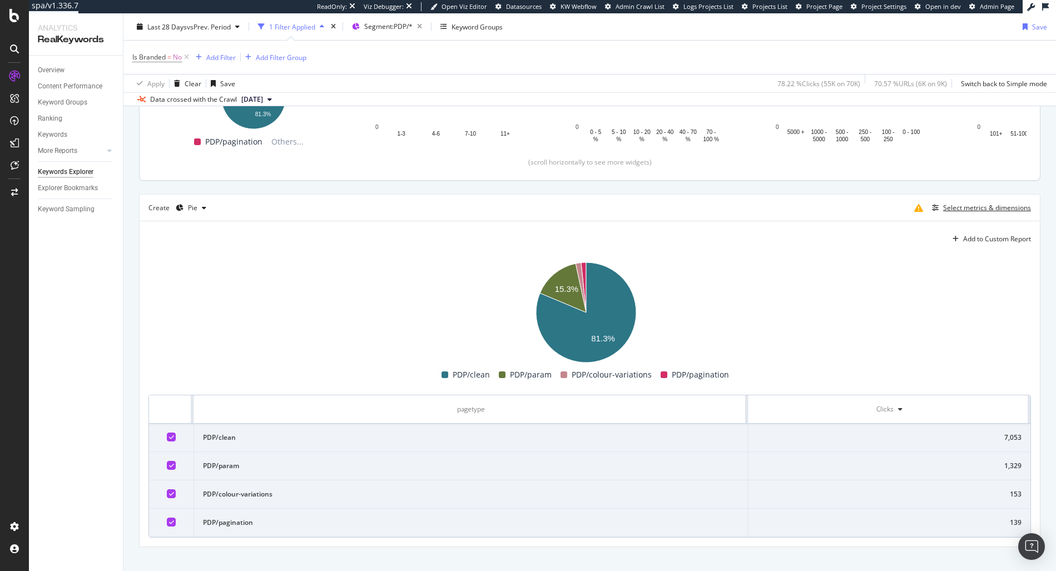
scroll to position [232, 0]
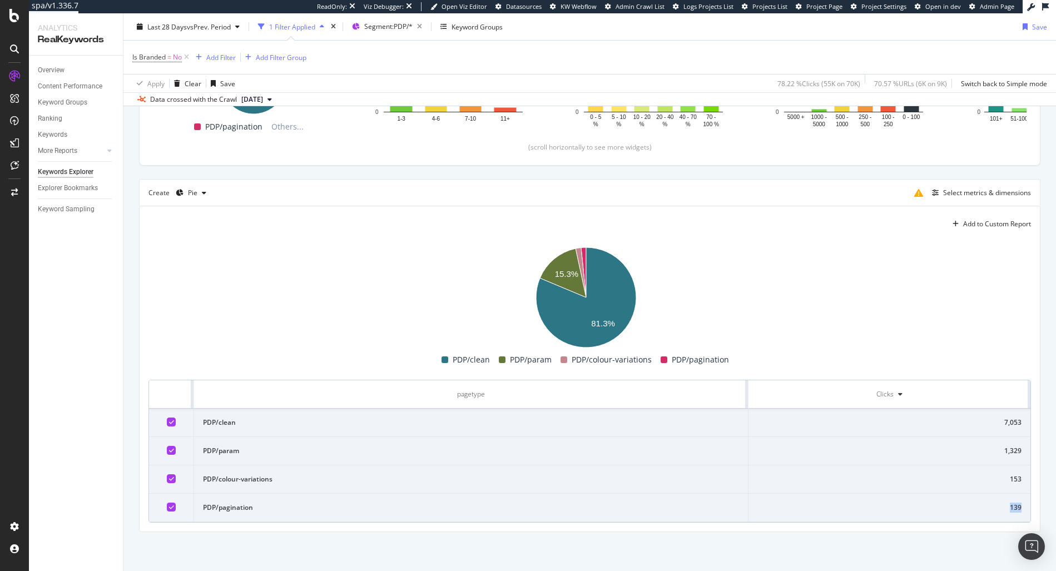
drag, startPoint x: 1000, startPoint y: 507, endPoint x: 1012, endPoint y: 508, distance: 12.3
click at [1012, 508] on div "139" at bounding box center [889, 508] width 264 height 10
click at [1019, 511] on td "139" at bounding box center [890, 508] width 282 height 28
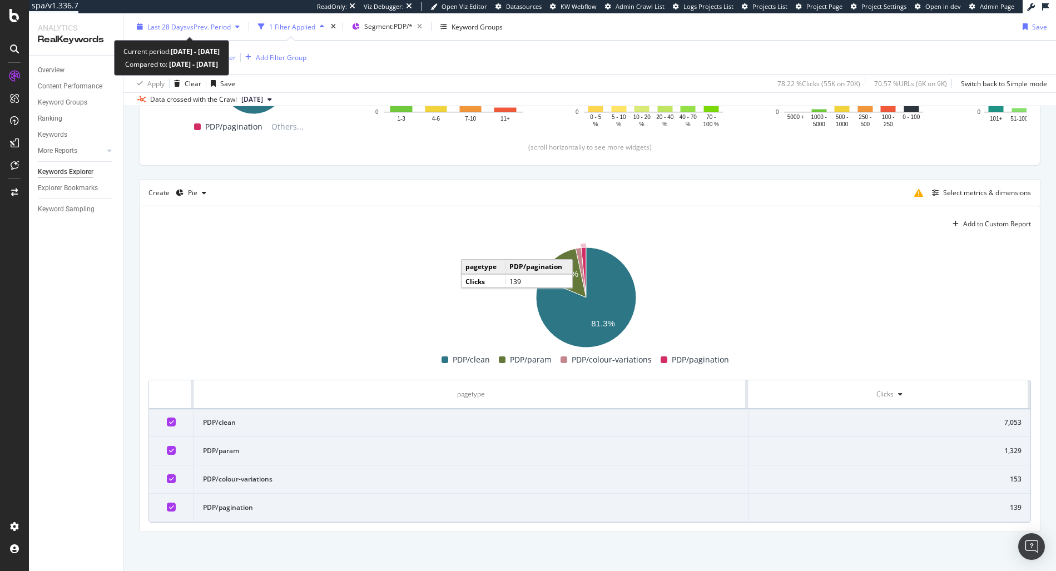
click at [194, 25] on span "vs Prev. Period" at bounding box center [209, 26] width 44 height 9
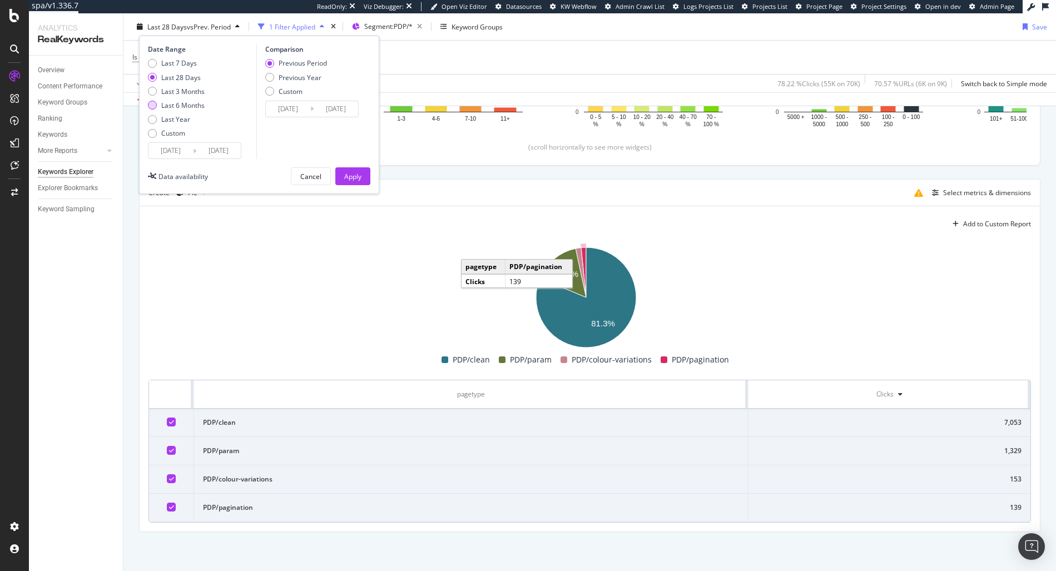
click at [188, 103] on div "Last 6 Months" at bounding box center [182, 105] width 43 height 9
type input "2025/02/19"
type input "2024/08/21"
type input "2025/02/18"
click at [358, 176] on div "Apply" at bounding box center [352, 175] width 17 height 9
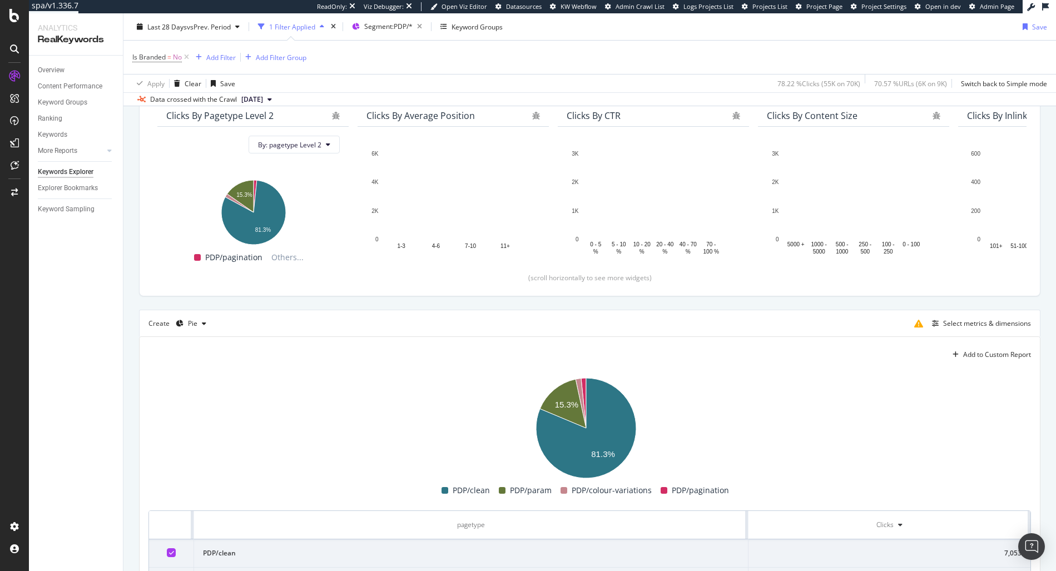
scroll to position [100, 0]
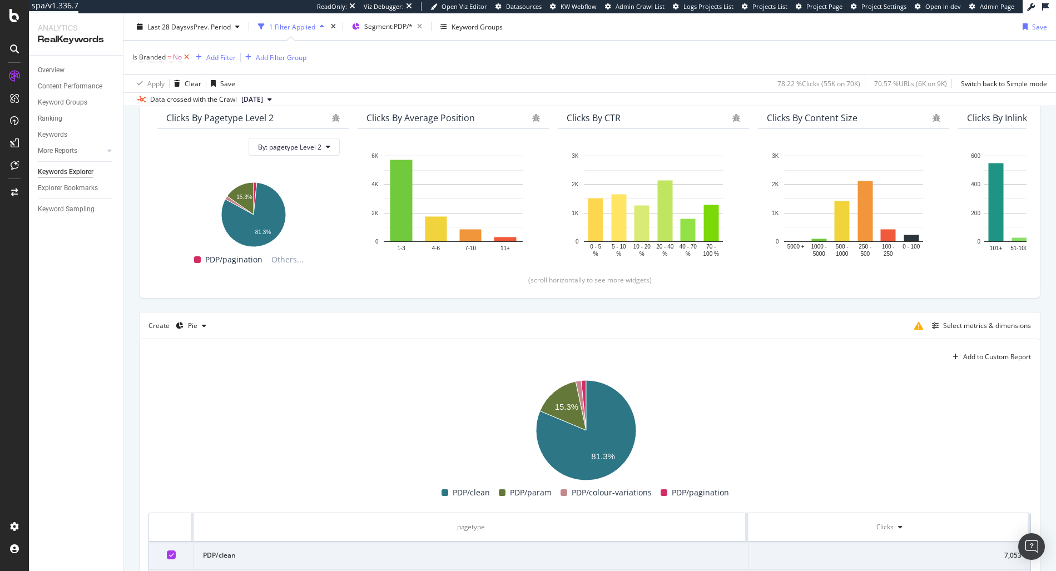
click at [191, 62] on icon at bounding box center [186, 57] width 9 height 11
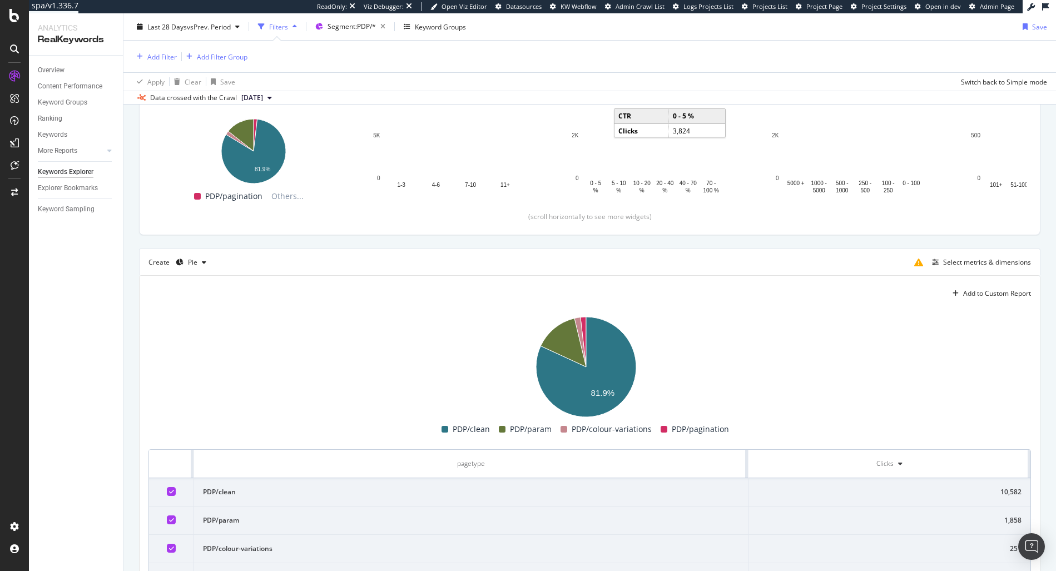
scroll to position [231, 0]
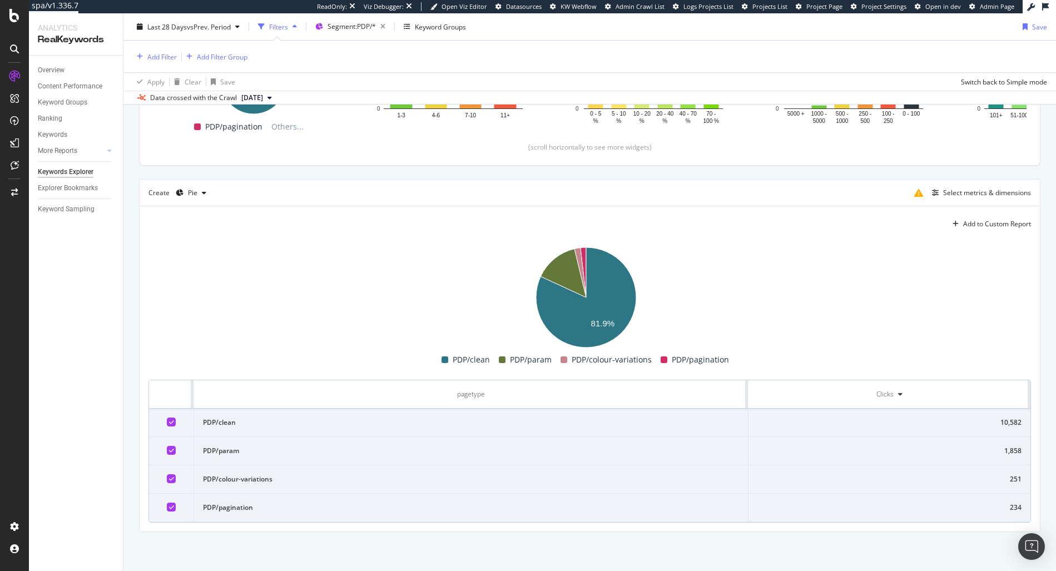
click at [776, 310] on rect "A chart." at bounding box center [585, 297] width 874 height 111
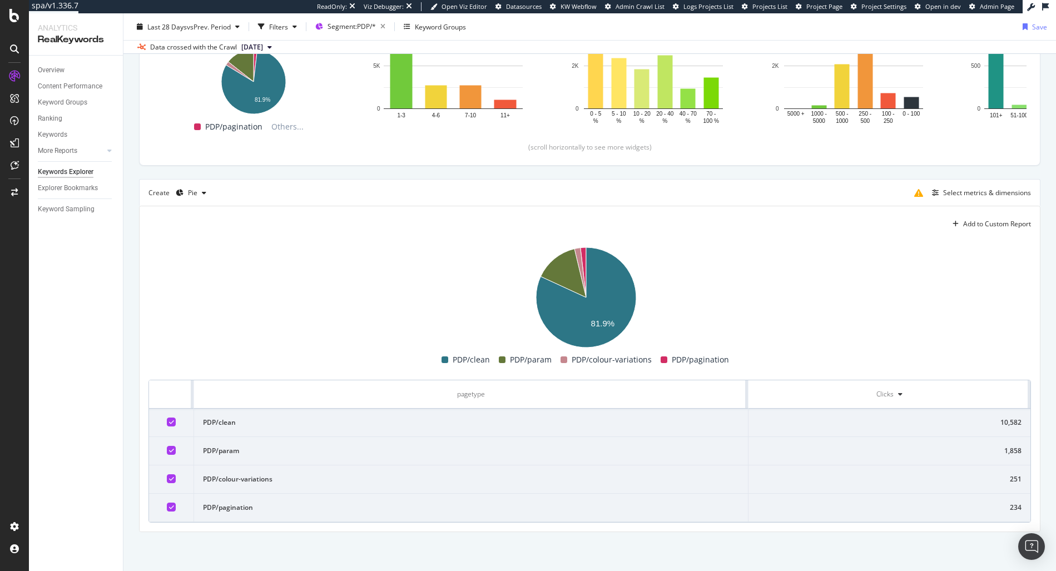
scroll to position [180, 0]
click at [948, 192] on div "Select metrics & dimensions" at bounding box center [987, 192] width 88 height 9
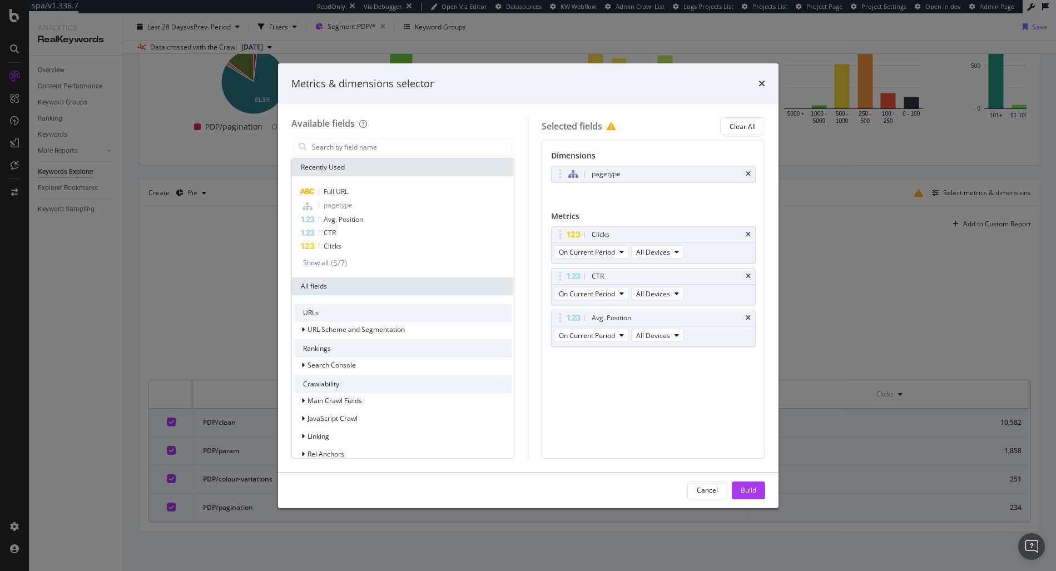
click at [872, 354] on div "Metrics & dimensions selector Available fields Recently Used Full URL pagetype …" at bounding box center [528, 285] width 1056 height 571
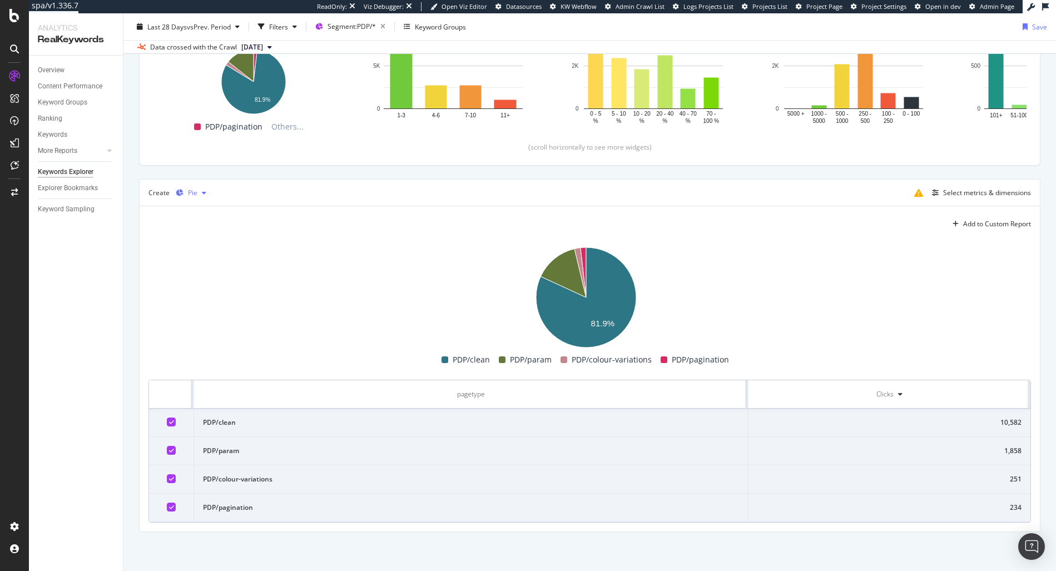
click at [191, 192] on div "Pie" at bounding box center [192, 193] width 9 height 7
click at [210, 214] on div "Table" at bounding box center [206, 211] width 17 height 9
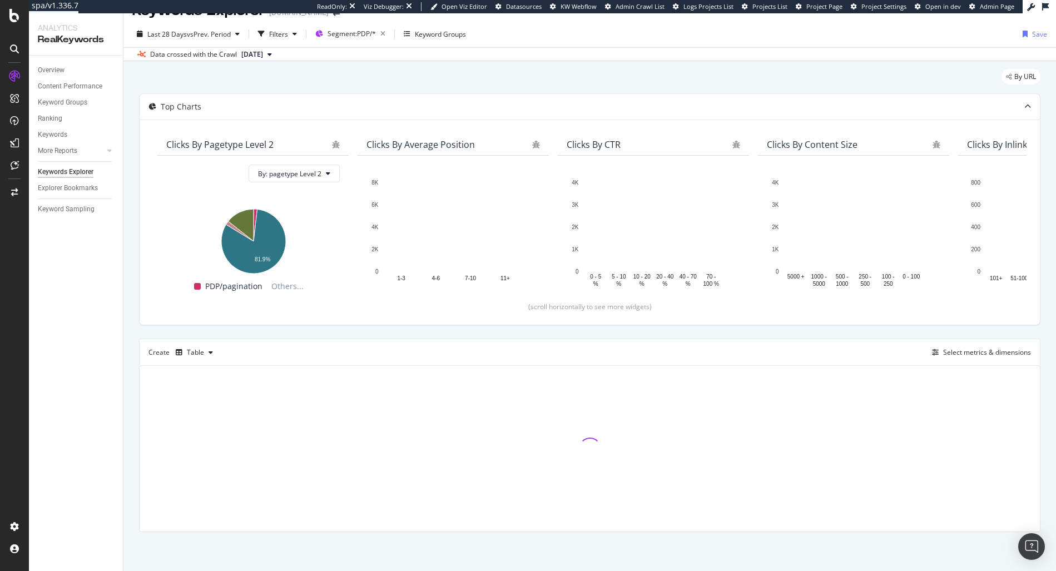
scroll to position [108, 0]
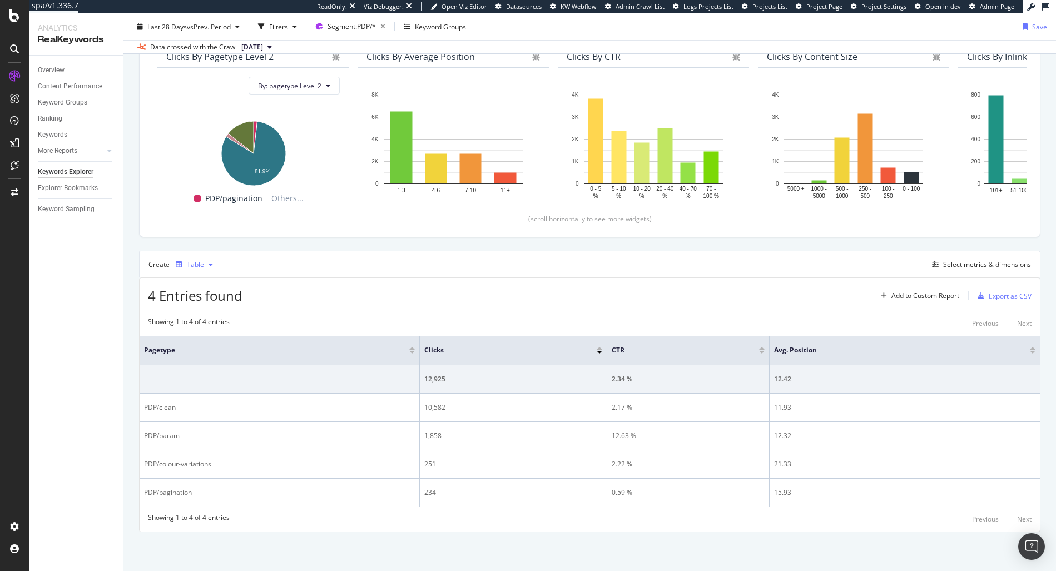
click at [194, 266] on div "Table" at bounding box center [195, 264] width 17 height 7
click at [216, 309] on div "Table Trend Series Bar Pie KPI" at bounding box center [201, 329] width 51 height 106
click at [215, 306] on div "Trend" at bounding box center [201, 302] width 51 height 14
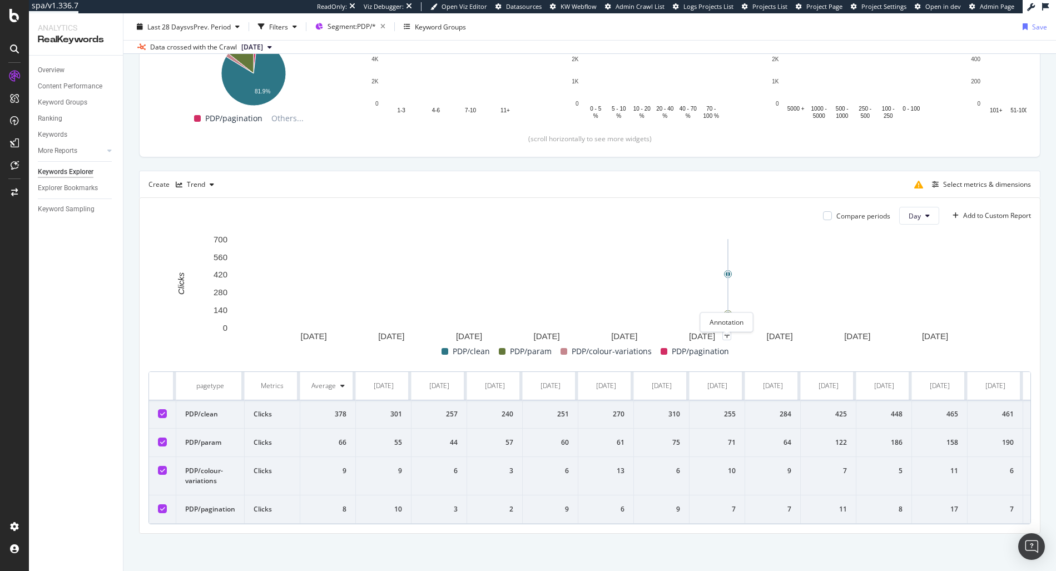
scroll to position [176, 0]
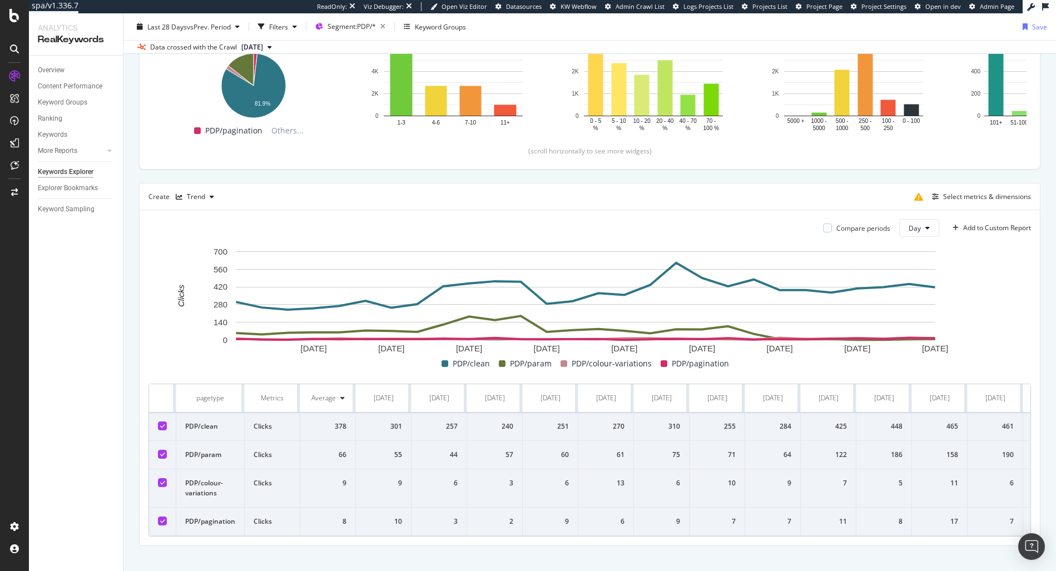
click at [120, 280] on div "Overview Content Performance Keyword Groups Ranking Keywords More Reports Count…" at bounding box center [76, 314] width 94 height 516
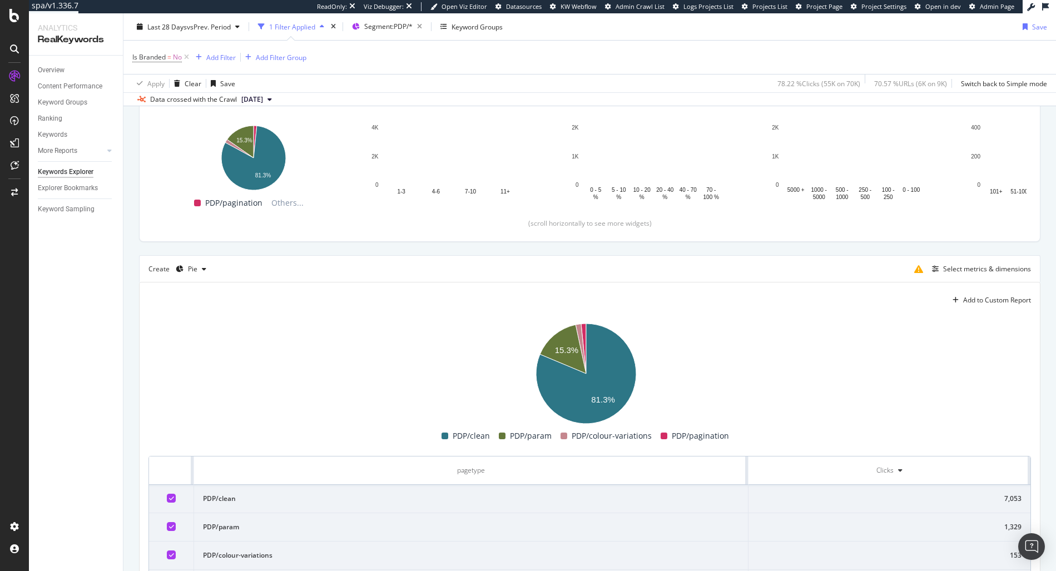
scroll to position [177, 0]
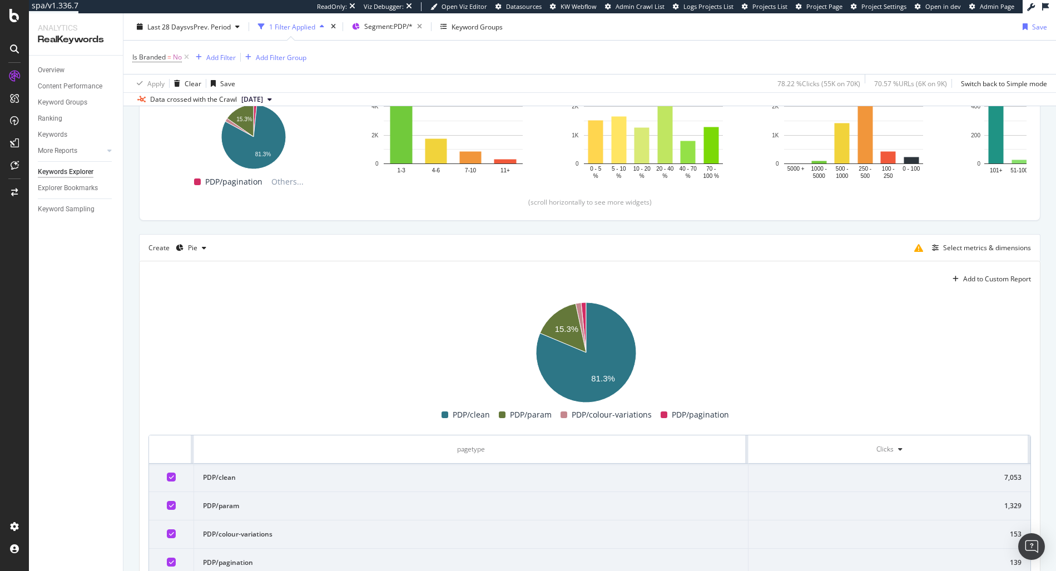
click at [191, 257] on div "Create Pie Select metrics & dimensions" at bounding box center [590, 247] width 902 height 27
click at [193, 246] on div "Pie" at bounding box center [192, 248] width 9 height 7
click at [208, 266] on div "Table" at bounding box center [206, 266] width 17 height 9
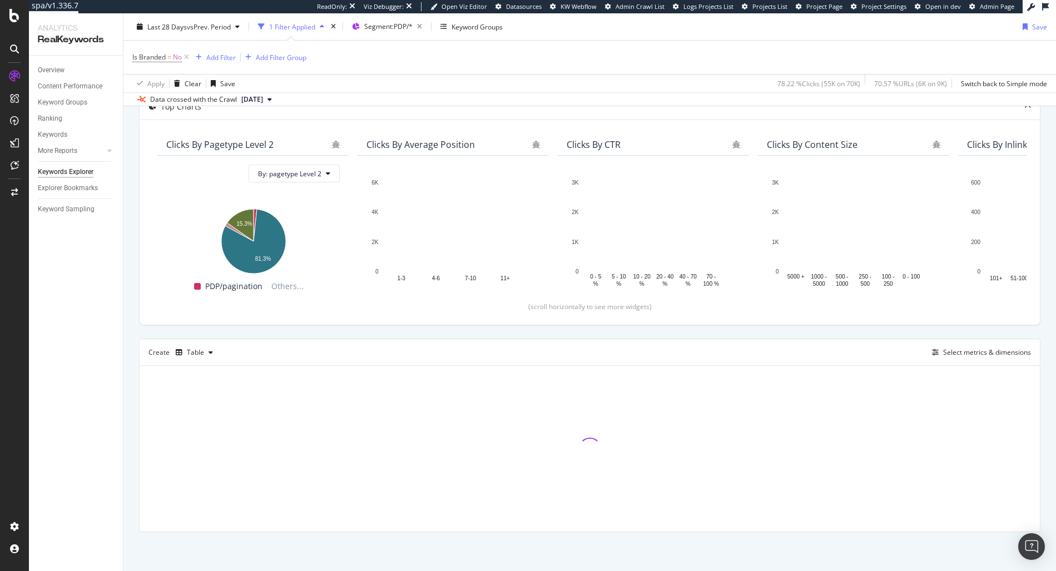
scroll to position [73, 0]
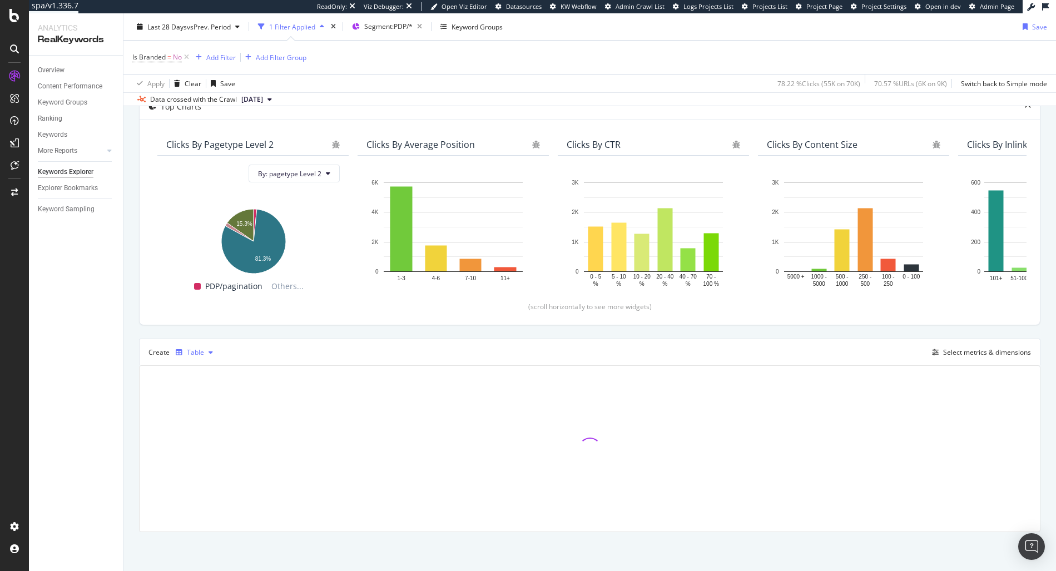
click at [195, 347] on div "Table" at bounding box center [194, 352] width 46 height 17
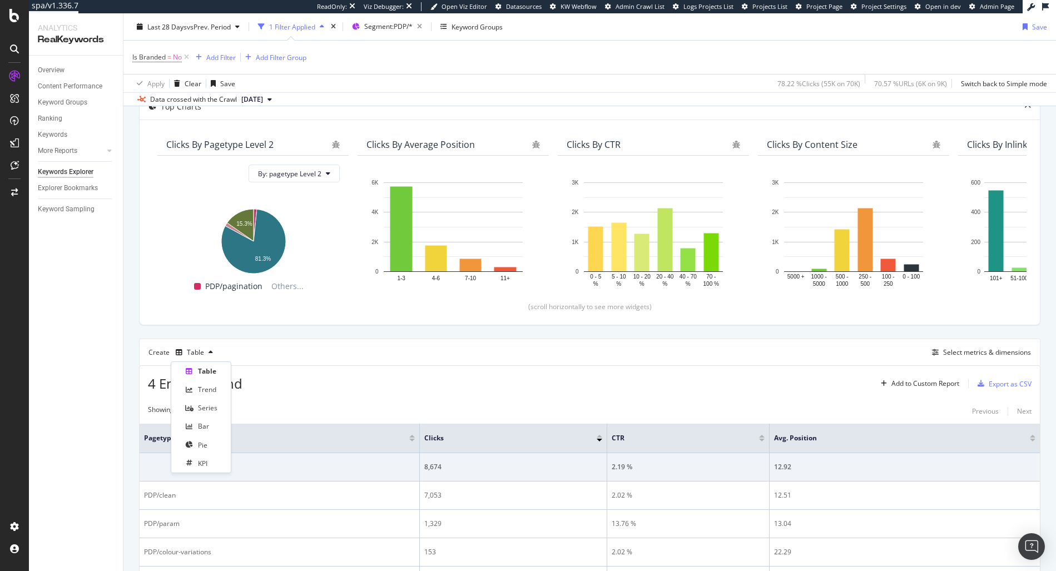
click at [414, 360] on div "Create Table Select metrics & dimensions" at bounding box center [590, 352] width 902 height 27
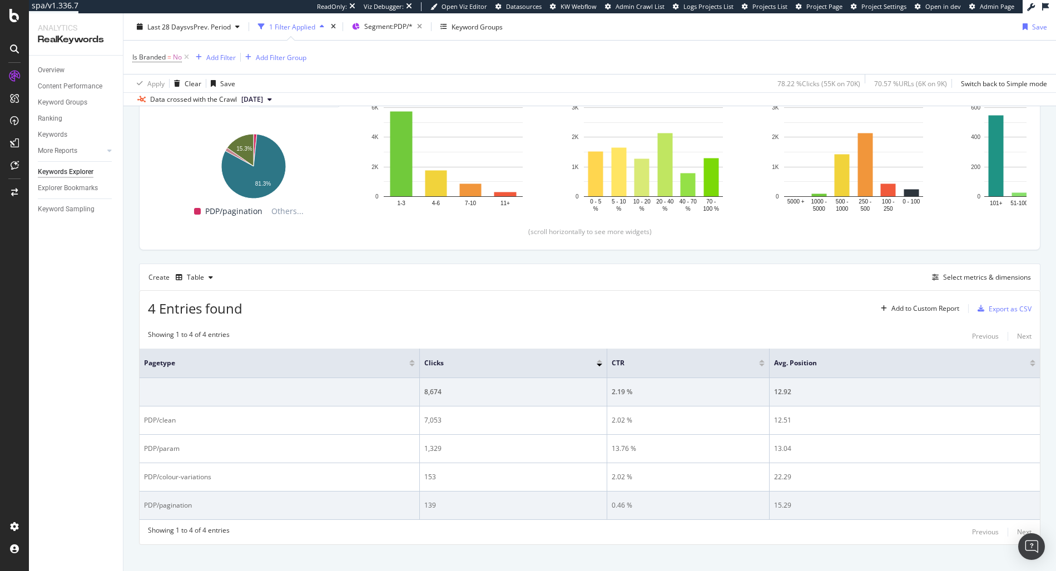
scroll to position [161, 0]
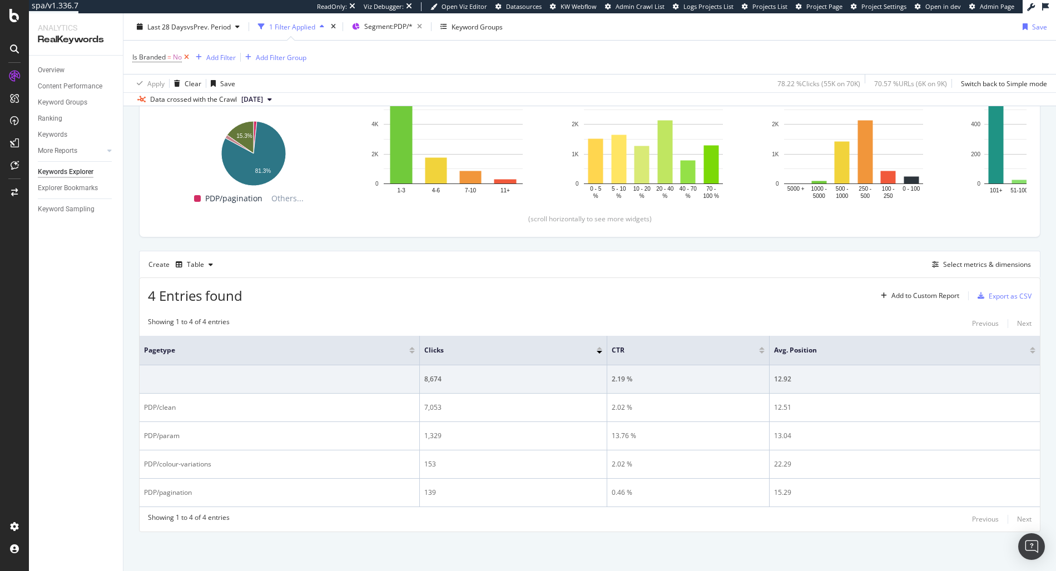
click at [189, 56] on icon at bounding box center [186, 57] width 9 height 11
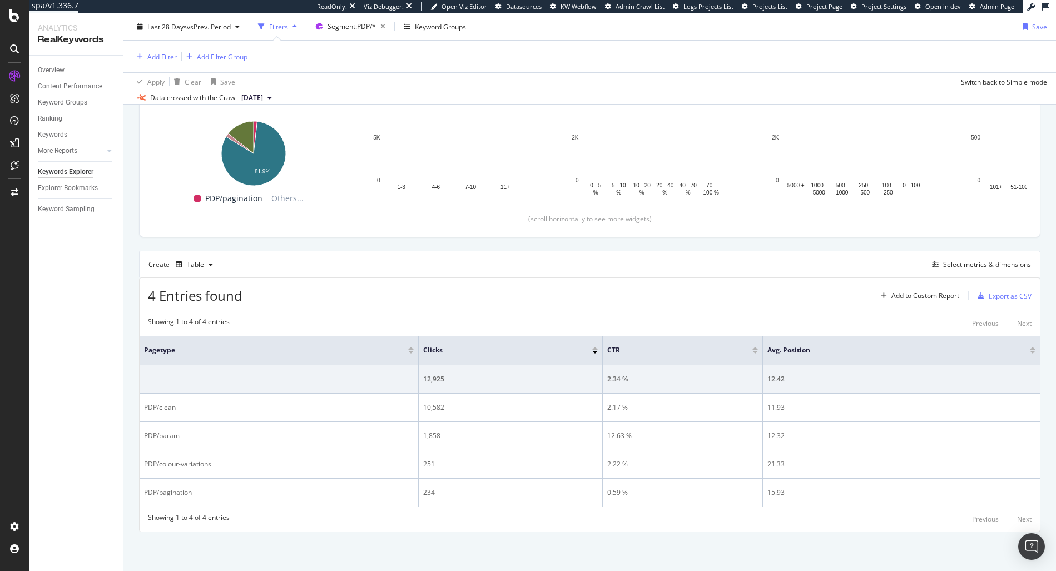
scroll to position [159, 0]
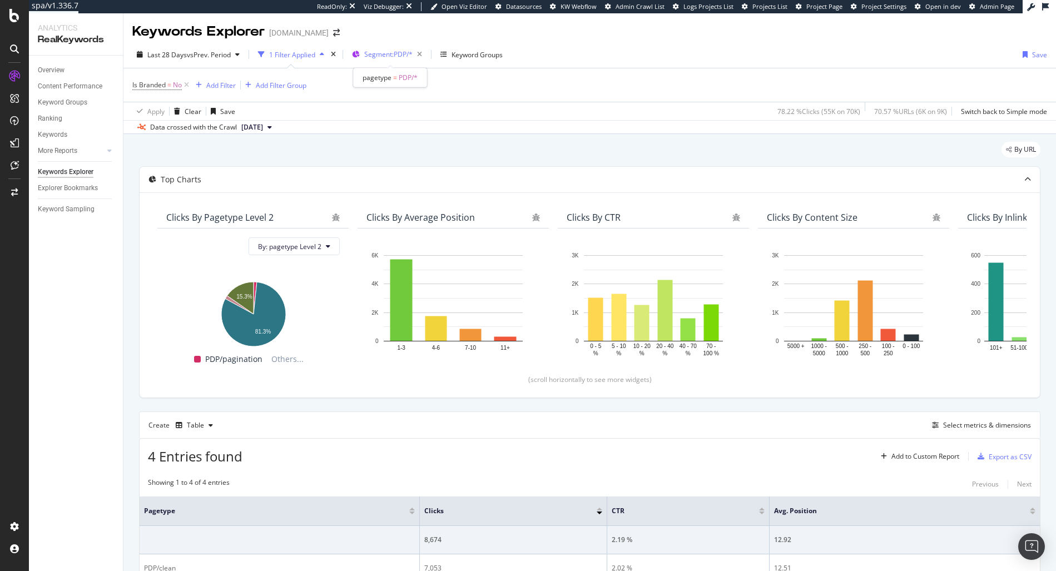
click at [394, 57] on span "Segment: PDP/*" at bounding box center [388, 53] width 48 height 9
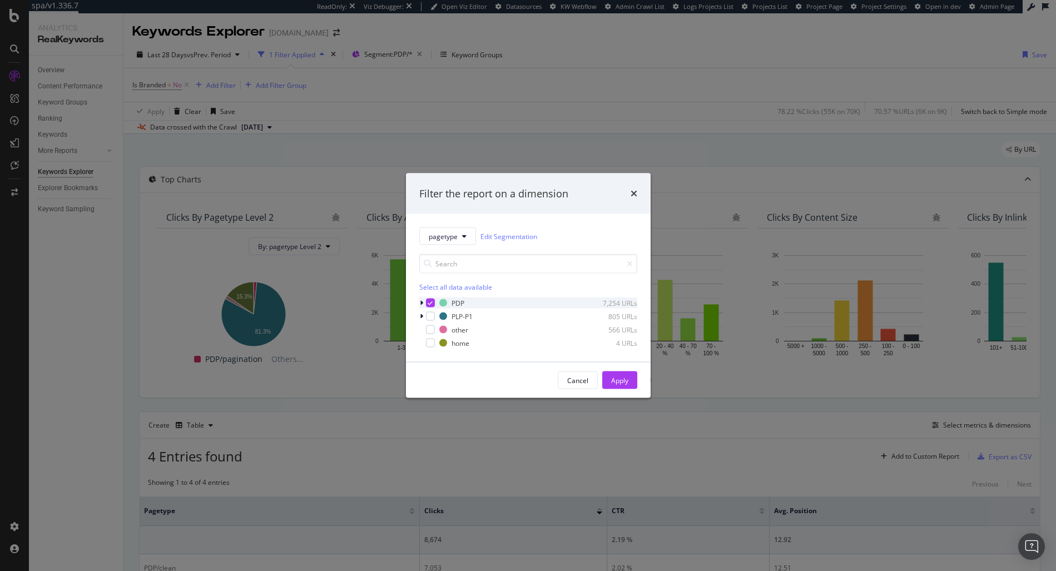
click at [422, 301] on icon "modal" at bounding box center [421, 303] width 3 height 7
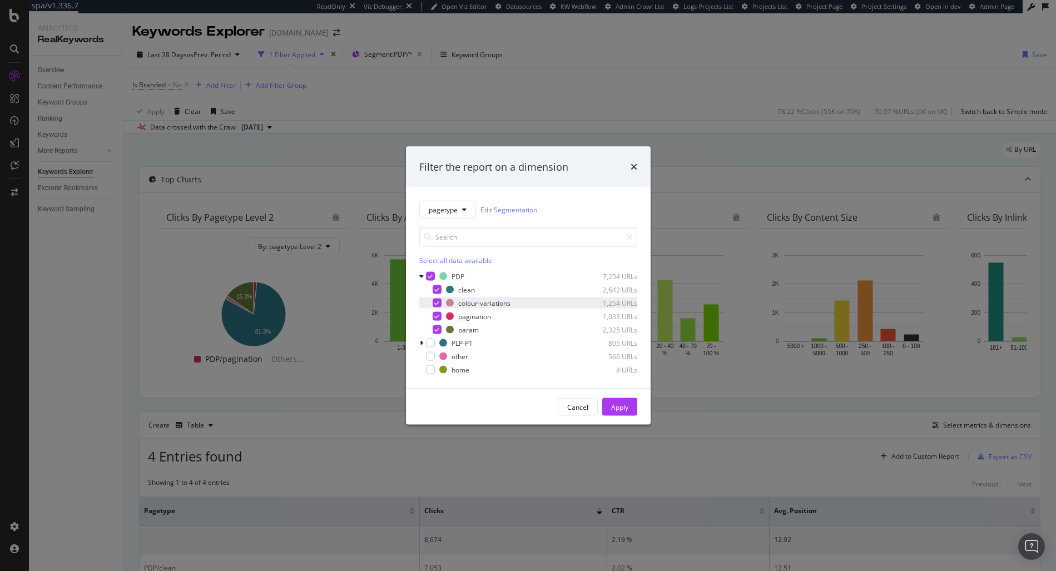
click at [438, 299] on div "modal" at bounding box center [437, 303] width 9 height 9
click at [437, 314] on icon "modal" at bounding box center [436, 317] width 5 height 6
click at [437, 325] on div "modal" at bounding box center [437, 329] width 9 height 9
click at [611, 404] on div "Apply" at bounding box center [619, 406] width 17 height 9
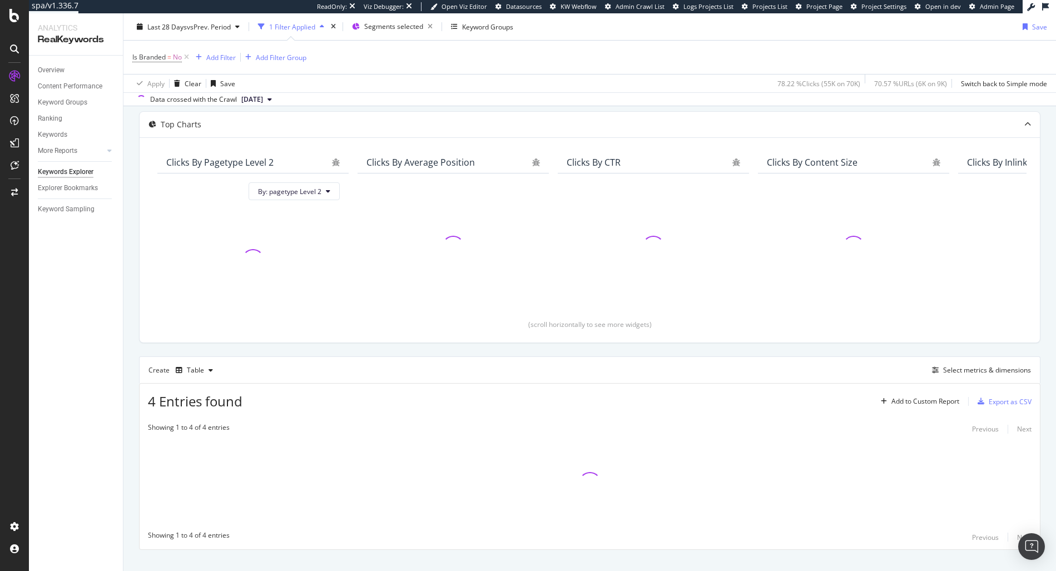
scroll to position [73, 0]
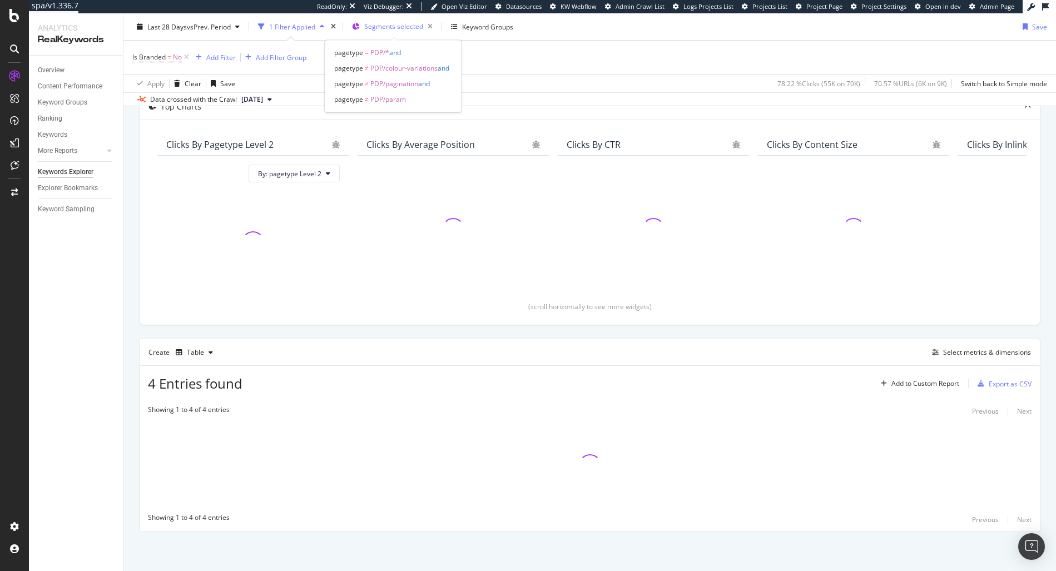
click at [400, 28] on span "Segments selected" at bounding box center [393, 26] width 59 height 9
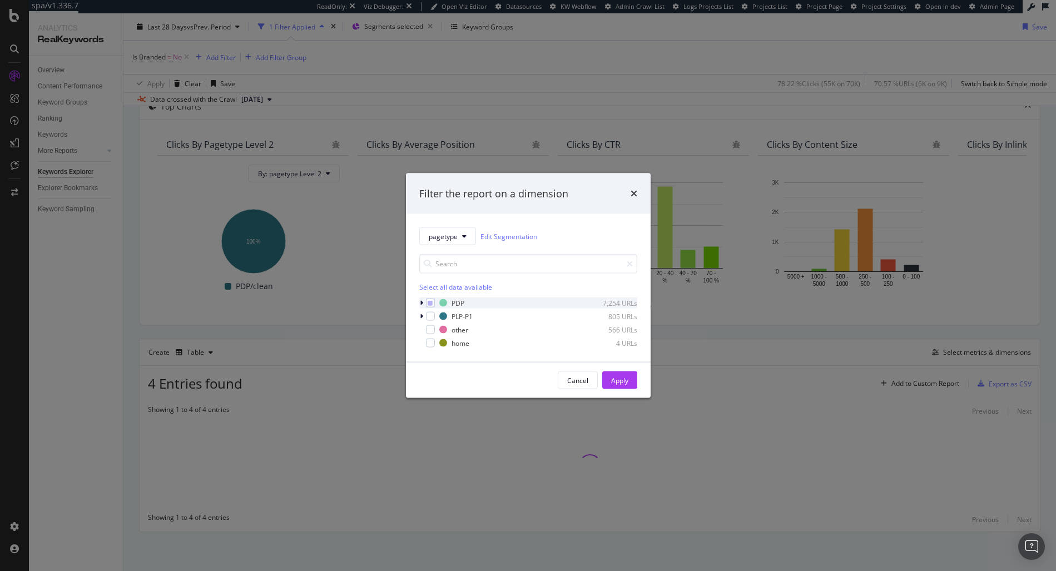
click at [422, 300] on icon "modal" at bounding box center [421, 303] width 3 height 7
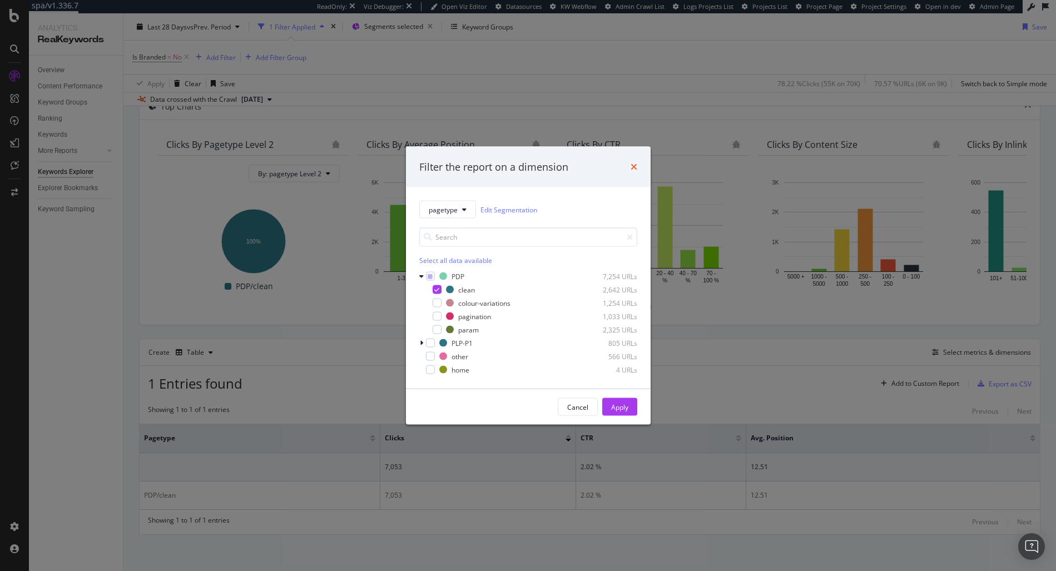
click at [636, 165] on icon "times" at bounding box center [634, 166] width 7 height 9
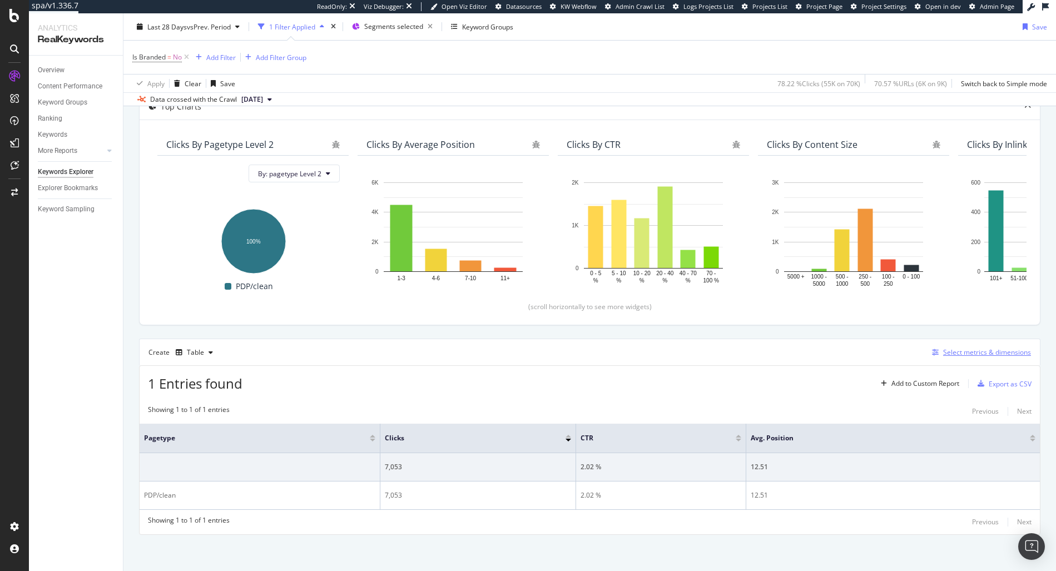
click at [959, 356] on div "Select metrics & dimensions" at bounding box center [987, 352] width 88 height 9
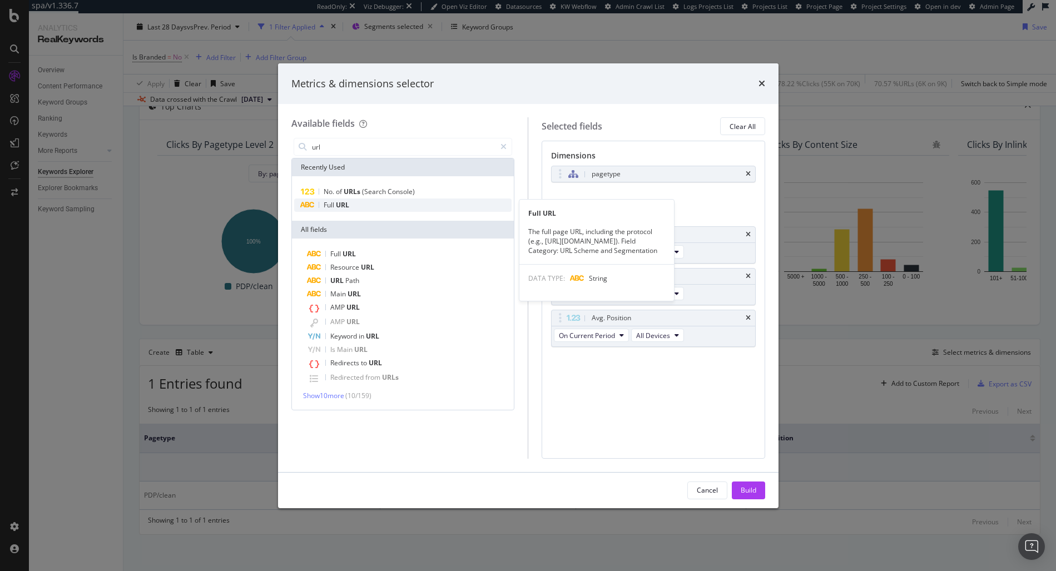
click at [387, 202] on div "Full URL" at bounding box center [403, 205] width 218 height 13
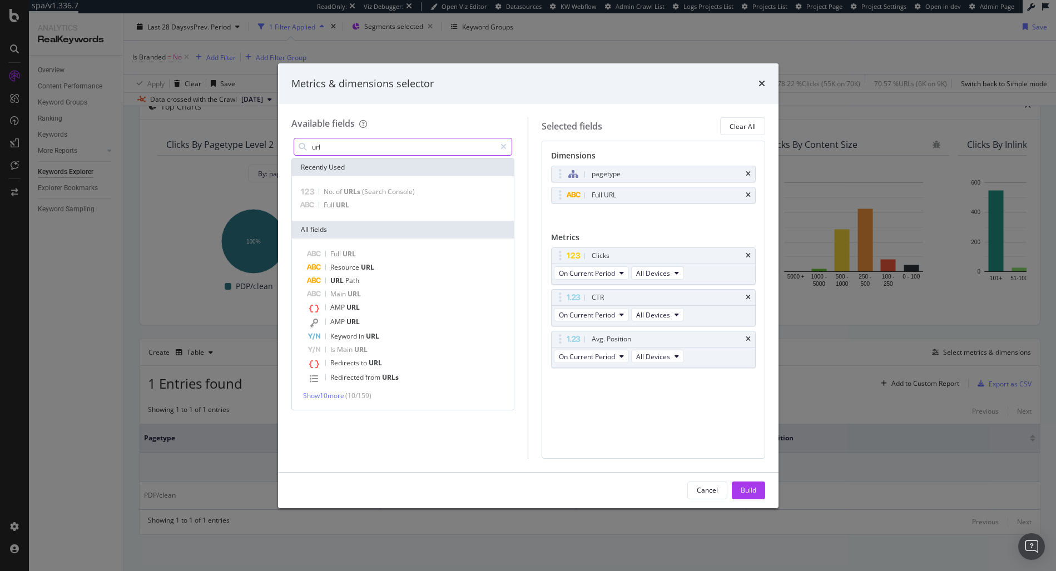
click at [390, 143] on input "url" at bounding box center [403, 146] width 185 height 17
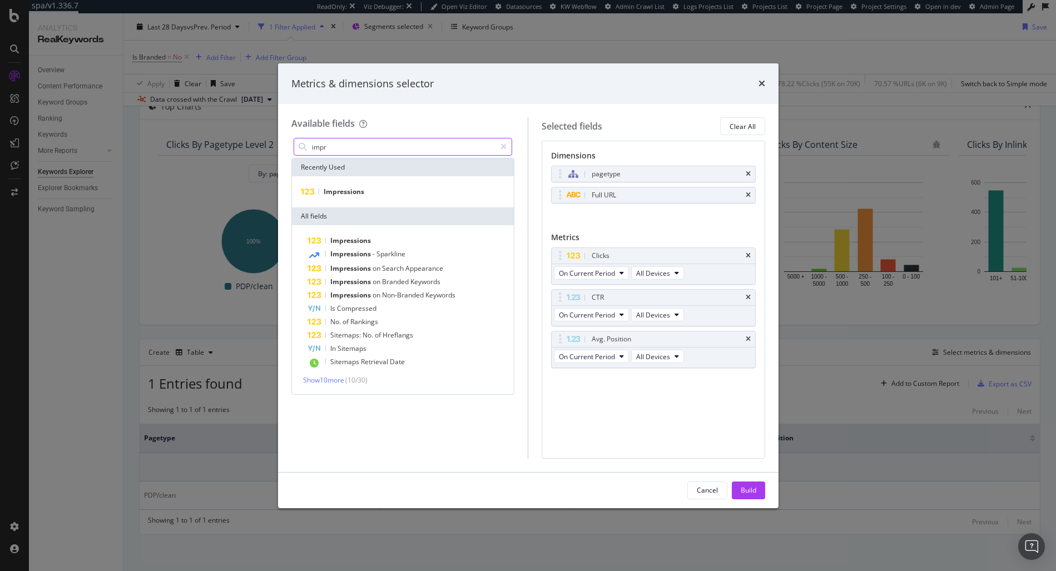
type input "impr"
click at [342, 182] on div "Impressions" at bounding box center [403, 191] width 222 height 31
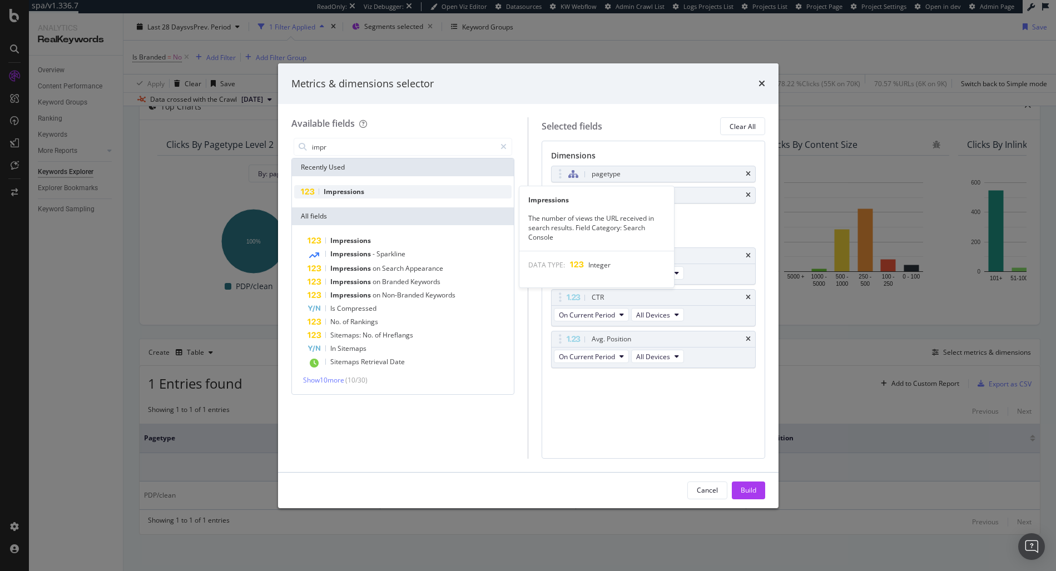
click at [339, 190] on span "Impressions" at bounding box center [344, 191] width 41 height 9
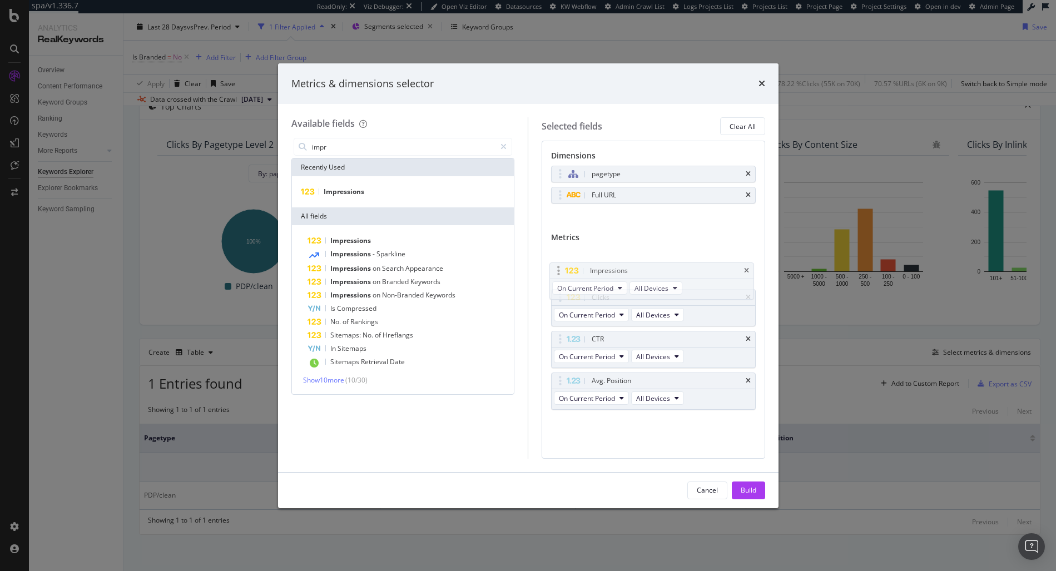
drag, startPoint x: 562, startPoint y: 380, endPoint x: 560, endPoint y: 270, distance: 110.1
click at [560, 270] on body "spa/v1.336.7 ReadOnly: Viz Debugger: Open Viz Editor Datasources KW Webflow Adm…" at bounding box center [528, 285] width 1056 height 571
click at [746, 496] on div "Build" at bounding box center [749, 490] width 16 height 17
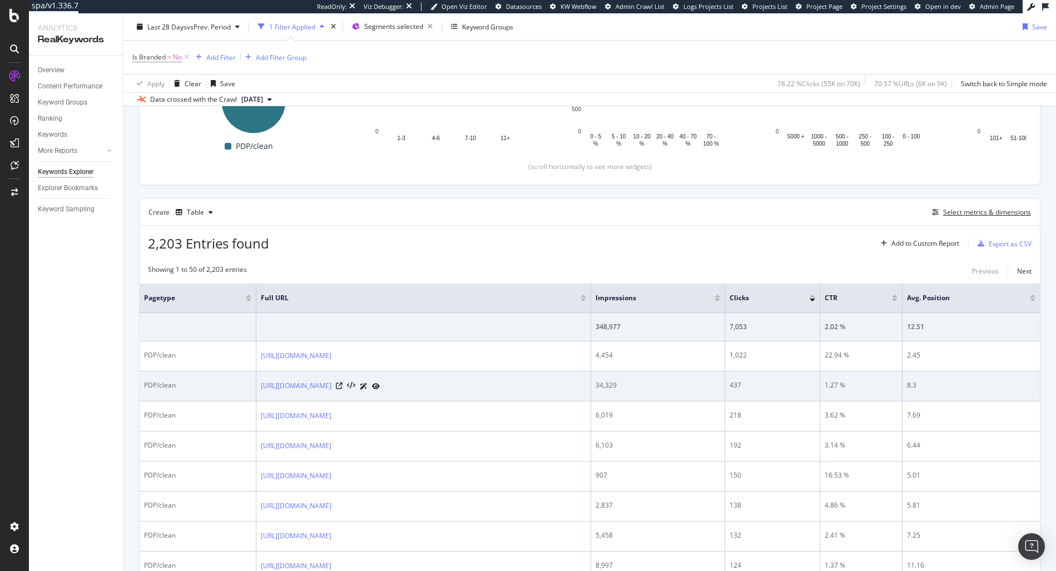
scroll to position [185, 0]
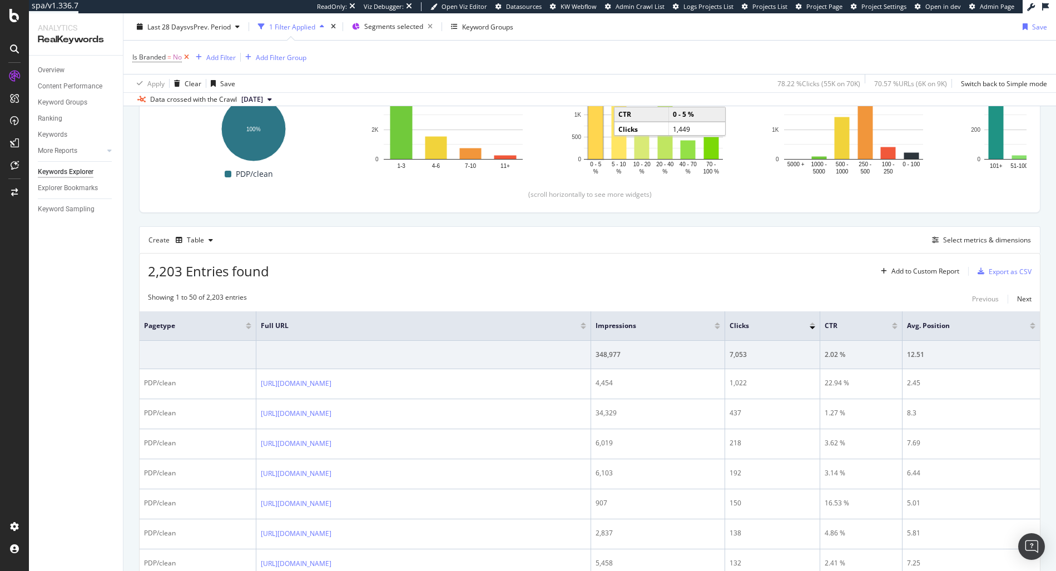
click at [190, 57] on icon at bounding box center [186, 57] width 9 height 11
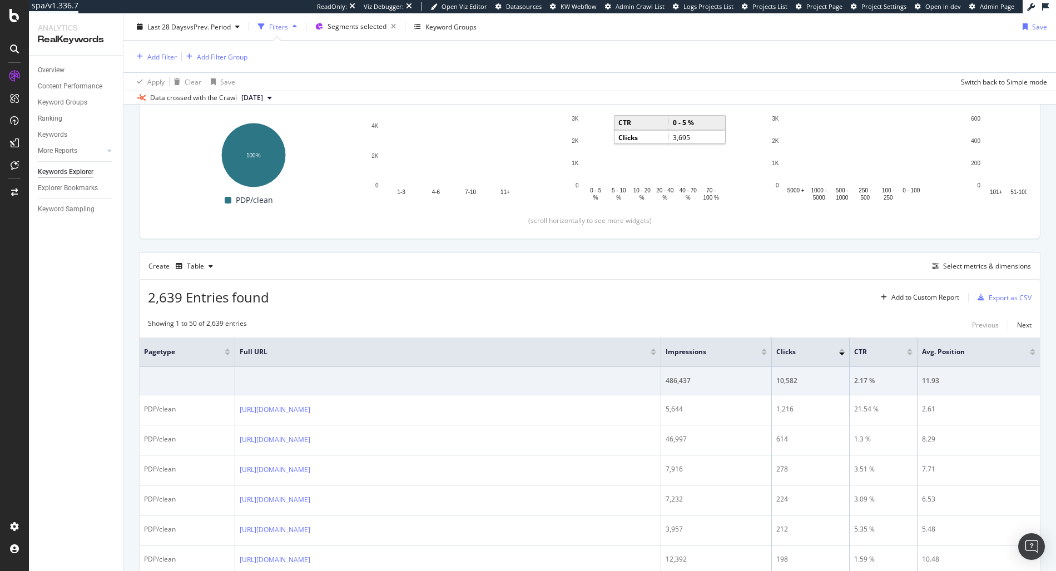
scroll to position [158, 0]
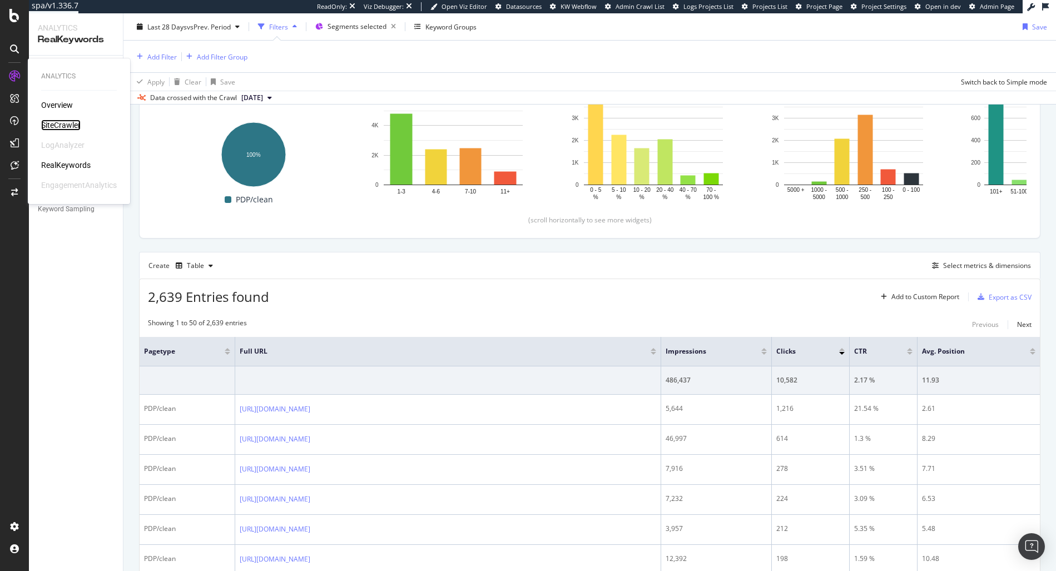
click at [60, 122] on div "SiteCrawler" at bounding box center [60, 125] width 39 height 11
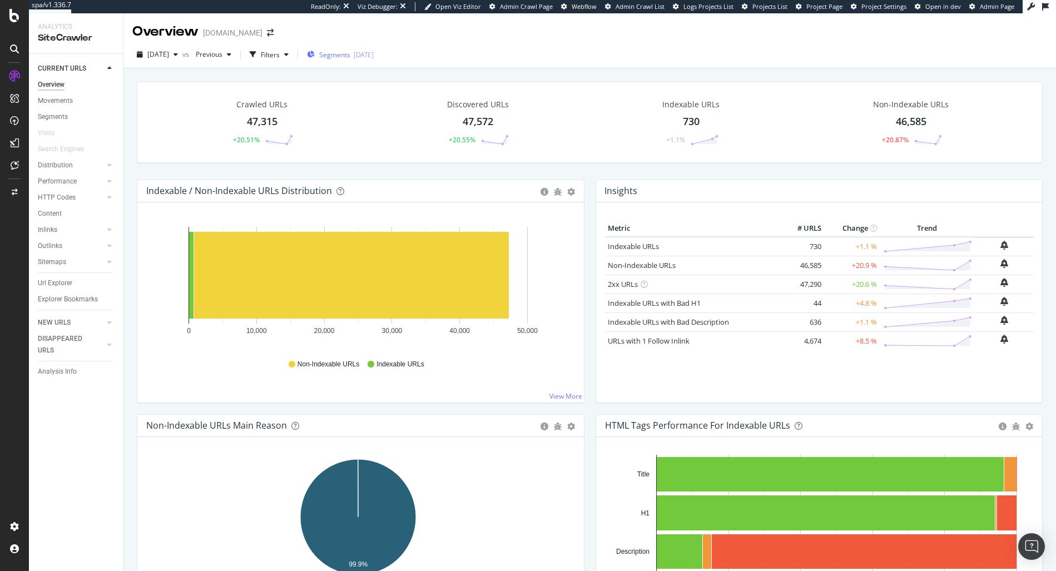
click at [350, 54] on span "Segments" at bounding box center [334, 54] width 31 height 9
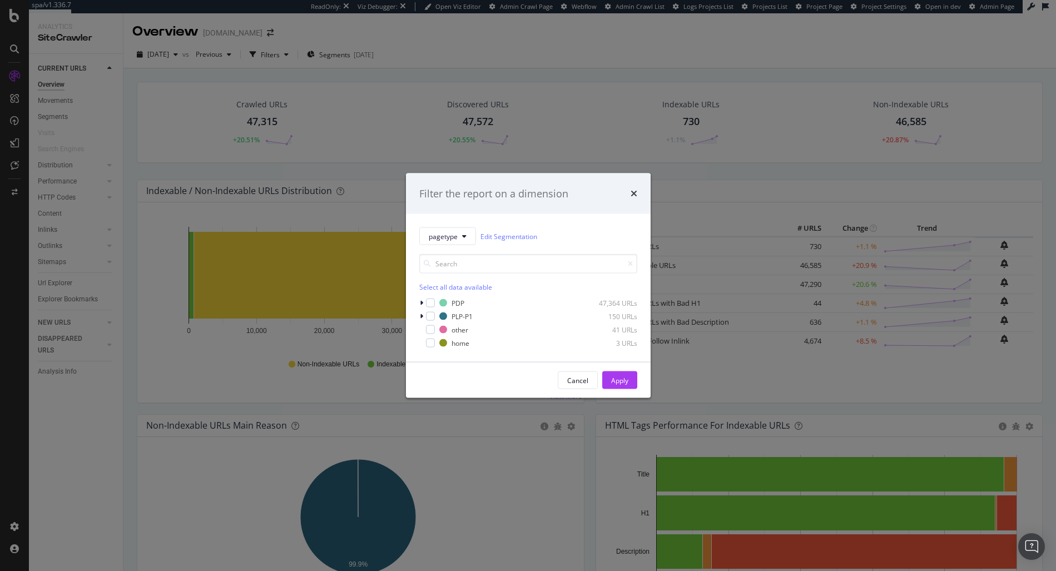
click at [418, 315] on div "pagetype Edit Segmentation Select all data available PDP 47,364 URLs PLP-P1 150…" at bounding box center [528, 288] width 245 height 148
click at [422, 318] on icon "modal" at bounding box center [421, 316] width 3 height 7
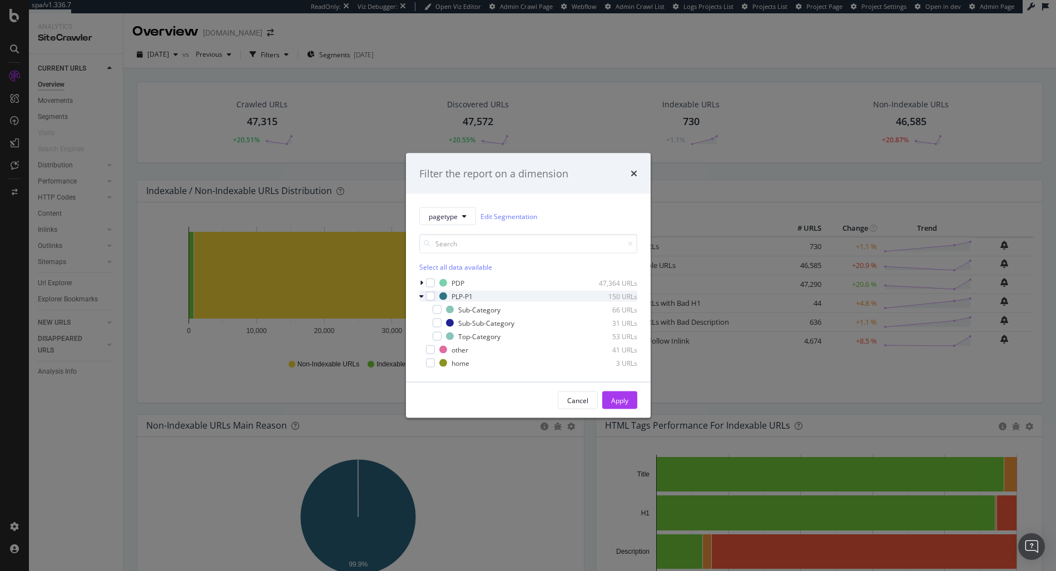
click at [428, 300] on div "PLP-P1 150 URLs" at bounding box center [528, 296] width 218 height 11
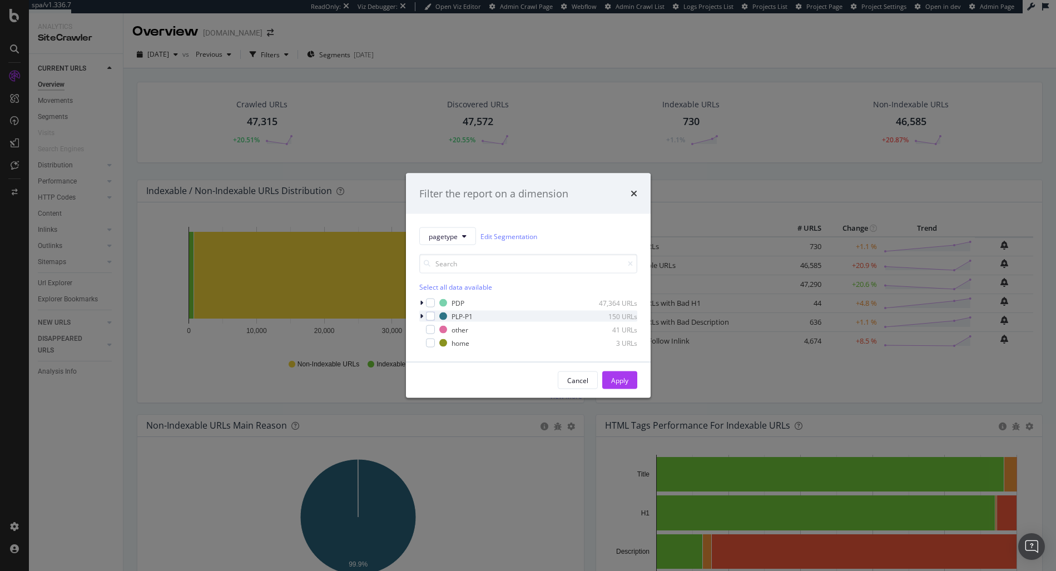
click at [430, 321] on div "PLP-P1 150 URLs" at bounding box center [528, 316] width 218 height 11
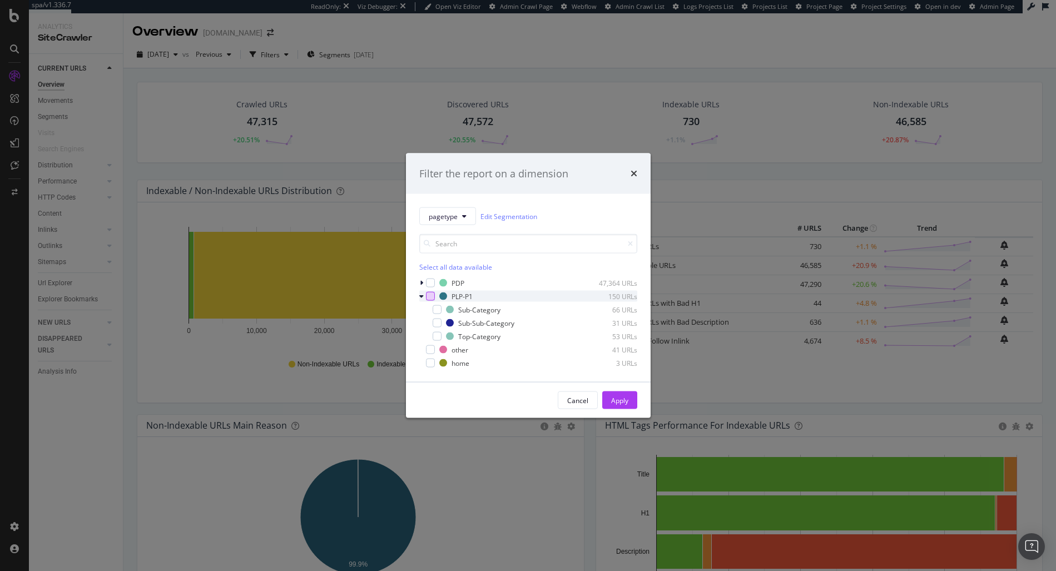
click at [430, 295] on div "modal" at bounding box center [430, 296] width 9 height 9
click at [611, 397] on div "Apply" at bounding box center [619, 399] width 17 height 9
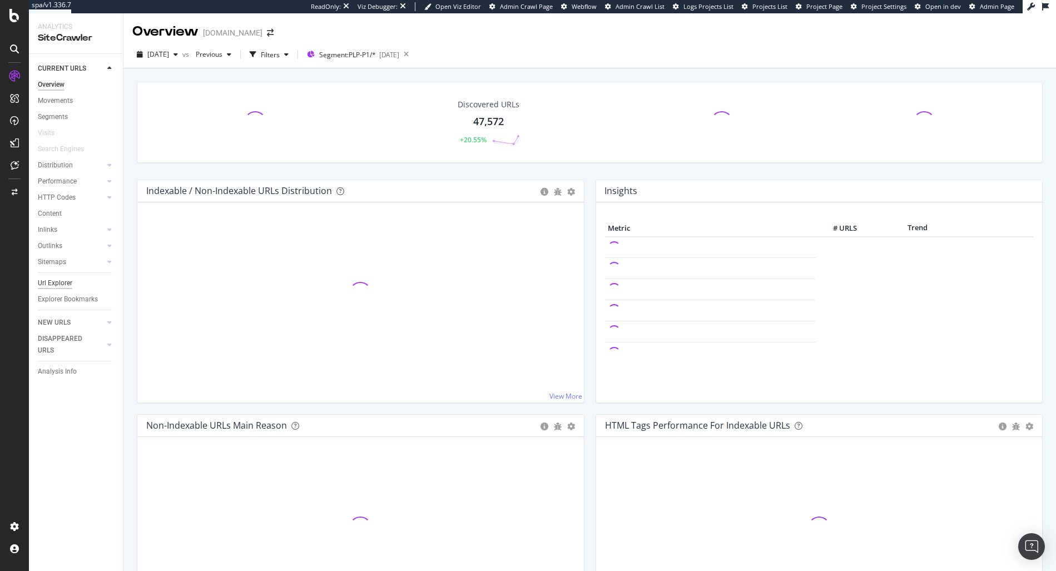
click at [66, 278] on div "Url Explorer" at bounding box center [55, 284] width 34 height 12
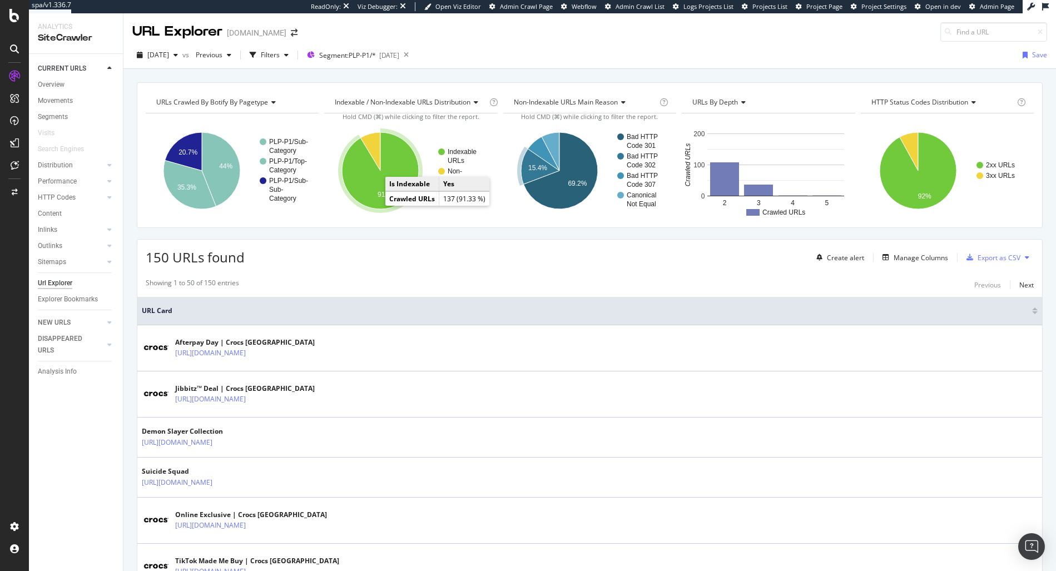
click at [374, 195] on icon "A chart." at bounding box center [380, 170] width 77 height 77
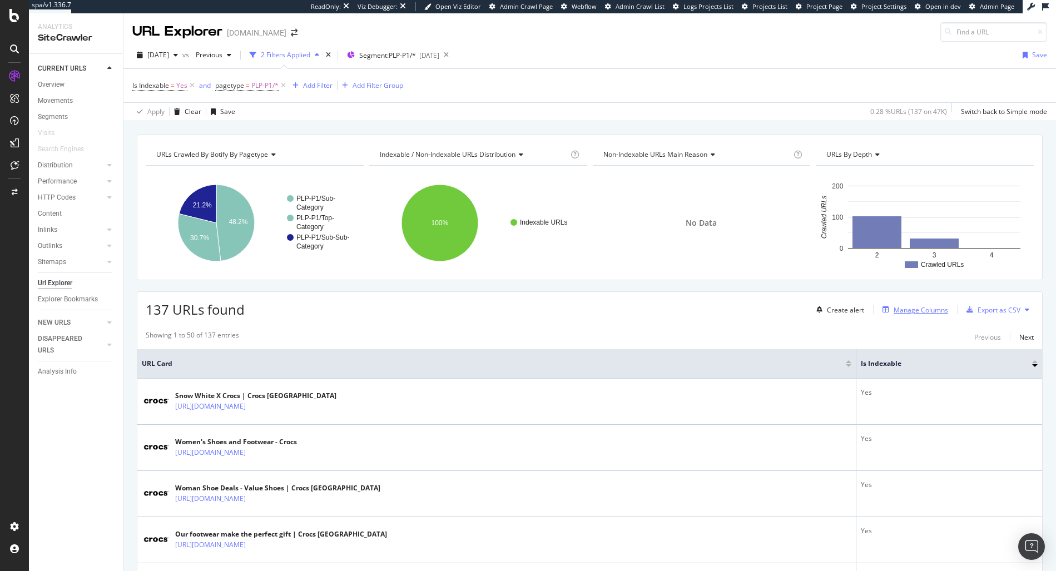
click at [915, 309] on div "Manage Columns" at bounding box center [921, 309] width 55 height 9
click at [905, 311] on div "Manage Columns" at bounding box center [921, 309] width 55 height 9
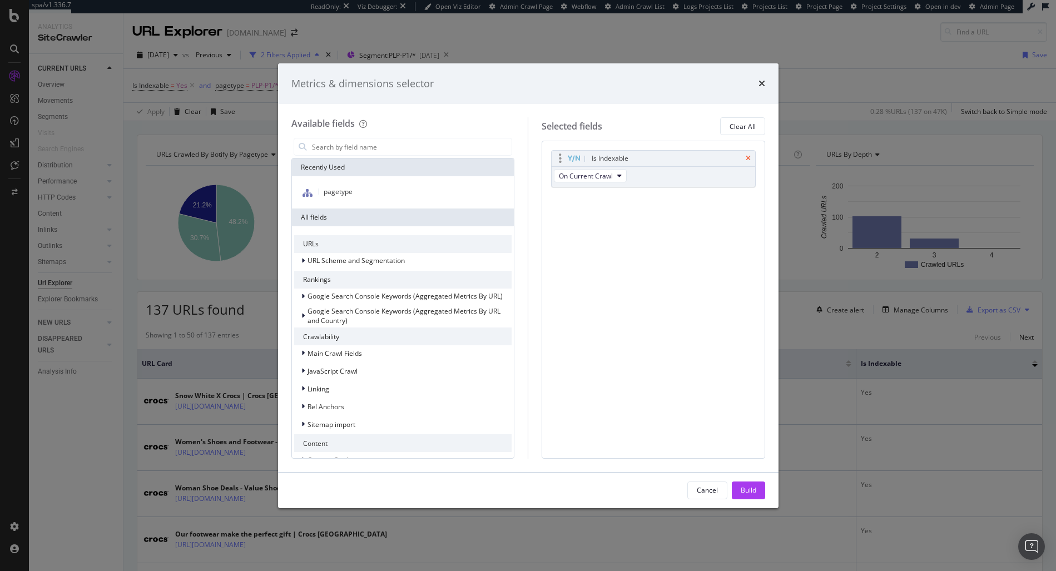
click at [750, 158] on icon "times" at bounding box center [748, 158] width 5 height 7
click at [746, 479] on div "Cancel Build" at bounding box center [528, 491] width 501 height 36
click at [746, 486] on div "Build" at bounding box center [749, 490] width 16 height 9
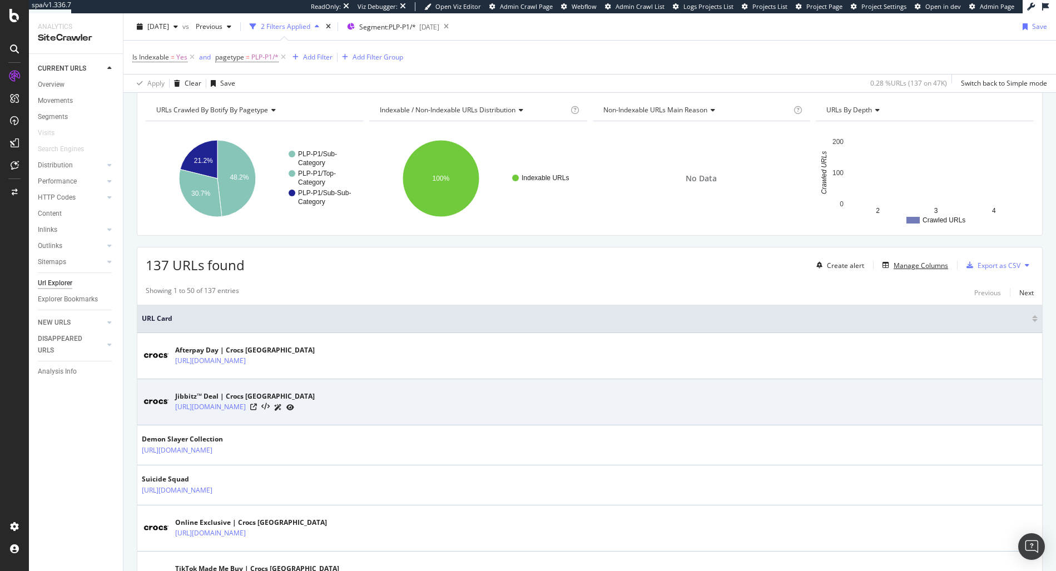
scroll to position [46, 0]
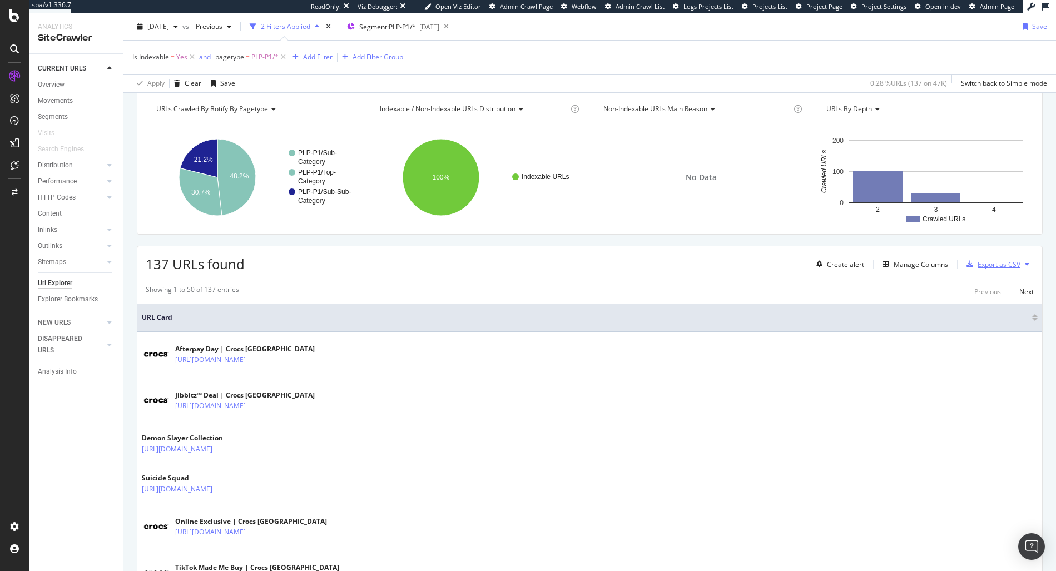
click at [999, 265] on div "Export as CSV" at bounding box center [999, 264] width 43 height 9
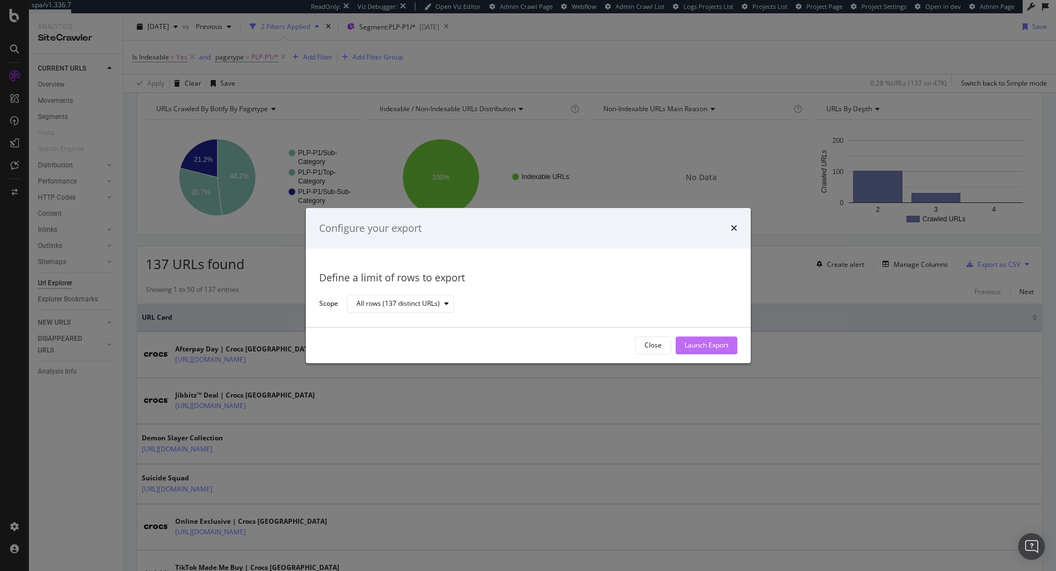
click at [715, 347] on div "Launch Export" at bounding box center [707, 345] width 44 height 9
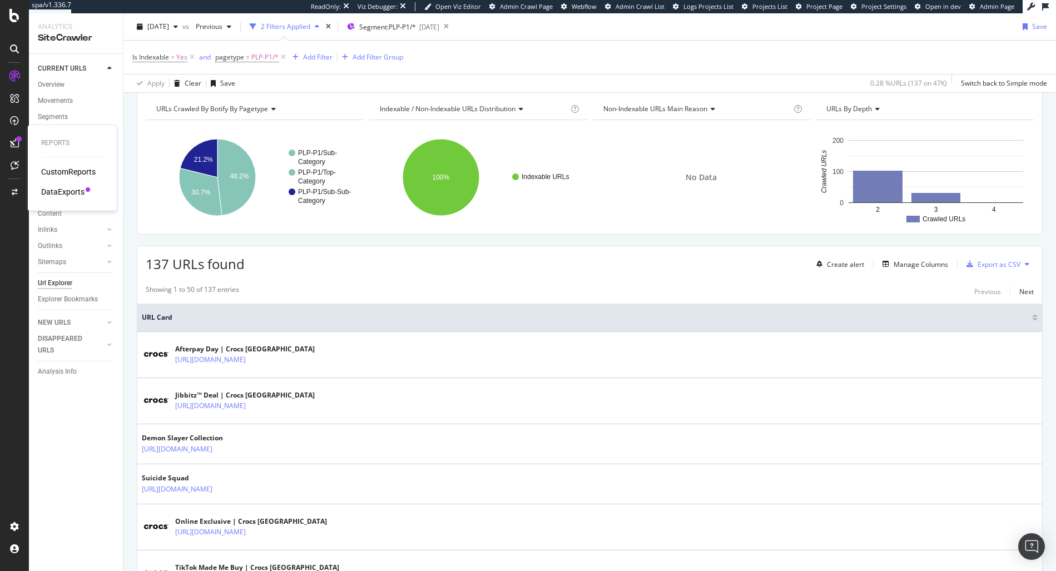
click at [22, 144] on div at bounding box center [15, 143] width 18 height 18
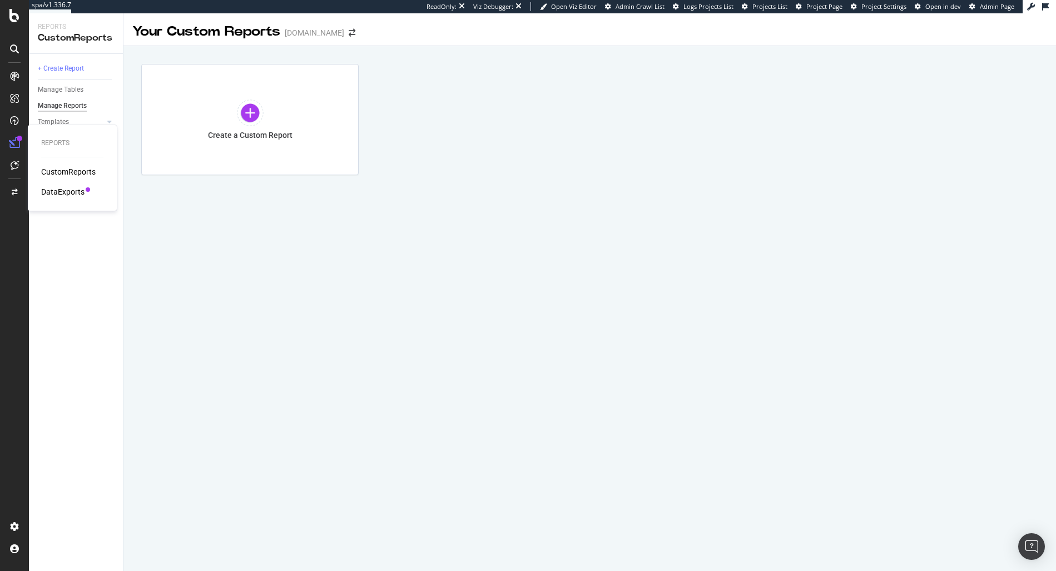
click at [55, 193] on div "DataExports" at bounding box center [62, 191] width 43 height 11
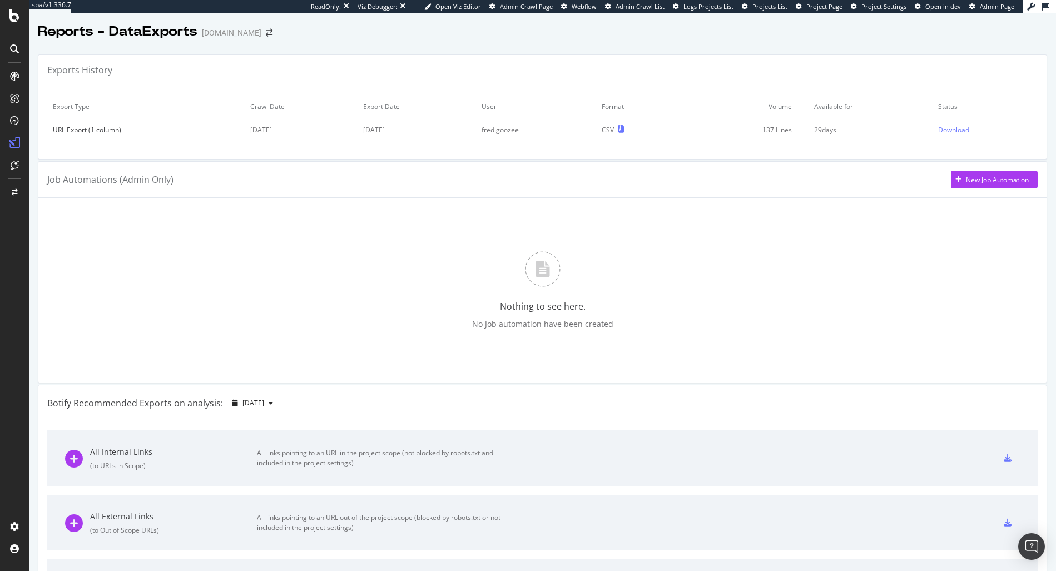
click at [941, 137] on td "Download" at bounding box center [985, 129] width 105 height 23
click at [942, 133] on div "Download" at bounding box center [953, 129] width 31 height 9
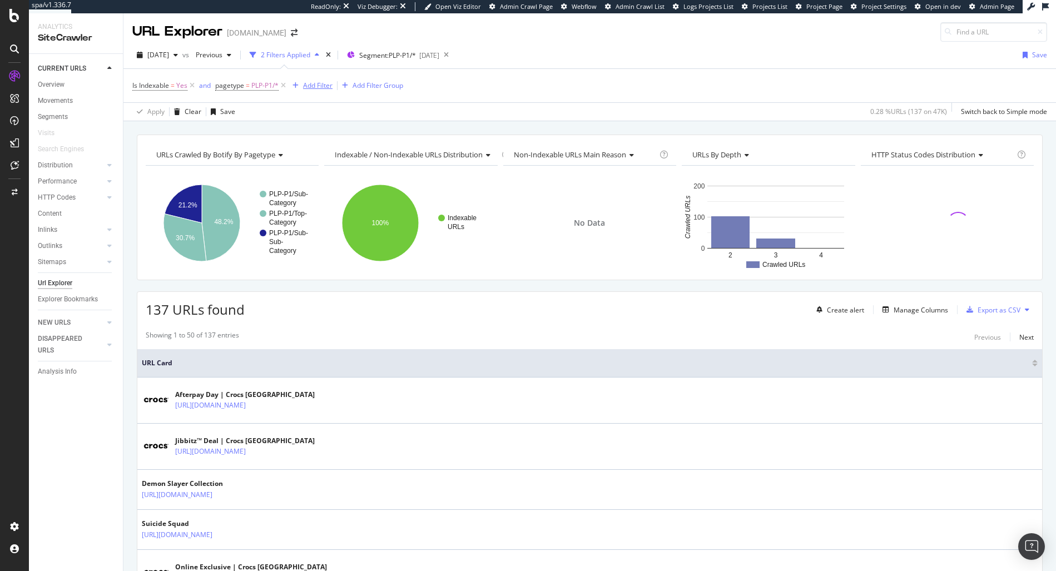
click at [318, 91] on div "Add Filter" at bounding box center [310, 86] width 44 height 12
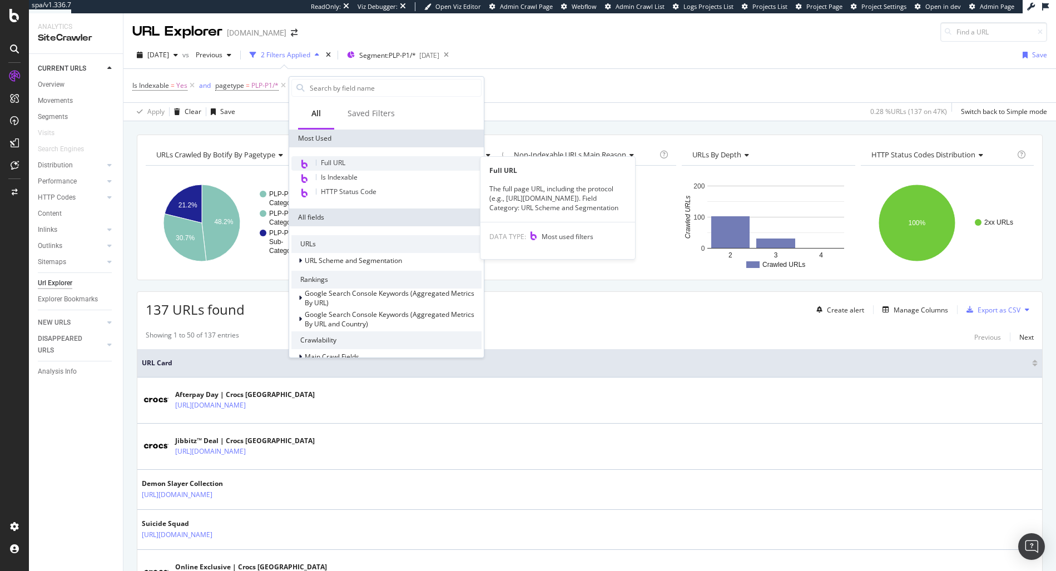
click at [343, 161] on span "Full URL" at bounding box center [333, 162] width 24 height 9
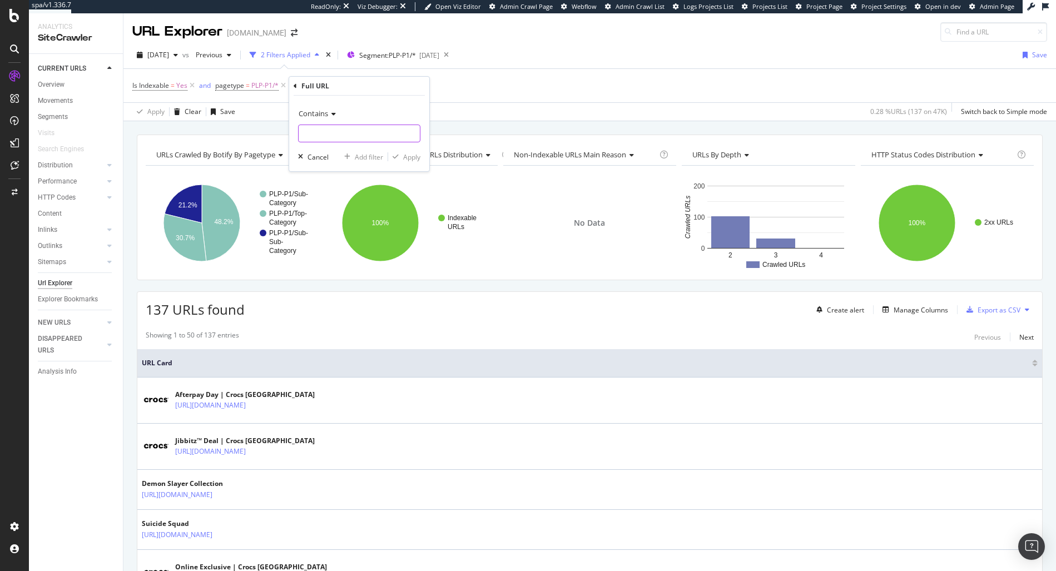
click at [318, 133] on input "text" at bounding box center [359, 134] width 121 height 18
type input "evergreen"
click at [407, 159] on div "Apply" at bounding box center [411, 156] width 17 height 9
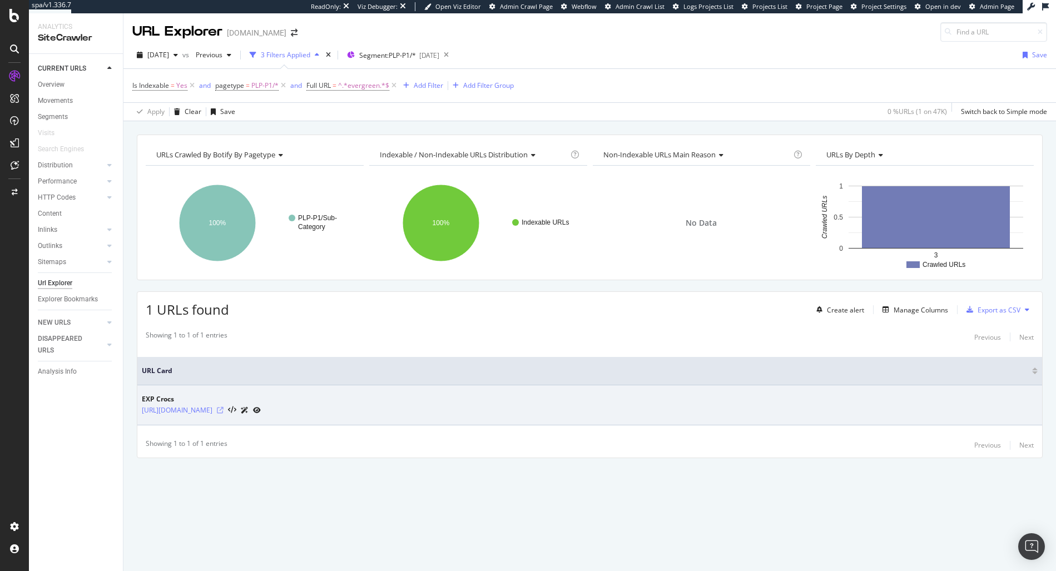
click at [224, 410] on icon at bounding box center [220, 410] width 7 height 7
drag, startPoint x: 359, startPoint y: 412, endPoint x: 138, endPoint y: 413, distance: 220.2
click at [138, 413] on td "EXP Crocs [URL][DOMAIN_NAME]" at bounding box center [589, 405] width 905 height 40
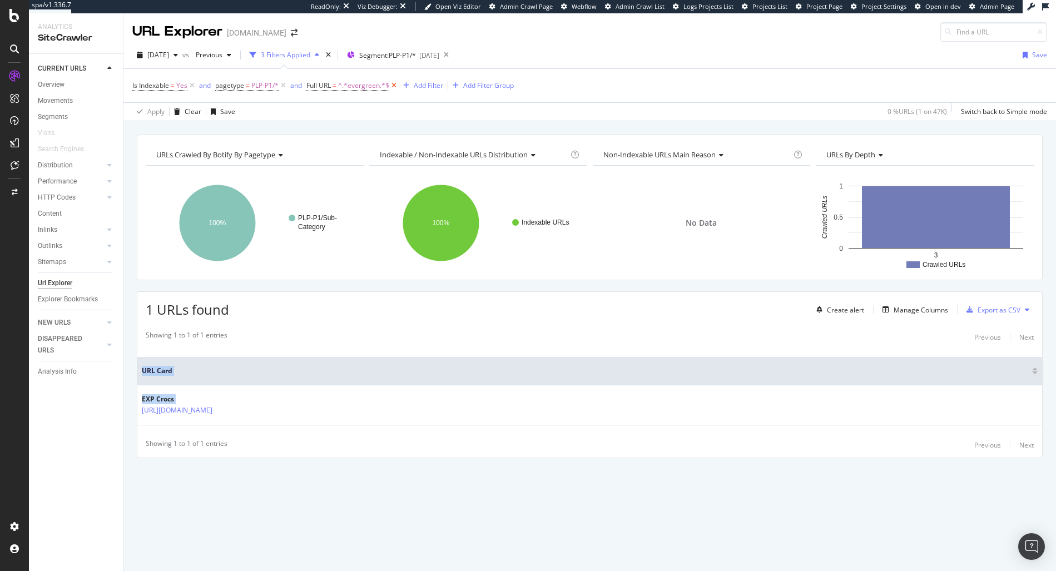
click at [397, 86] on icon at bounding box center [393, 85] width 9 height 11
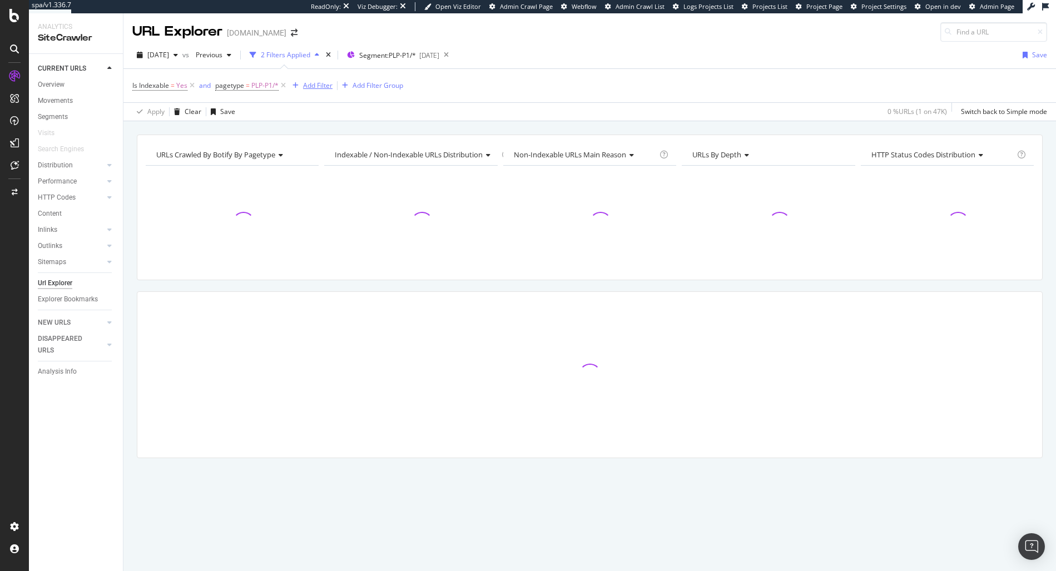
click at [318, 91] on div "Add Filter" at bounding box center [310, 86] width 44 height 12
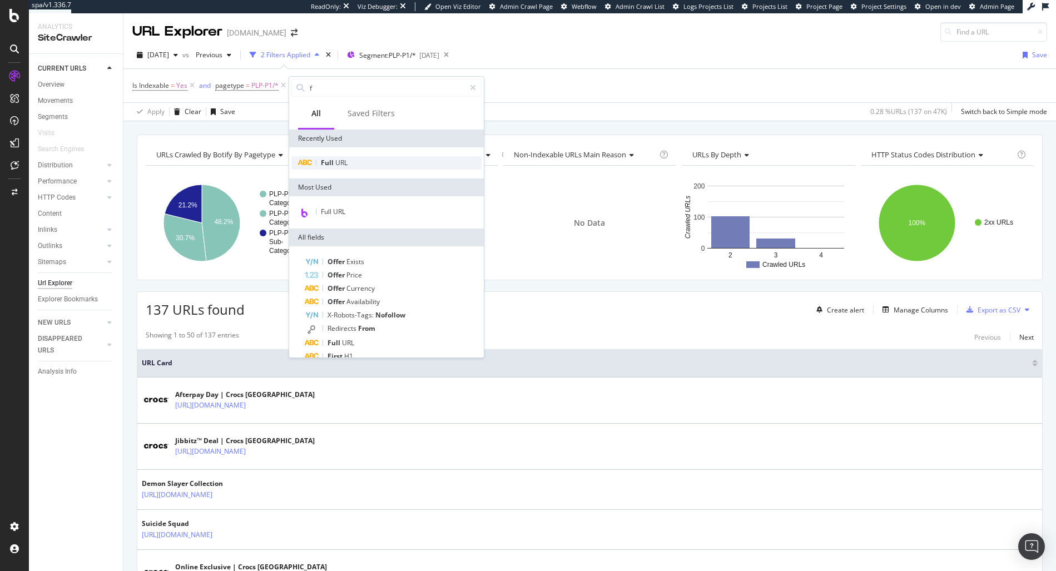
type input "f"
click at [331, 165] on span "Full" at bounding box center [328, 162] width 14 height 9
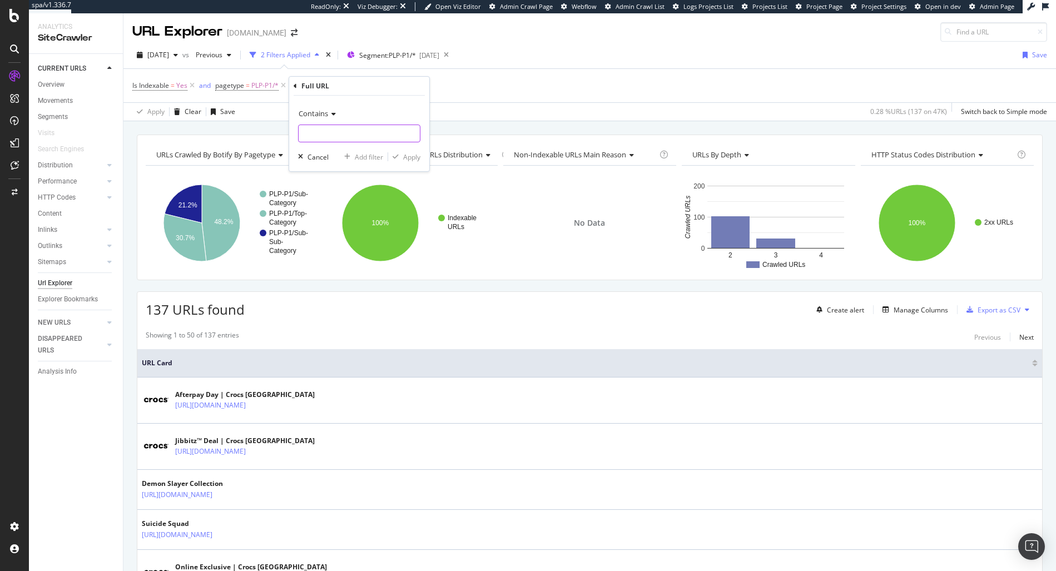
click at [326, 135] on input "text" at bounding box center [359, 134] width 121 height 18
type input "sale"
click at [410, 157] on div "Apply" at bounding box center [411, 156] width 17 height 9
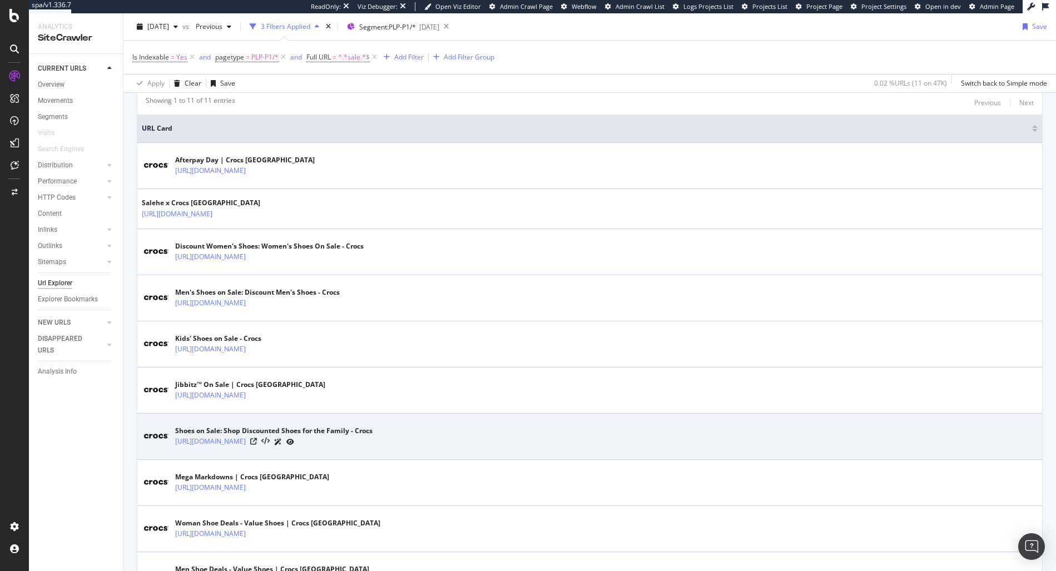
scroll to position [239, 0]
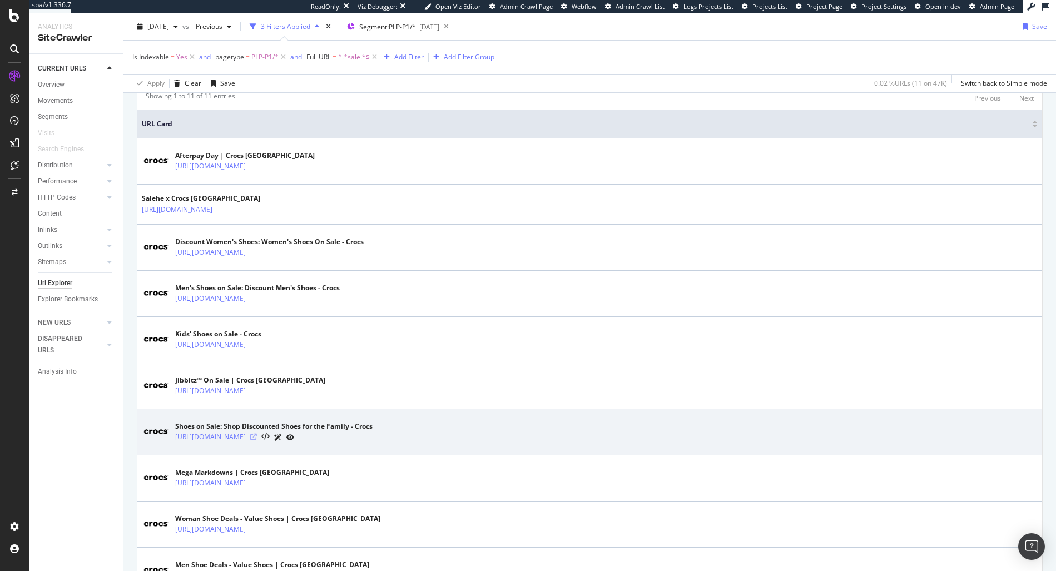
click at [257, 440] on icon at bounding box center [253, 437] width 7 height 7
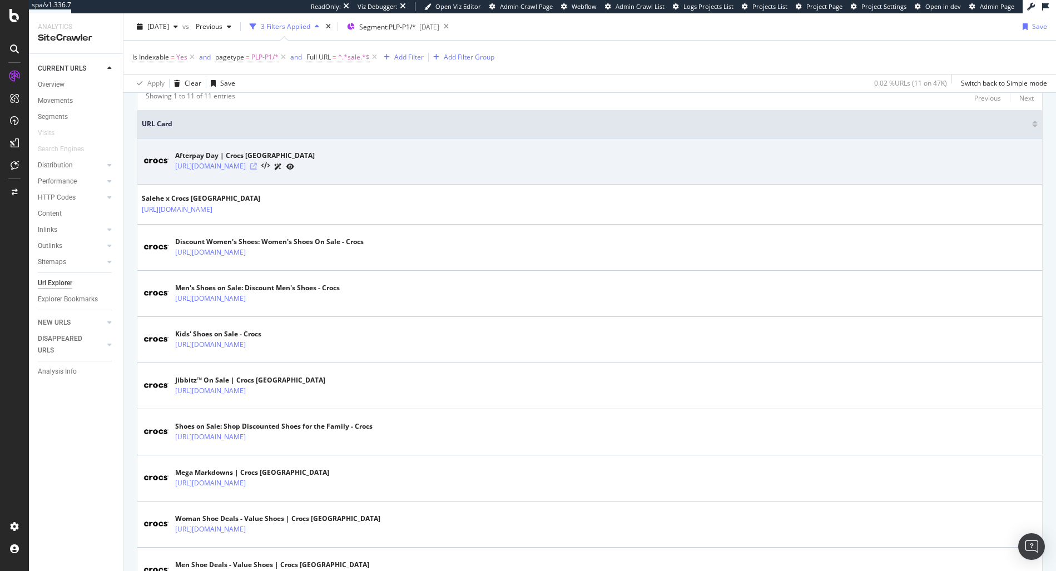
click at [257, 165] on icon at bounding box center [253, 166] width 7 height 7
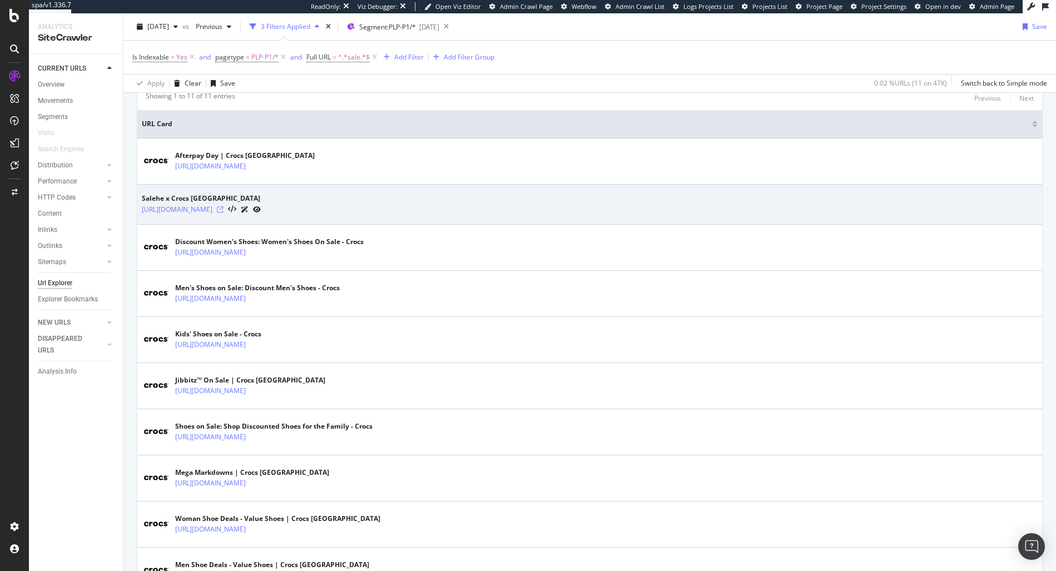
click at [224, 209] on icon at bounding box center [220, 209] width 7 height 7
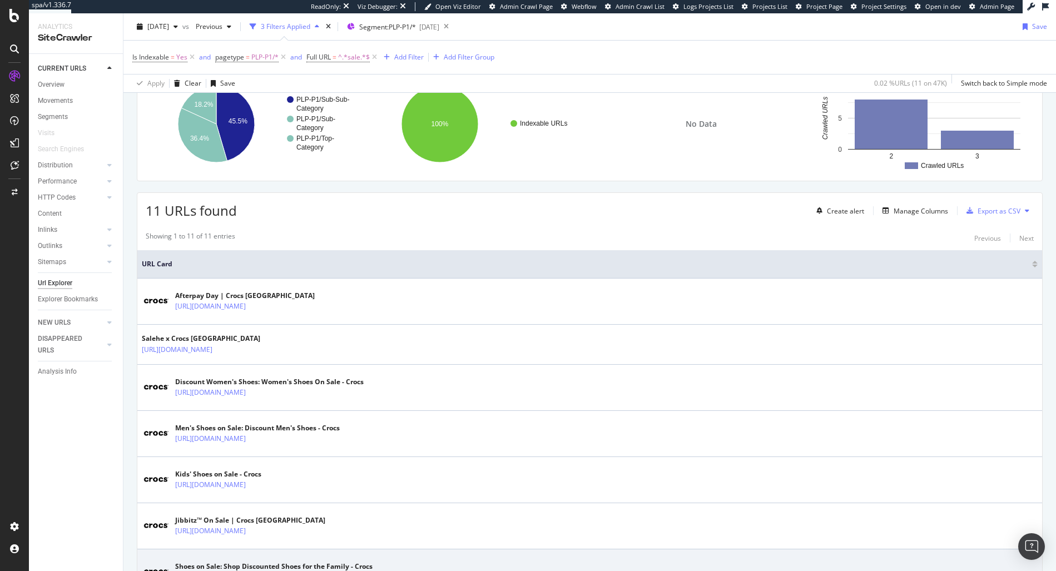
scroll to position [113, 0]
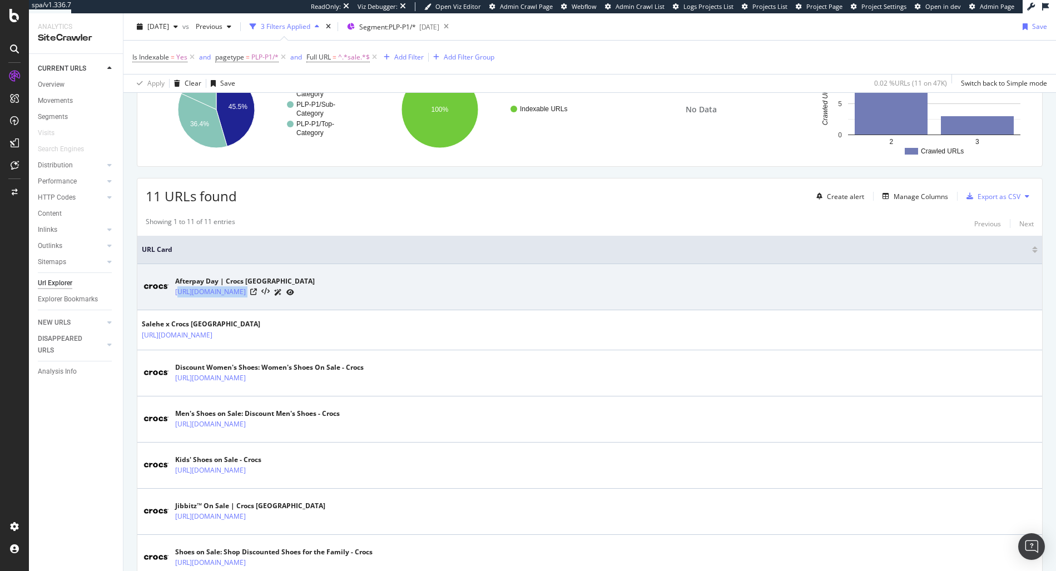
drag, startPoint x: 325, startPoint y: 296, endPoint x: 350, endPoint y: 307, distance: 26.7
click at [350, 307] on td "Afterpay Day | Crocs [GEOGRAPHIC_DATA] [URL][DOMAIN_NAME]" at bounding box center [589, 287] width 905 height 46
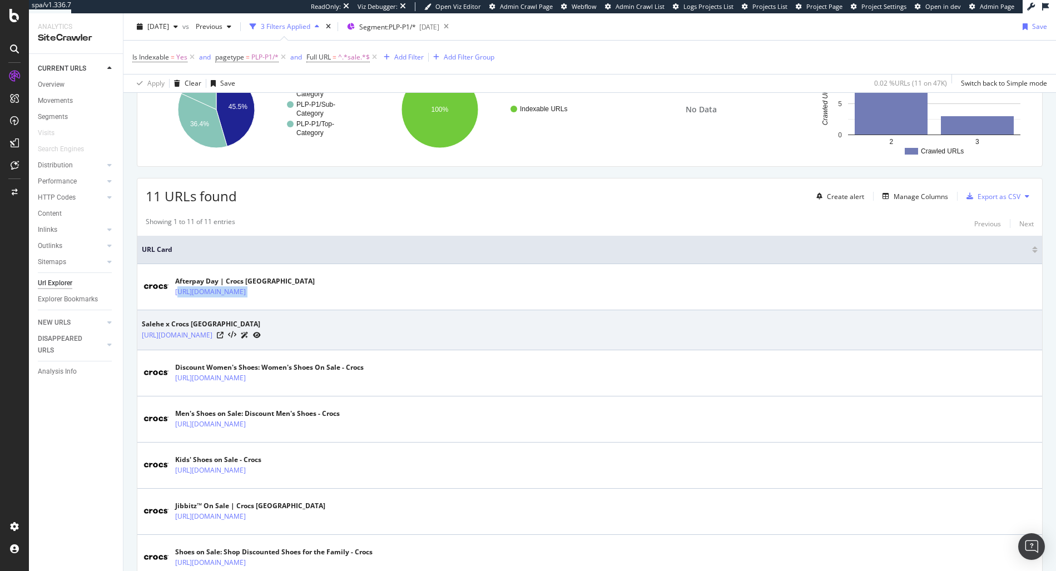
click at [350, 310] on td "Salehe x Crocs [GEOGRAPHIC_DATA] [URL][DOMAIN_NAME]" at bounding box center [589, 330] width 905 height 40
